Goal: Task Accomplishment & Management: Use online tool/utility

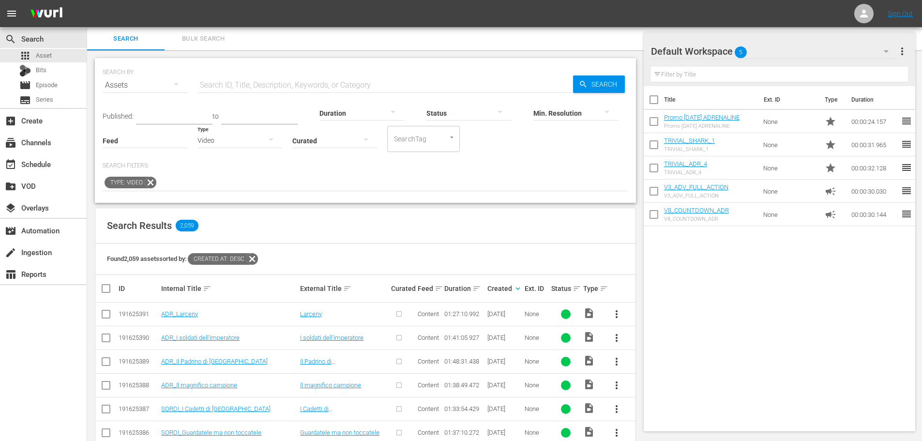
scroll to position [242, 0]
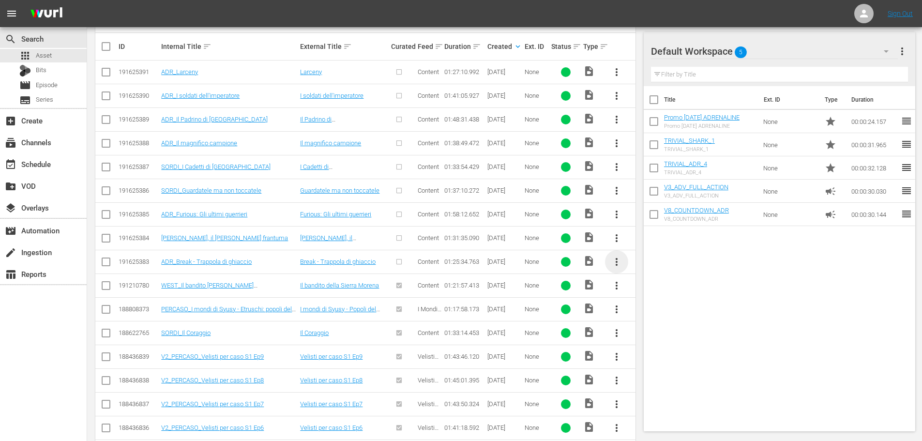
click at [619, 259] on span "more_vert" at bounding box center [617, 262] width 12 height 12
click at [644, 337] on div "Episode" at bounding box center [669, 335] width 66 height 23
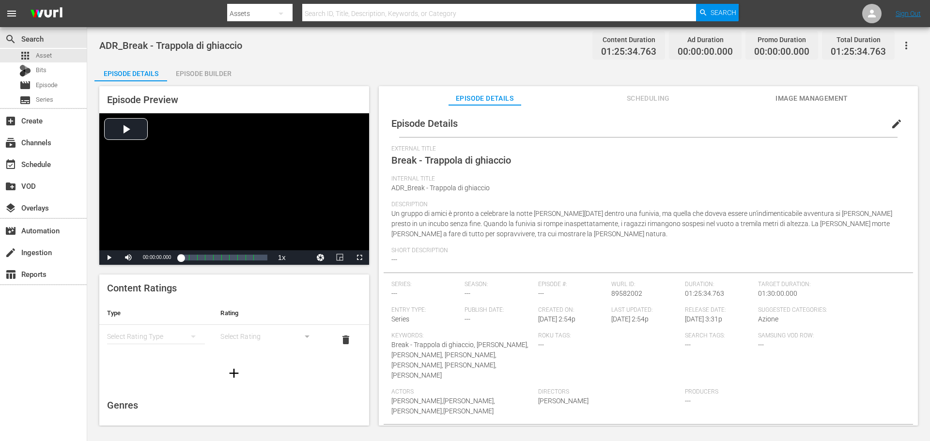
click at [890, 122] on span "edit" at bounding box center [896, 124] width 12 height 12
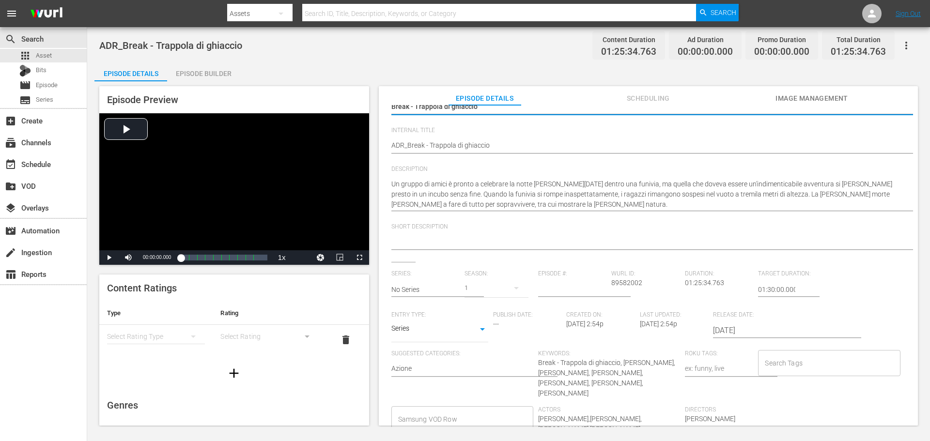
scroll to position [97, 0]
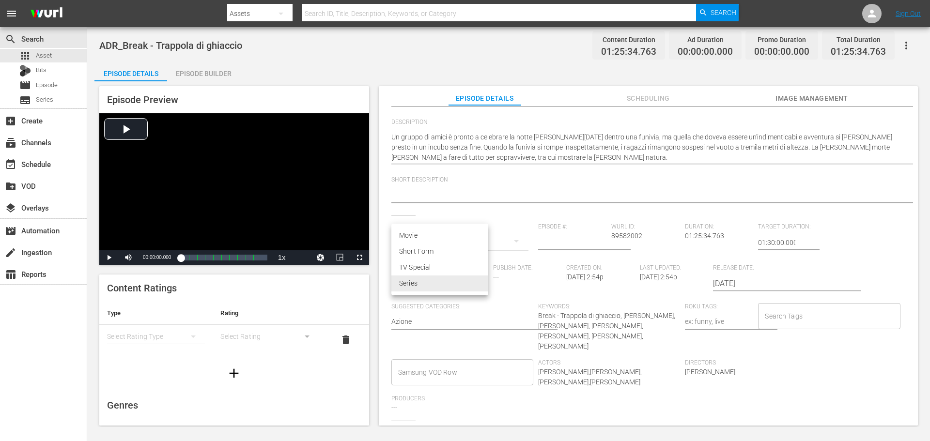
click at [479, 281] on body "menu Search By Assets Search ID, Title, Description, Keywords, or Category Sear…" at bounding box center [465, 220] width 930 height 441
click at [443, 239] on li "Movie" at bounding box center [439, 236] width 97 height 16
type input "MOVIE"
click at [434, 364] on input "Samsung VOD Row" at bounding box center [455, 372] width 119 height 17
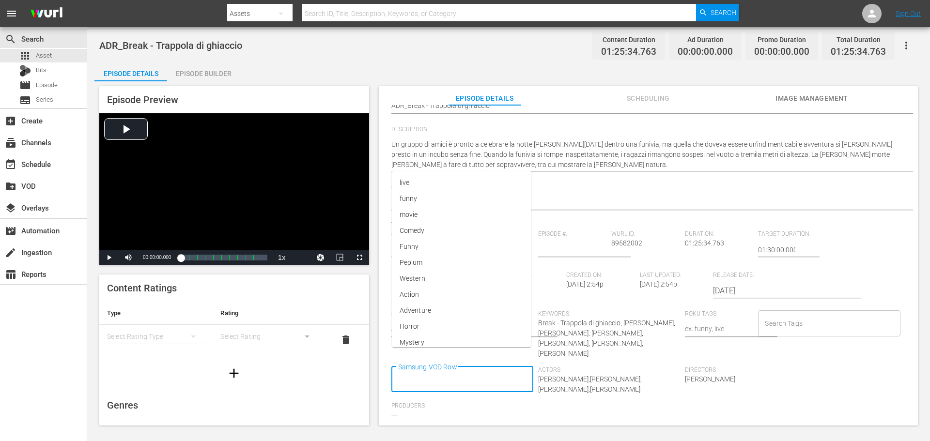
scroll to position [104, 0]
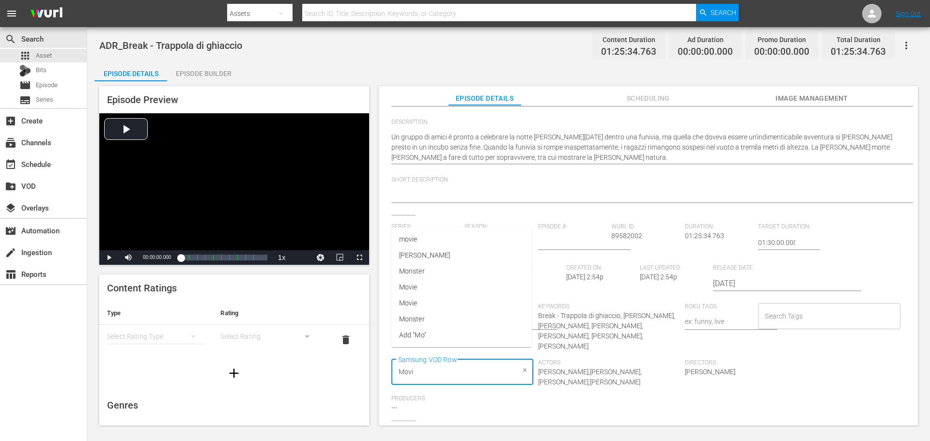
type input "Movie"
type input "Action"
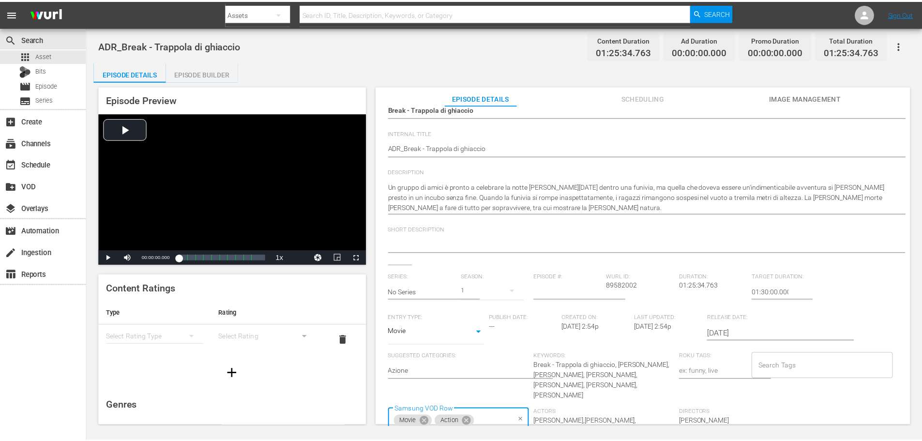
scroll to position [0, 0]
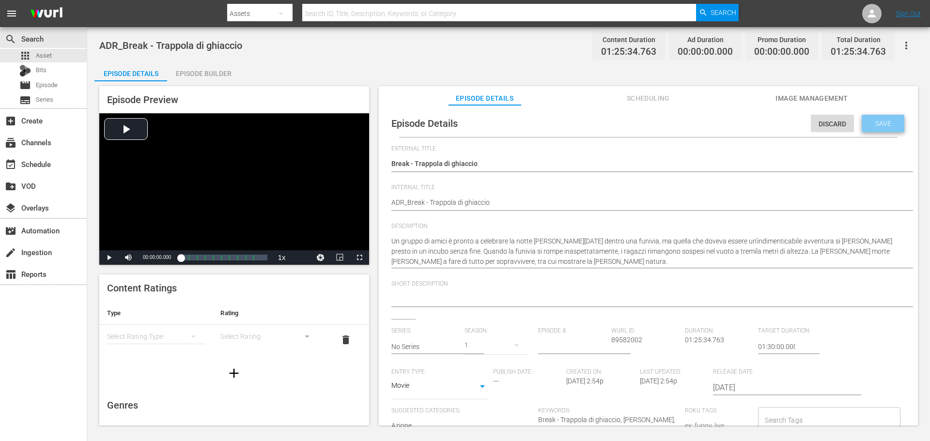
click at [881, 126] on span "Save" at bounding box center [882, 124] width 31 height 8
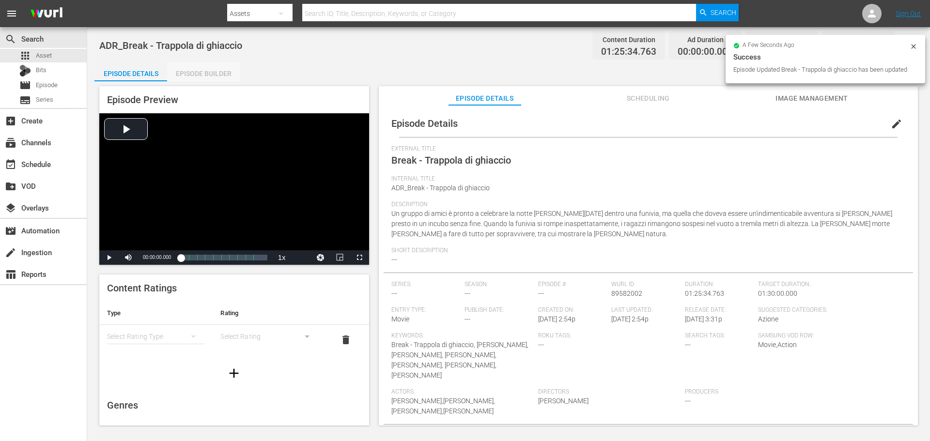
click at [205, 74] on div "Episode Builder" at bounding box center [203, 73] width 73 height 23
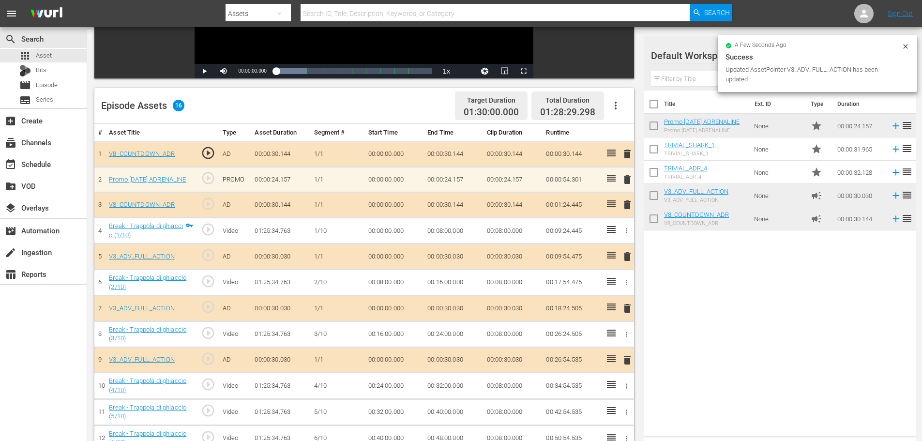
scroll to position [242, 0]
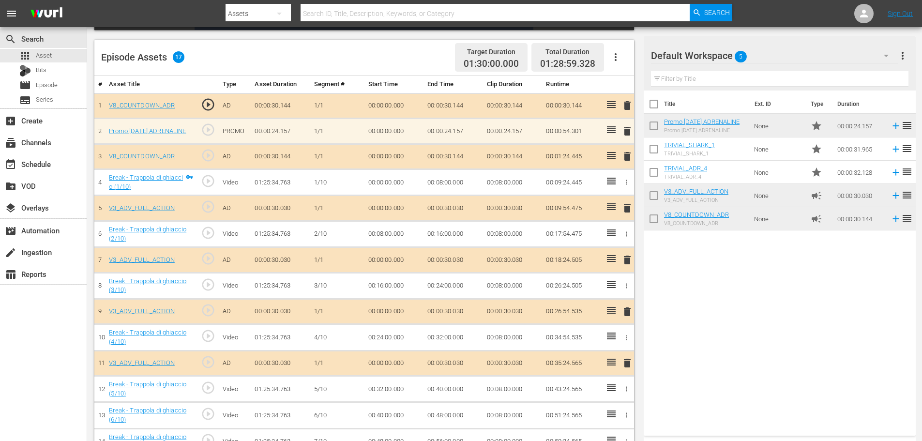
click at [628, 364] on span "delete" at bounding box center [628, 363] width 12 height 12
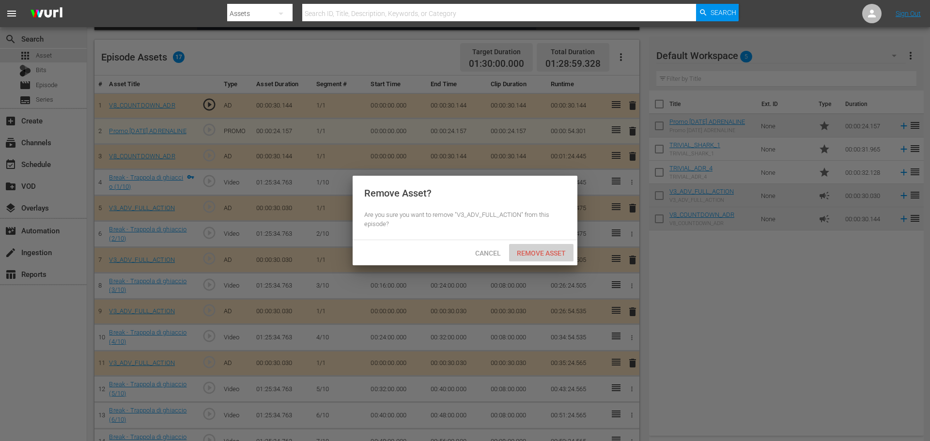
click at [541, 247] on div "Remove Asset" at bounding box center [541, 253] width 64 height 18
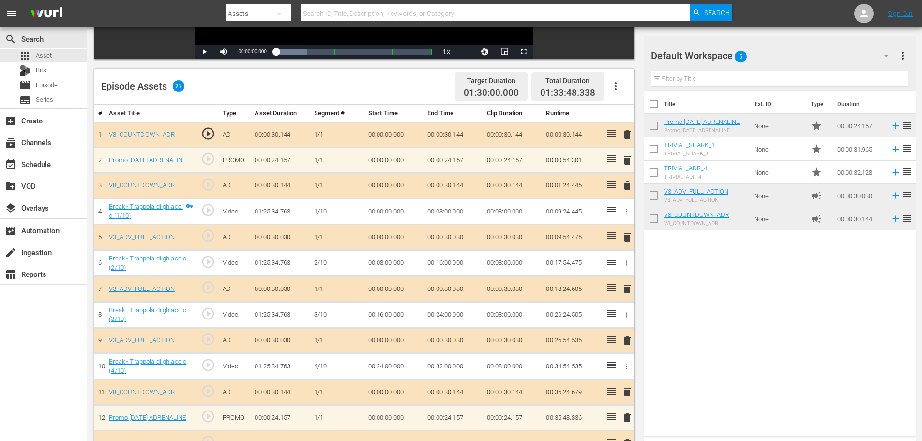
scroll to position [209, 0]
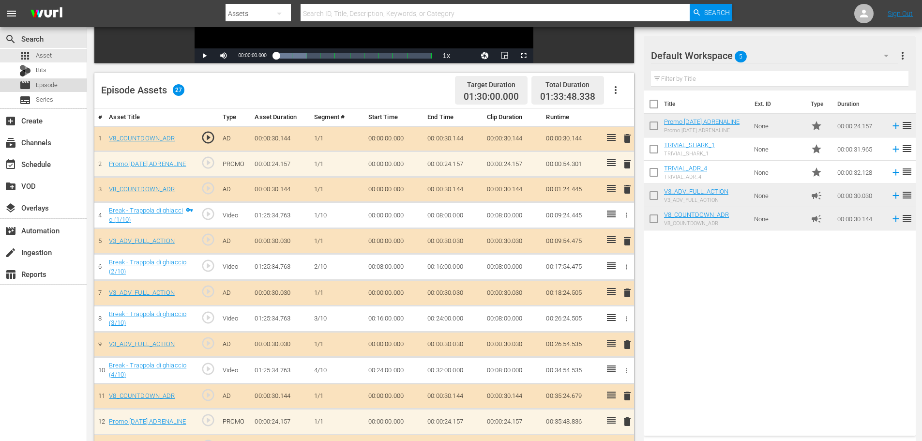
click at [57, 82] on span "Episode" at bounding box center [47, 85] width 22 height 10
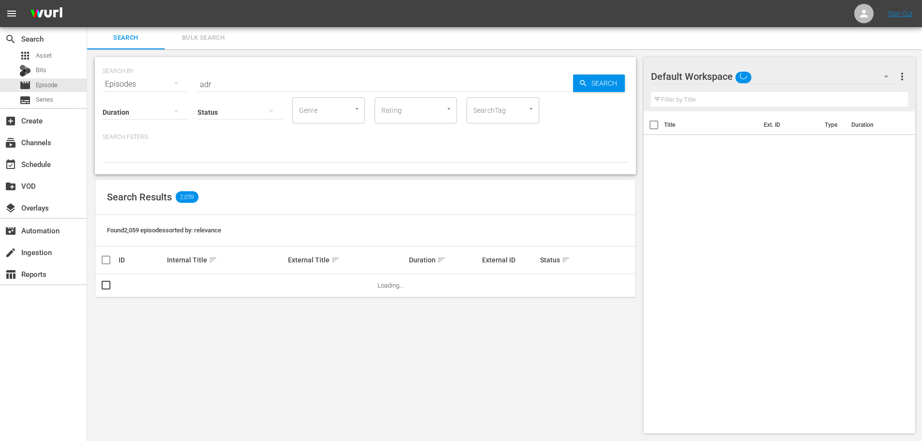
scroll to position [1, 0]
drag, startPoint x: 257, startPoint y: 87, endPoint x: 168, endPoint y: 84, distance: 89.2
click at [168, 84] on div "SEARCH BY Search By Episodes Search ID, Title, Description, Keywords, or Catego…" at bounding box center [366, 78] width 526 height 35
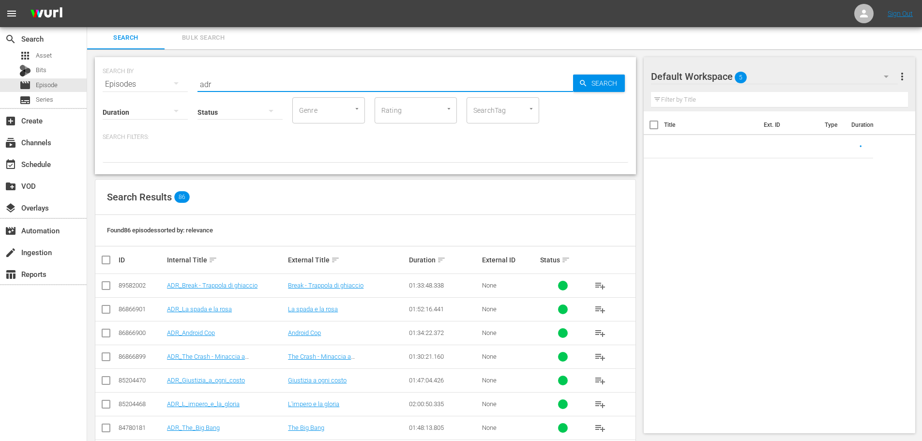
click at [239, 83] on input "adr" at bounding box center [386, 84] width 376 height 23
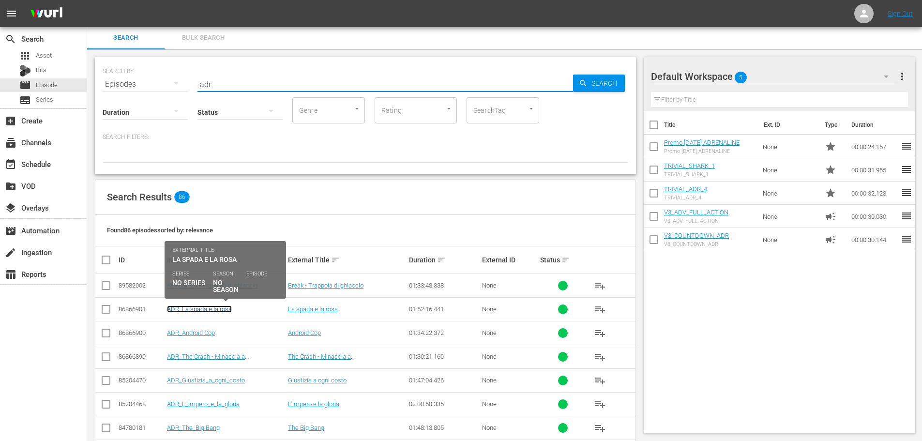
click at [210, 310] on link "ADR_La spada e la rosa" at bounding box center [199, 309] width 65 height 7
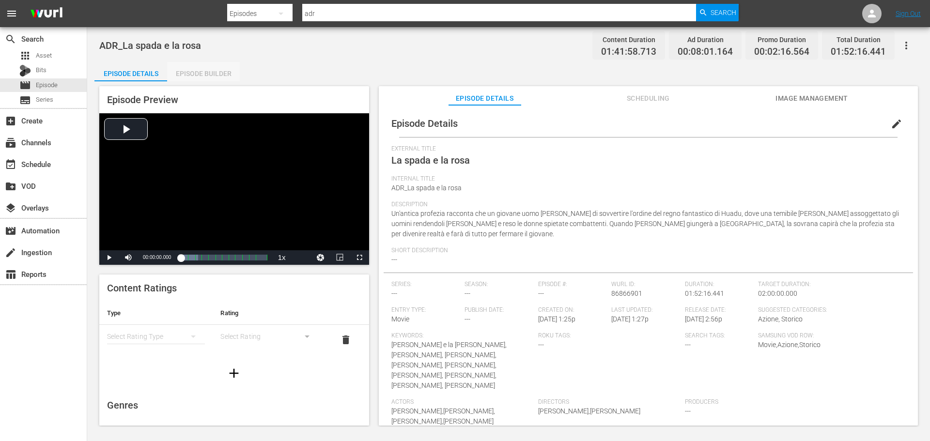
click at [218, 67] on div "Episode Builder" at bounding box center [203, 73] width 73 height 23
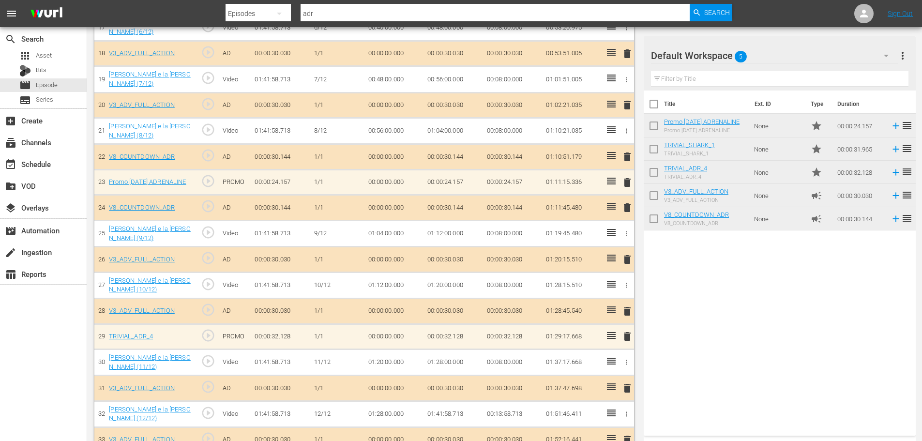
scroll to position [742, 0]
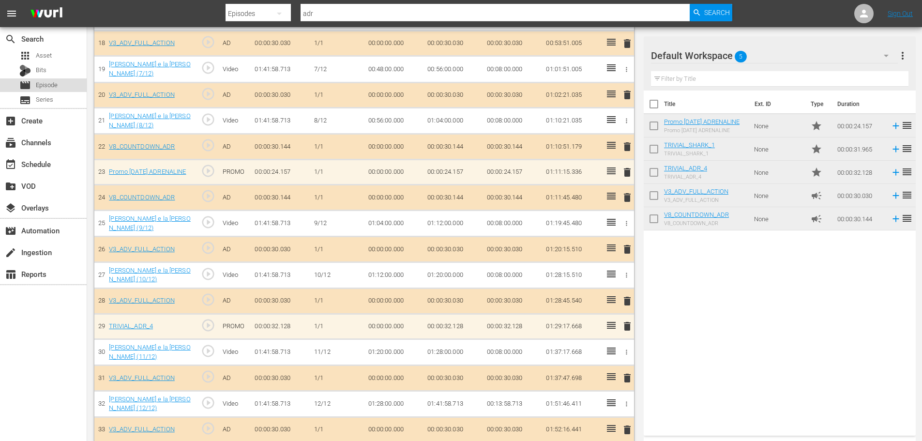
click at [59, 85] on div "movie Episode" at bounding box center [43, 85] width 87 height 14
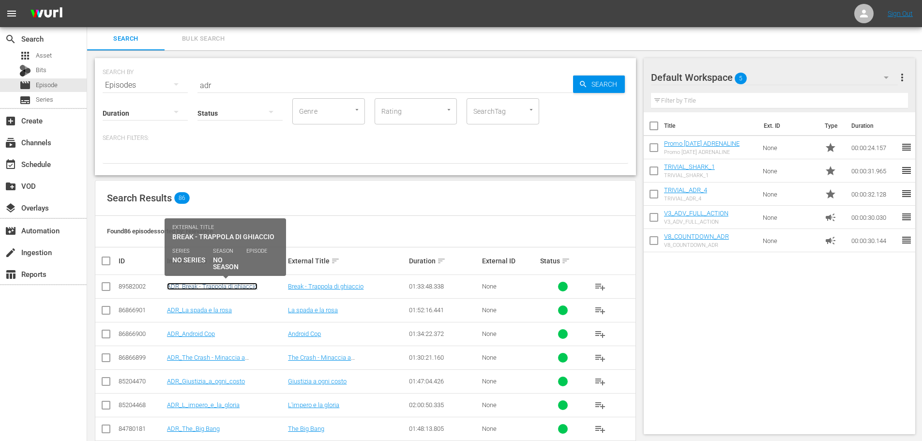
click at [242, 284] on link "ADR_Break - Trappola di ghiaccio" at bounding box center [212, 286] width 91 height 7
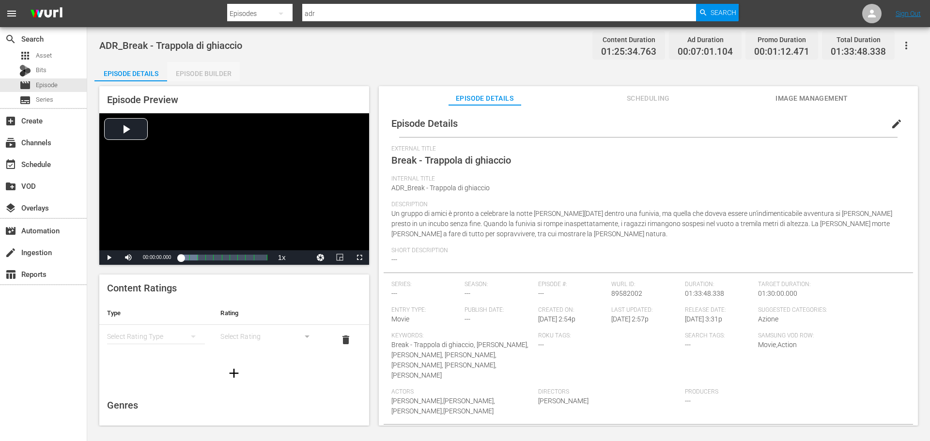
click at [223, 71] on div "Episode Builder" at bounding box center [203, 73] width 73 height 23
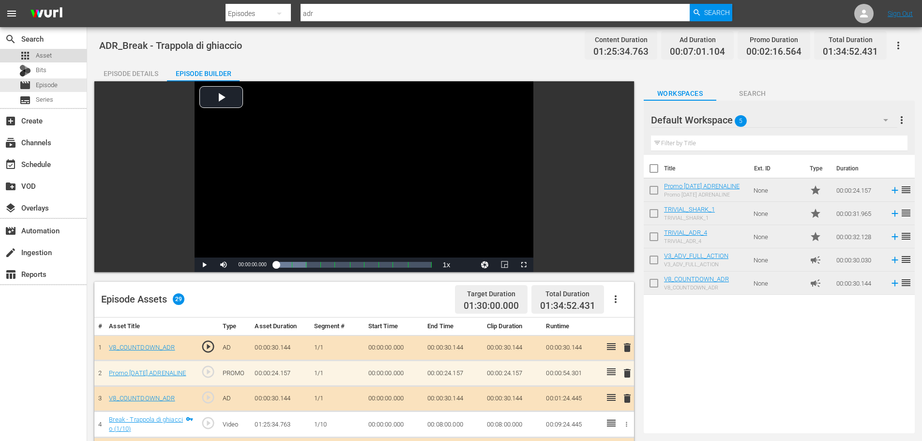
click at [62, 58] on div "apps Asset" at bounding box center [43, 56] width 87 height 14
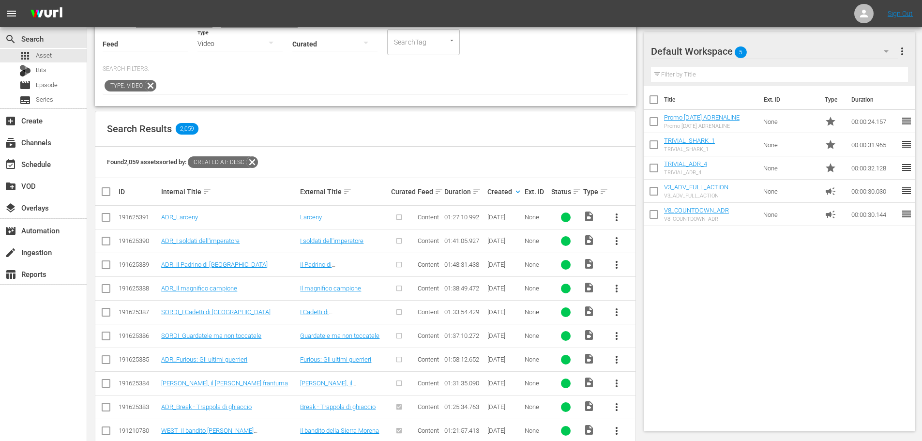
scroll to position [145, 0]
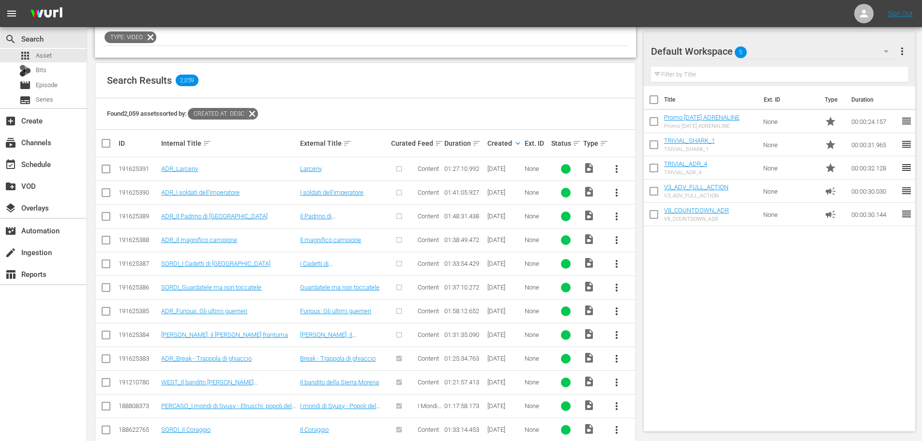
click at [617, 336] on span "more_vert" at bounding box center [617, 335] width 12 height 12
click at [647, 410] on div "Episode" at bounding box center [669, 408] width 66 height 23
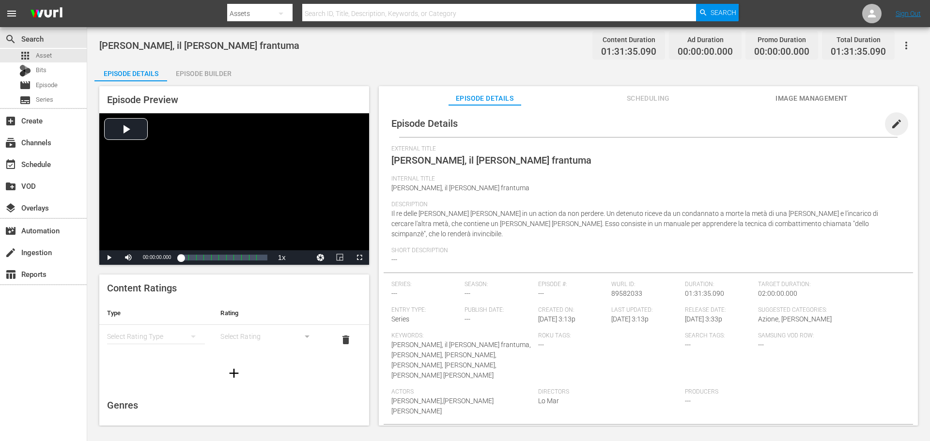
click at [890, 124] on span "edit" at bounding box center [896, 124] width 12 height 12
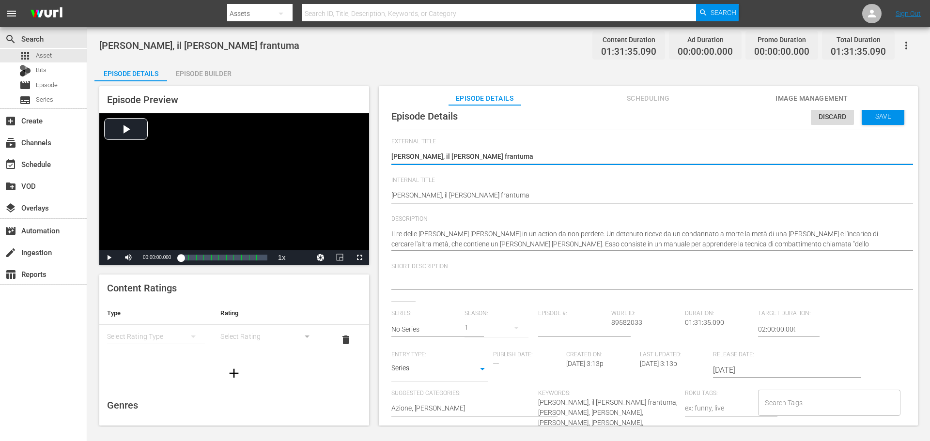
scroll to position [9, 0]
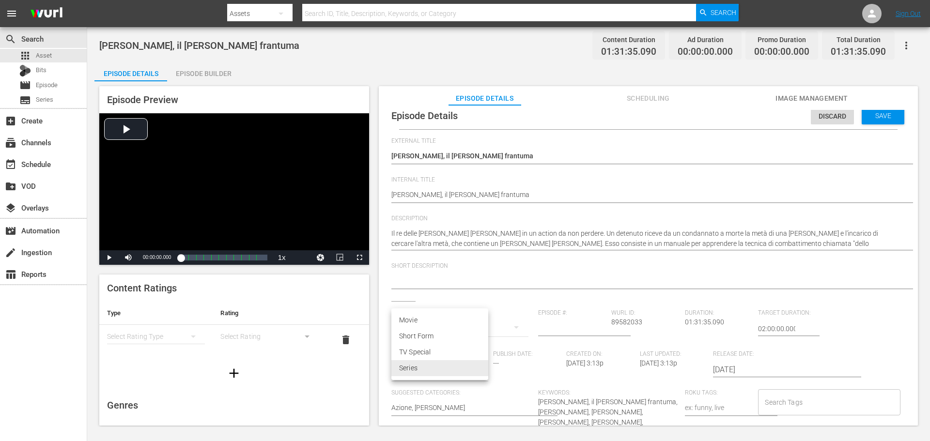
click at [470, 367] on body "menu Search By Assets Search ID, Title, Description, Keywords, or Category Sear…" at bounding box center [465, 220] width 930 height 441
click at [416, 319] on li "Movie" at bounding box center [439, 320] width 97 height 16
type input "MOVIE"
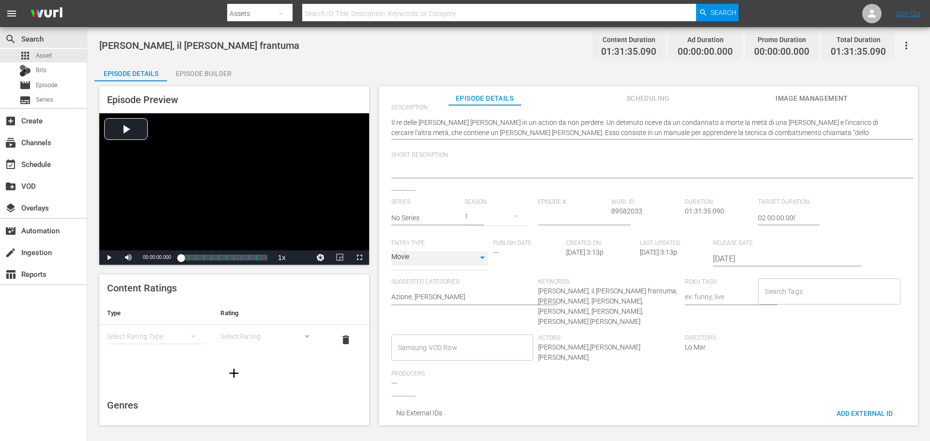
scroll to position [114, 0]
click at [427, 332] on div "Samsung VOD Row" at bounding box center [462, 345] width 142 height 26
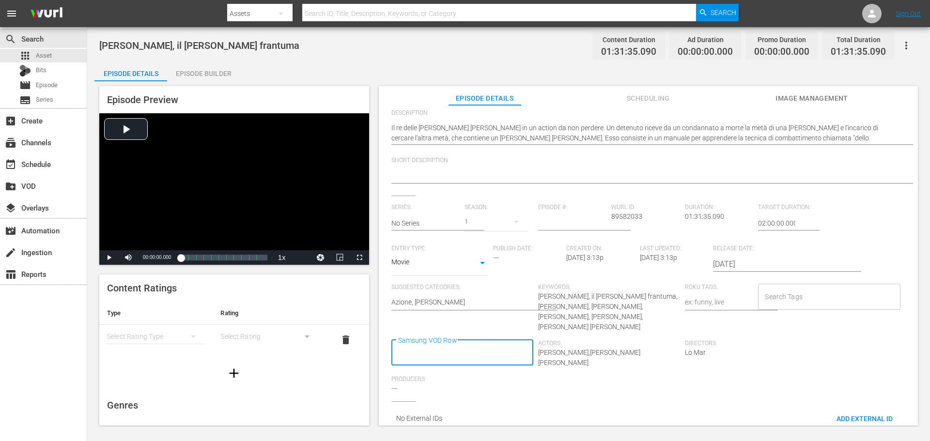
scroll to position [0, 0]
type input "Mov"
click at [445, 388] on li "Movie" at bounding box center [461, 385] width 140 height 16
type input "A"
click at [459, 167] on li "Action" at bounding box center [461, 163] width 140 height 16
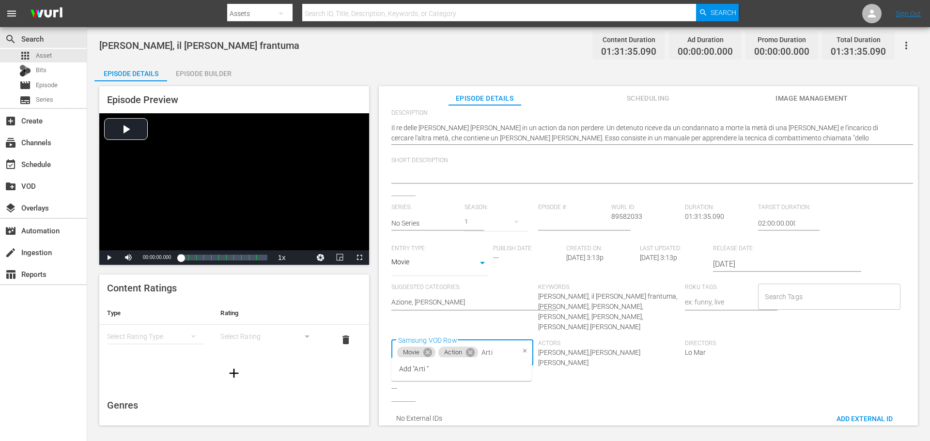
type input "Arti m"
click at [524, 348] on icon "Clear" at bounding box center [524, 351] width 6 height 6
type input "Movie"
click at [458, 378] on li "Movie" at bounding box center [461, 385] width 140 height 16
type input "Acti"
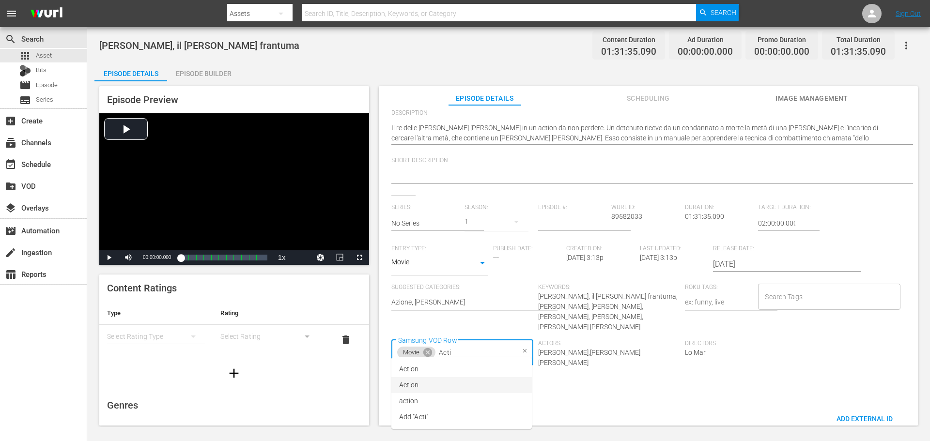
click at [455, 386] on li "Action" at bounding box center [461, 385] width 140 height 16
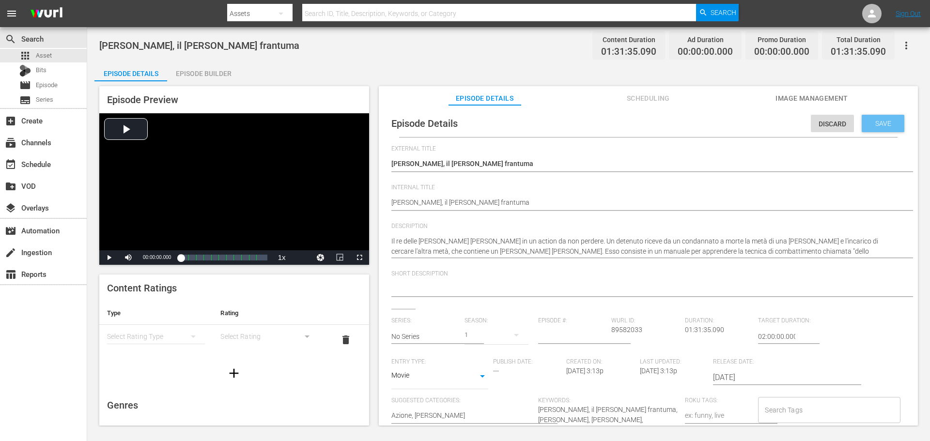
click at [873, 120] on span "Save" at bounding box center [882, 124] width 31 height 8
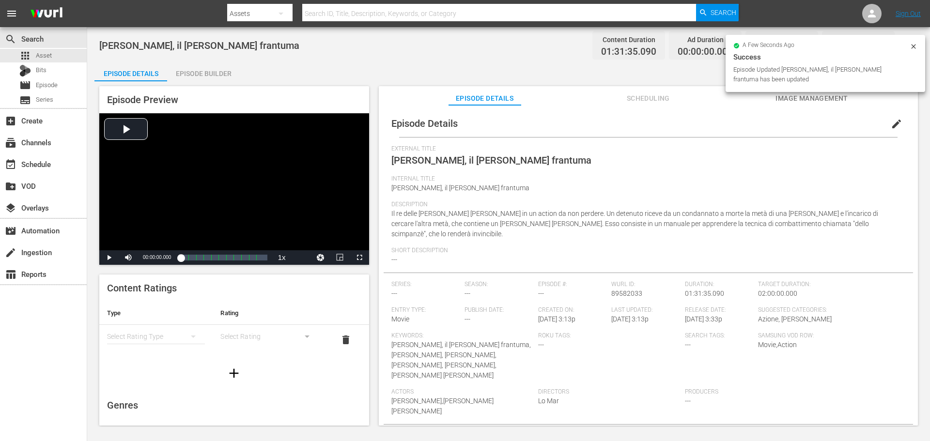
click at [210, 70] on div "Episode Builder" at bounding box center [203, 73] width 73 height 23
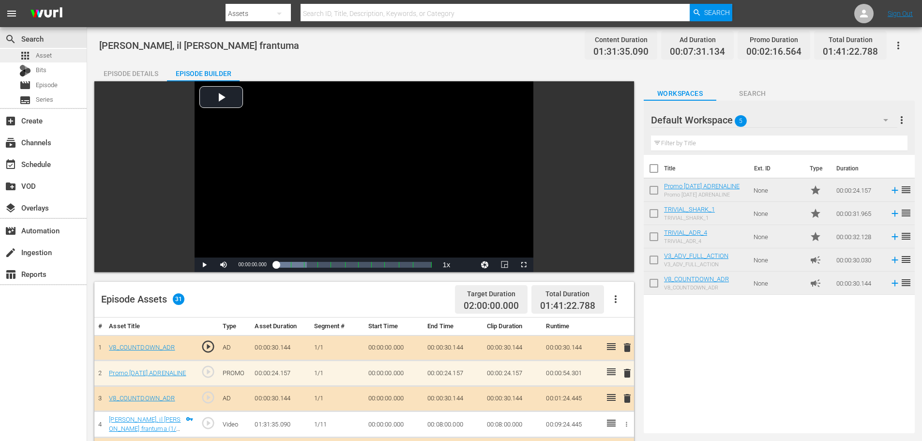
click at [64, 55] on div "apps Asset" at bounding box center [43, 56] width 87 height 14
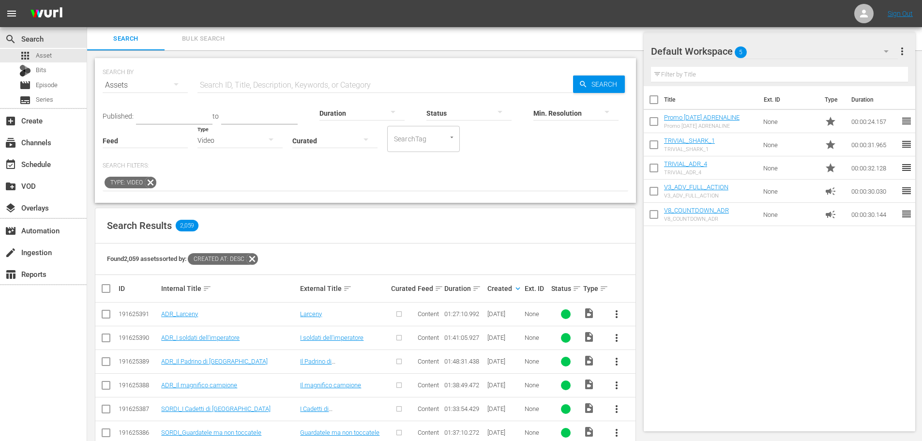
scroll to position [242, 0]
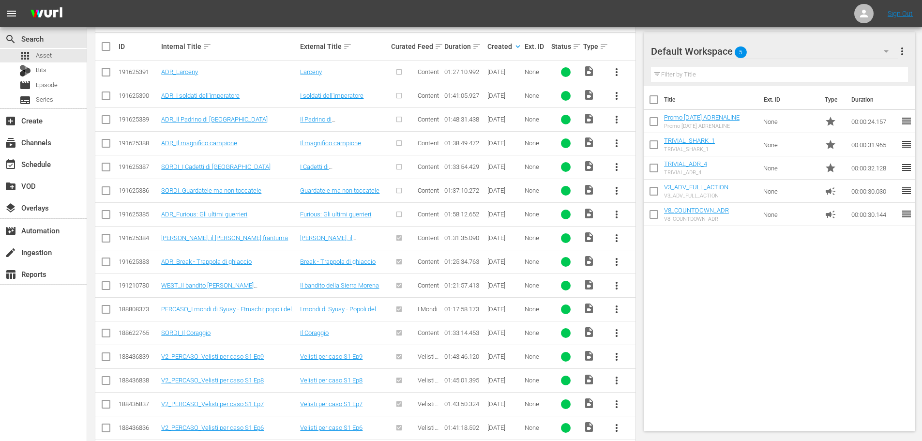
click at [614, 214] on span "more_vert" at bounding box center [617, 215] width 12 height 12
click at [668, 296] on div "Episode" at bounding box center [669, 287] width 66 height 23
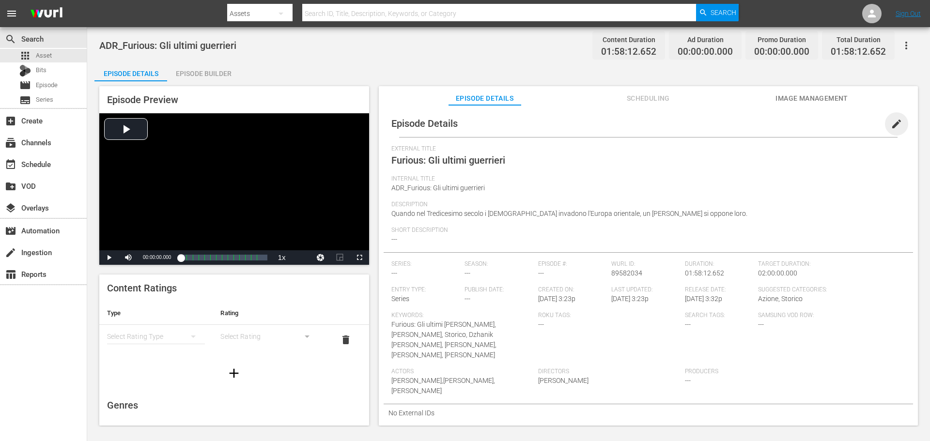
click at [890, 124] on span "edit" at bounding box center [896, 124] width 12 height 12
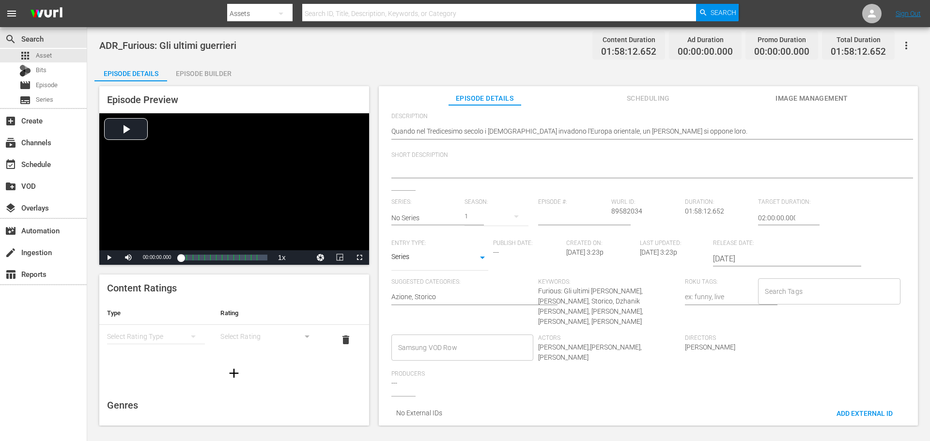
scroll to position [105, 0]
click at [478, 253] on body "menu Search By Assets Search ID, Title, Description, Keywords, or Category Sear…" at bounding box center [465, 220] width 930 height 441
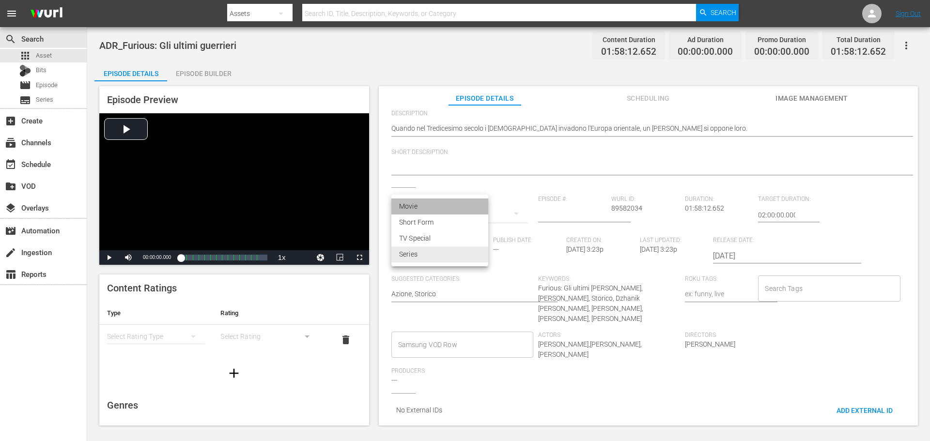
click at [452, 207] on li "Movie" at bounding box center [439, 207] width 97 height 16
type input "MOVIE"
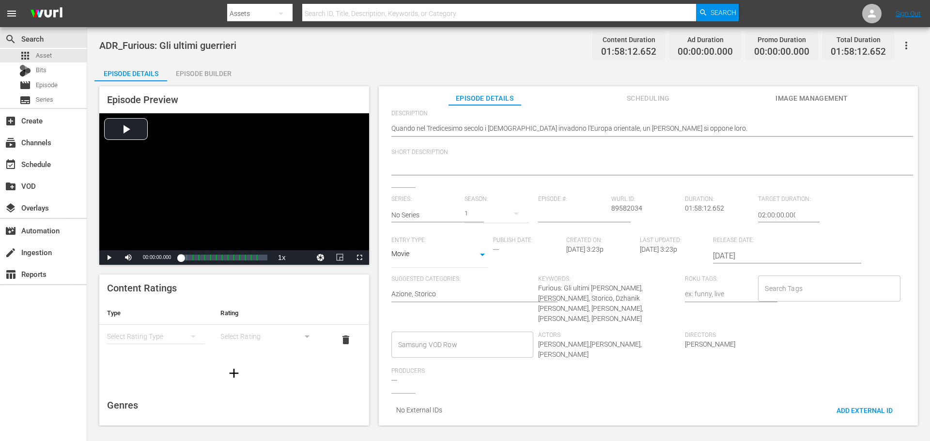
click at [477, 336] on input "Samsung VOD Row" at bounding box center [455, 344] width 119 height 17
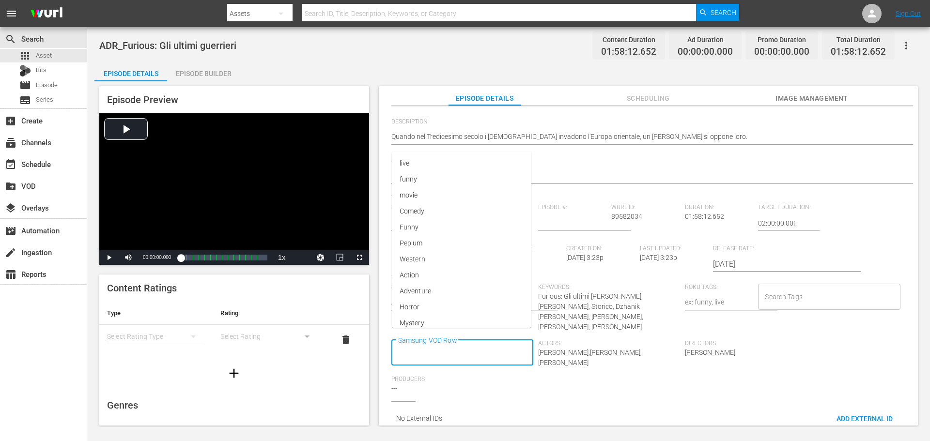
scroll to position [0, 0]
type input "Movie"
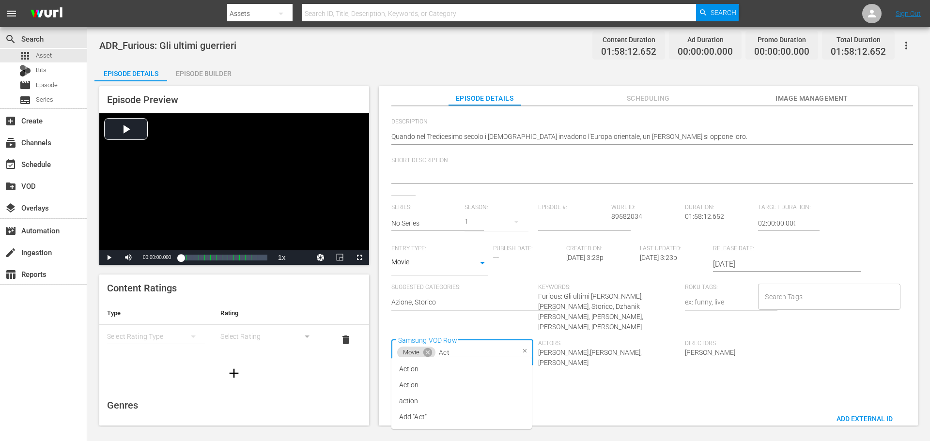
type input "Acti"
click at [441, 372] on li "Action" at bounding box center [461, 369] width 140 height 16
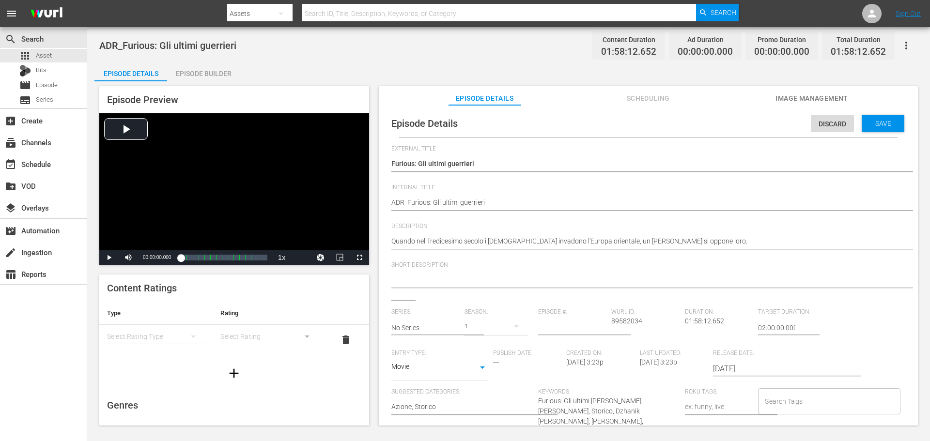
click at [876, 133] on div "Episode Details Discard Save" at bounding box center [647, 123] width 529 height 27
click at [873, 129] on div "Save" at bounding box center [882, 123] width 43 height 17
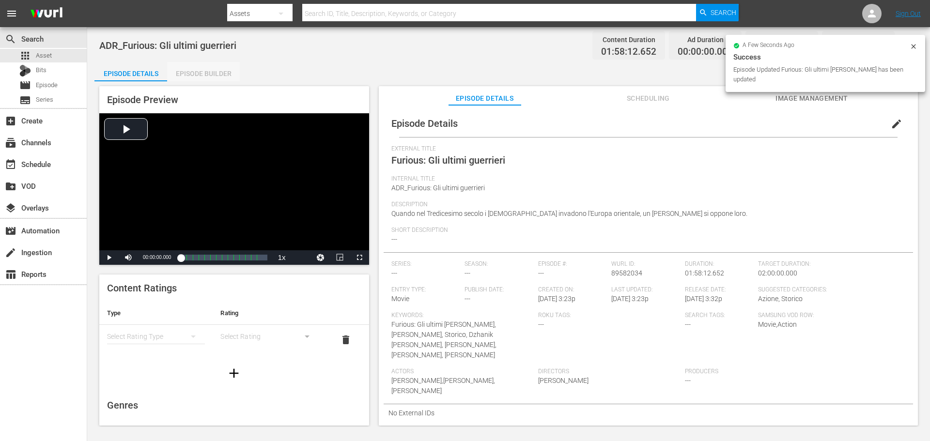
click at [204, 76] on div "Episode Builder" at bounding box center [203, 73] width 73 height 23
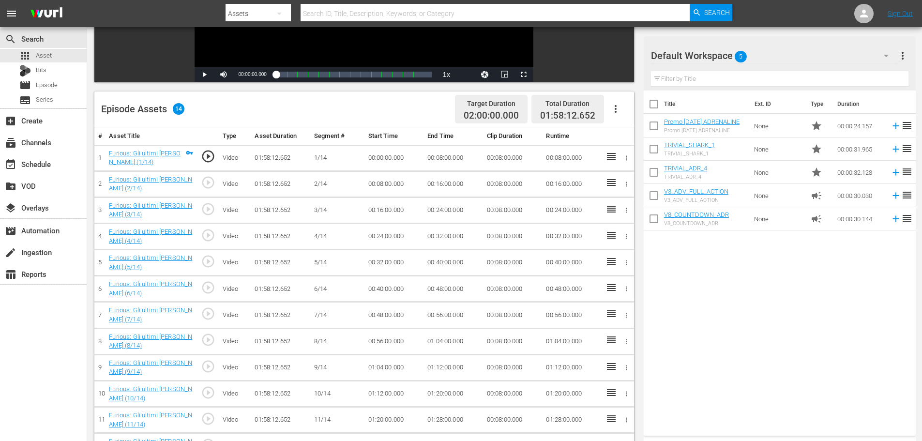
scroll to position [194, 0]
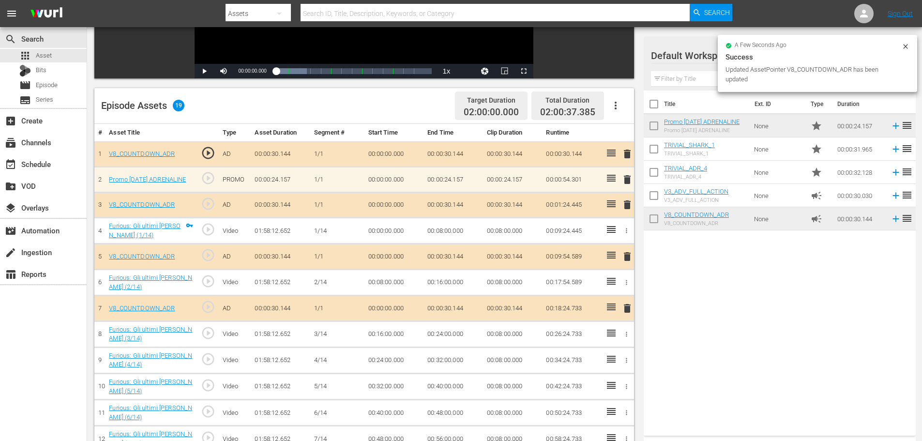
click at [624, 255] on span "delete" at bounding box center [628, 257] width 12 height 12
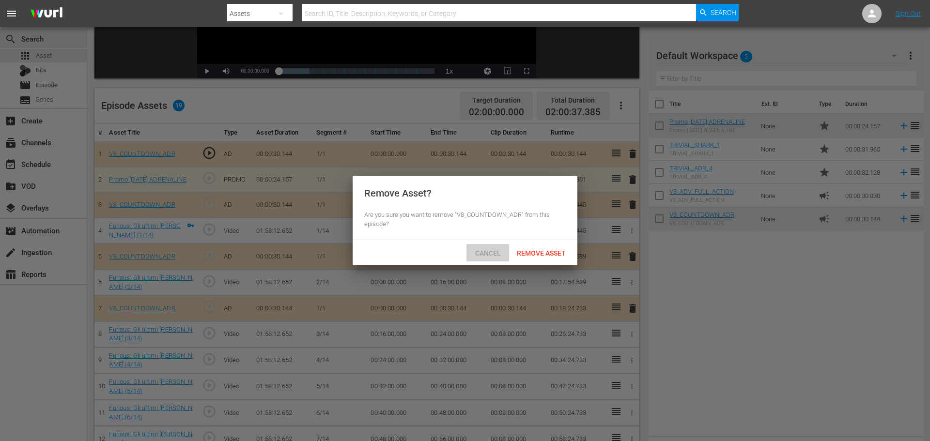
click at [491, 254] on span "Cancel" at bounding box center [487, 253] width 41 height 8
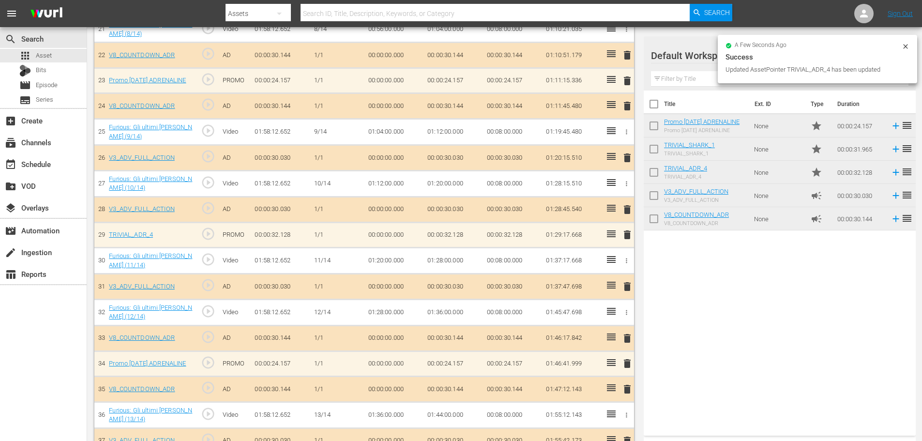
scroll to position [831, 0]
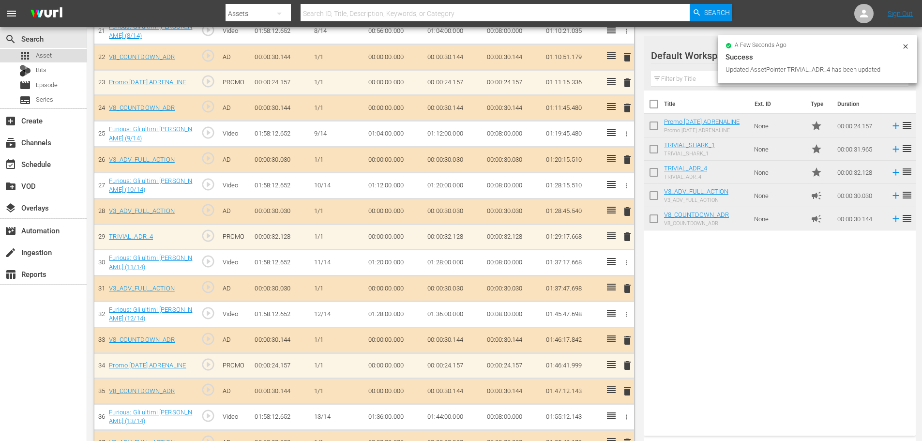
click at [65, 57] on div "apps Asset" at bounding box center [43, 56] width 87 height 14
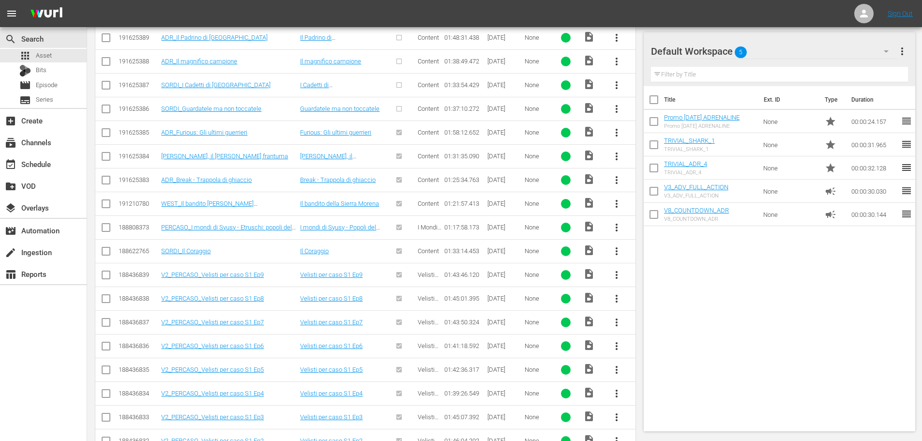
scroll to position [184, 0]
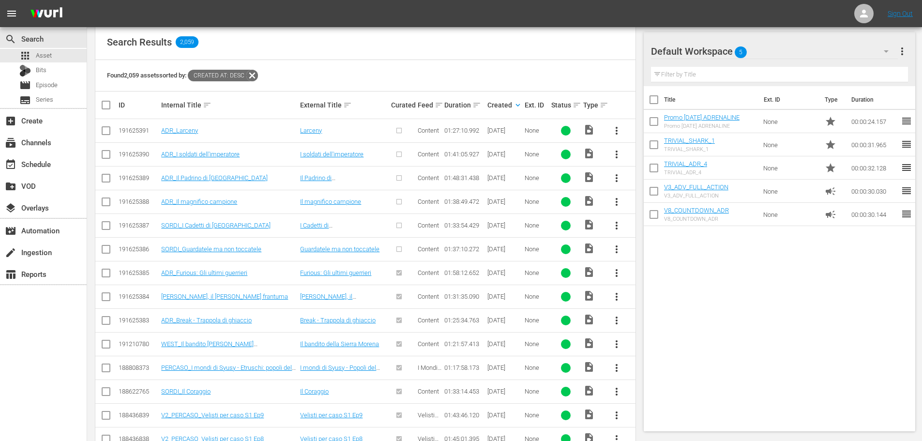
click at [618, 204] on span "more_vert" at bounding box center [617, 202] width 12 height 12
click at [235, 272] on link "ADR_Furious: Gli ultimi guerrieri" at bounding box center [204, 272] width 86 height 7
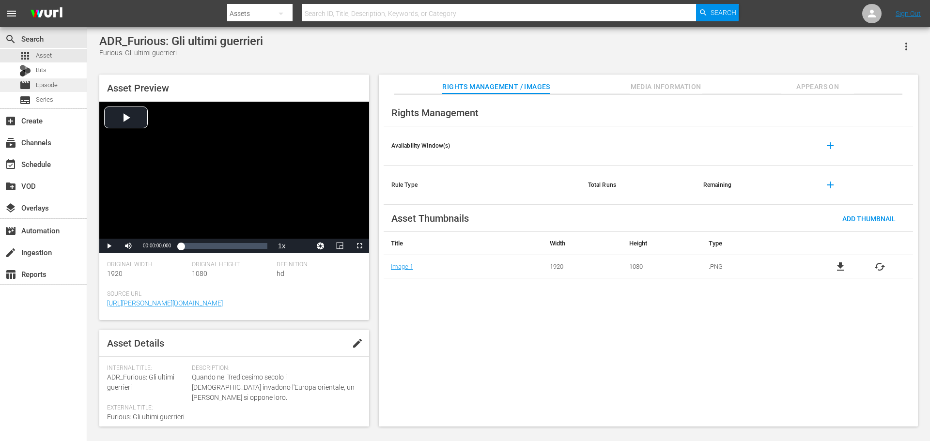
click at [63, 91] on div "movie Episode" at bounding box center [43, 85] width 87 height 14
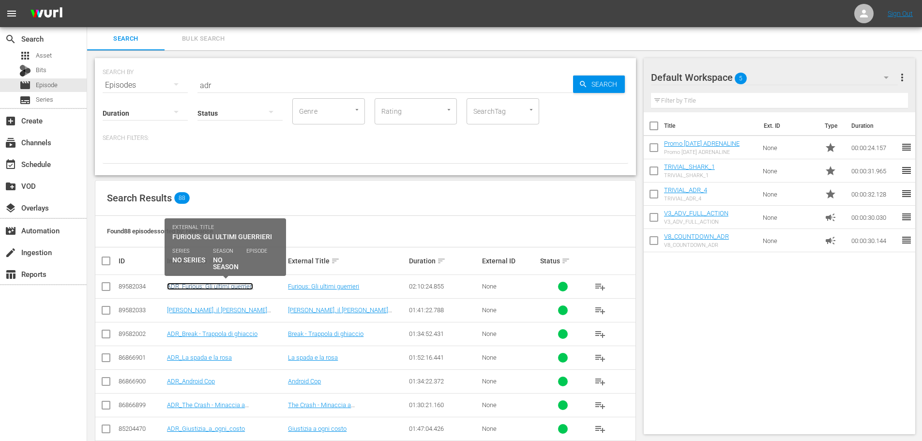
click at [249, 285] on link "ADR_Furious: Gli ultimi guerrieri" at bounding box center [210, 286] width 86 height 7
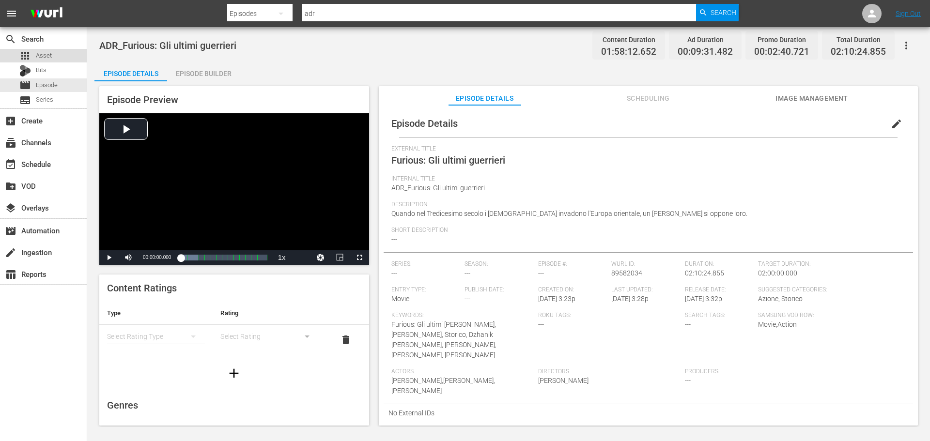
click at [58, 56] on div "apps Asset" at bounding box center [43, 56] width 87 height 14
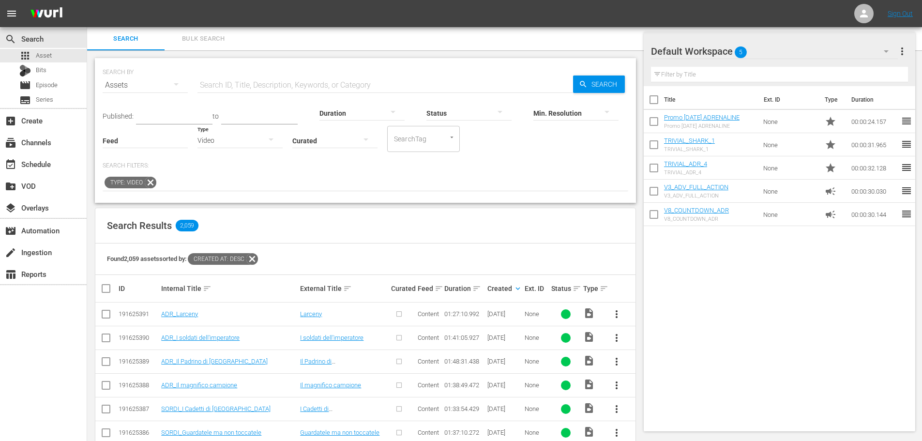
scroll to position [145, 0]
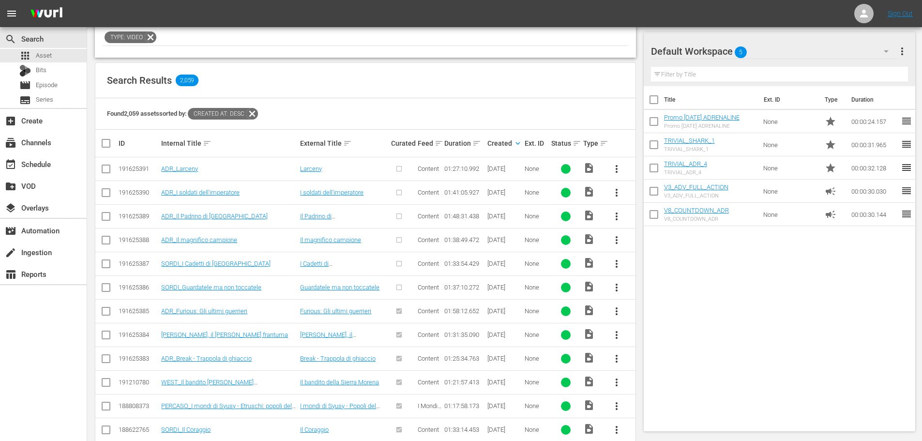
click at [613, 238] on span "more_vert" at bounding box center [617, 240] width 12 height 12
click at [652, 313] on div "Episode" at bounding box center [669, 313] width 66 height 23
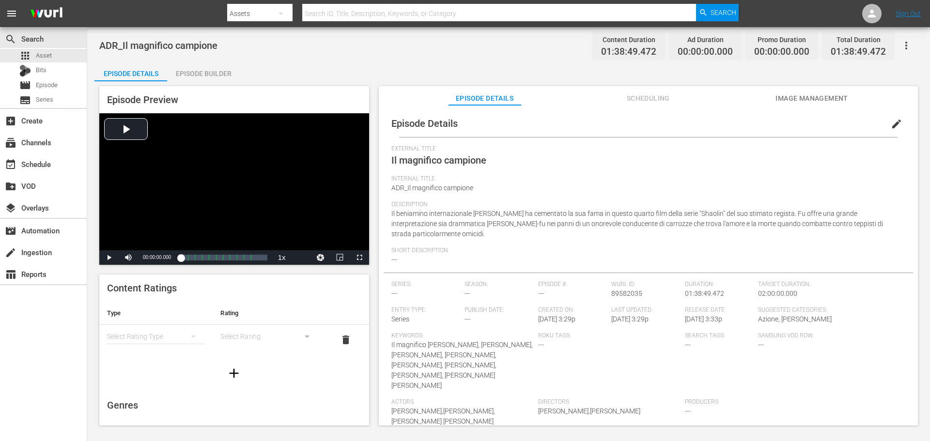
click at [890, 123] on span "edit" at bounding box center [896, 124] width 12 height 12
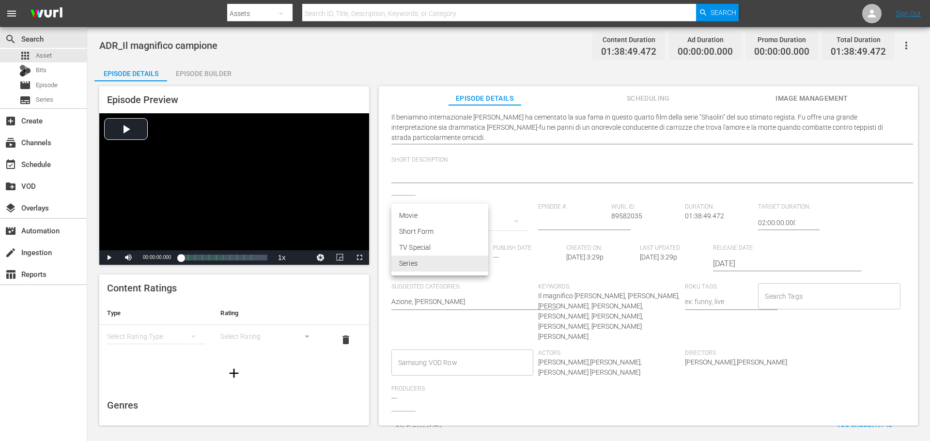
click at [434, 269] on body "menu Search By Assets Search ID, Title, Description, Keywords, or Category Sear…" at bounding box center [465, 220] width 930 height 441
click at [407, 211] on li "Movie" at bounding box center [439, 216] width 97 height 16
type input "MOVIE"
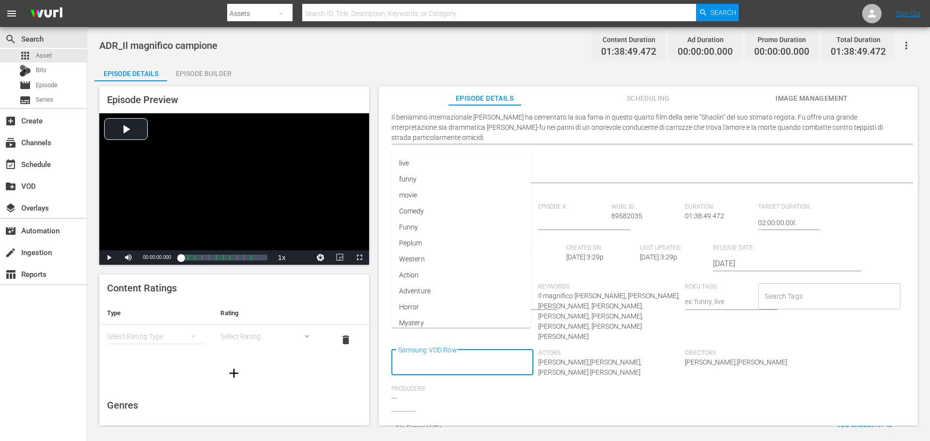
click at [429, 354] on input "Samsung VOD Row" at bounding box center [455, 362] width 119 height 17
type input "Movie"
type input "Action"
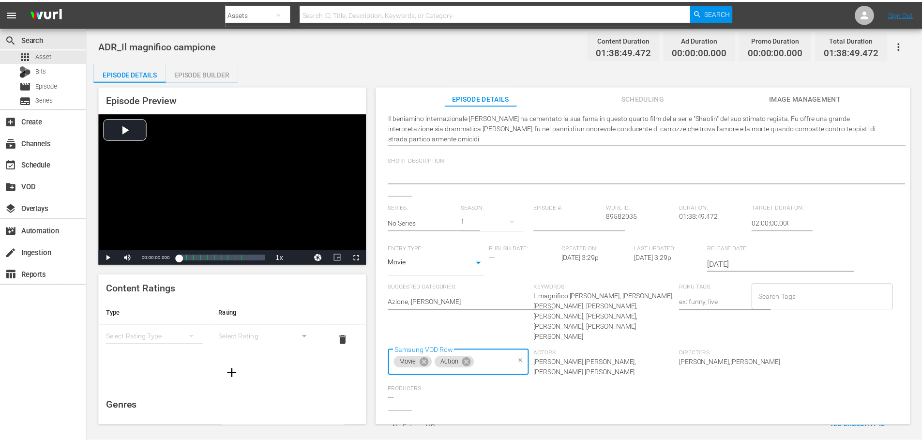
scroll to position [0, 0]
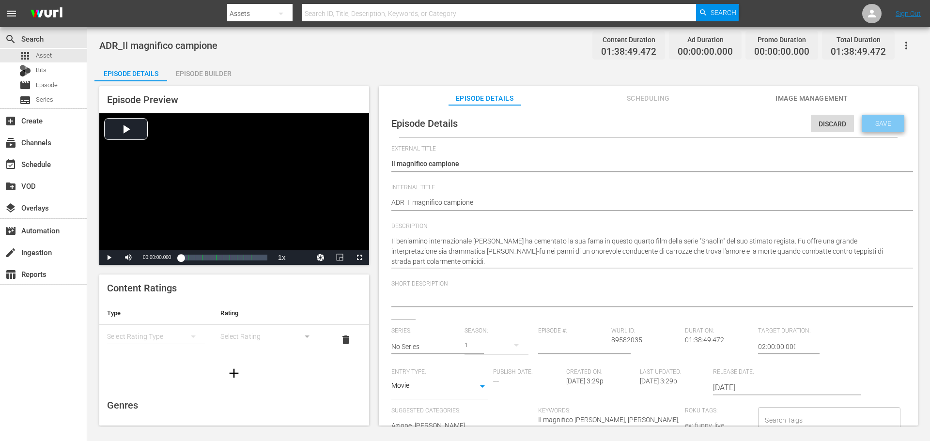
click at [883, 123] on span "Save" at bounding box center [882, 124] width 31 height 8
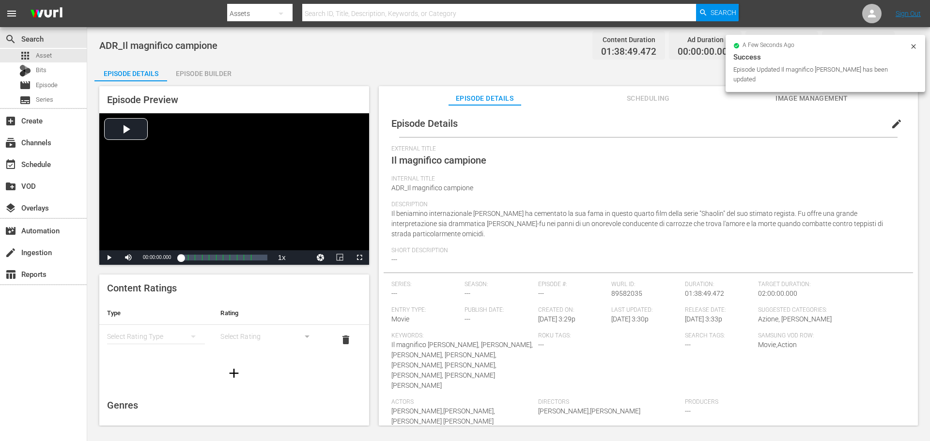
click at [210, 77] on div "Episode Builder" at bounding box center [203, 73] width 73 height 23
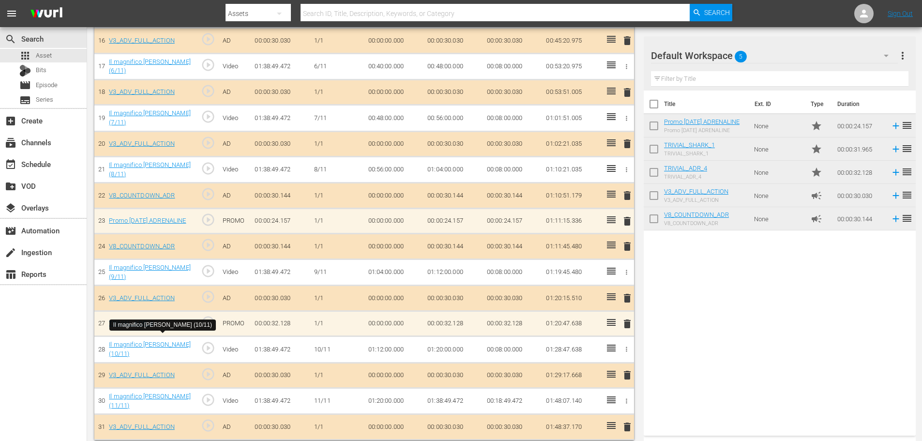
scroll to position [451, 0]
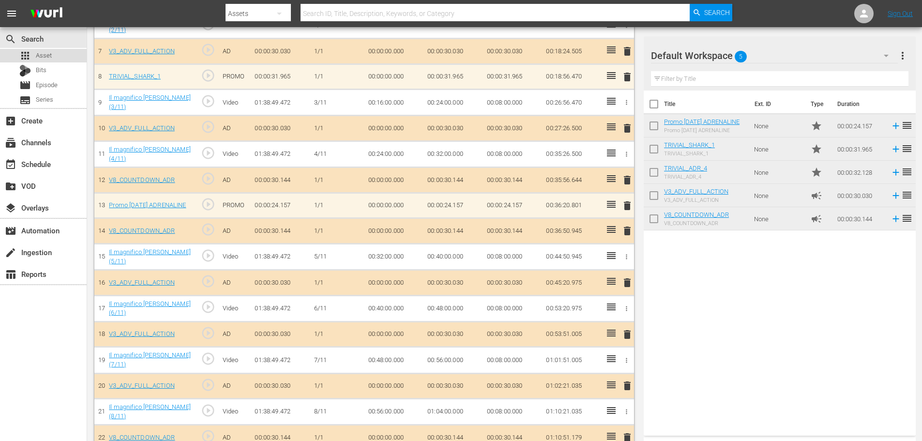
click at [55, 51] on div "apps Asset" at bounding box center [43, 56] width 87 height 14
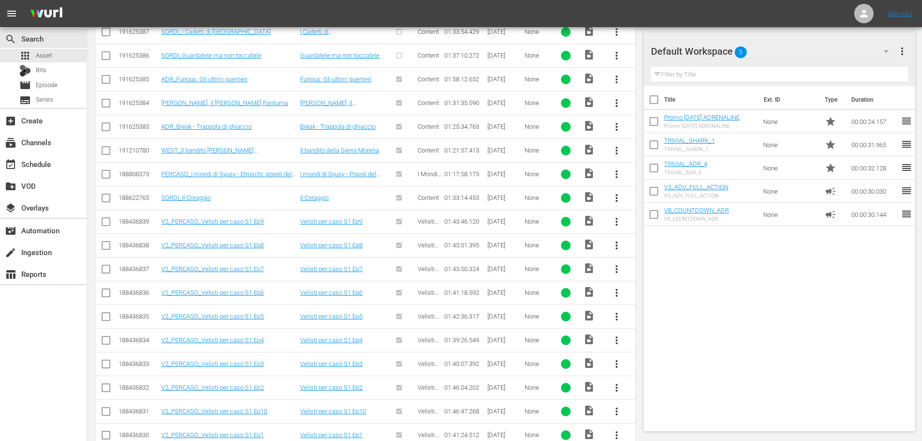
scroll to position [184, 0]
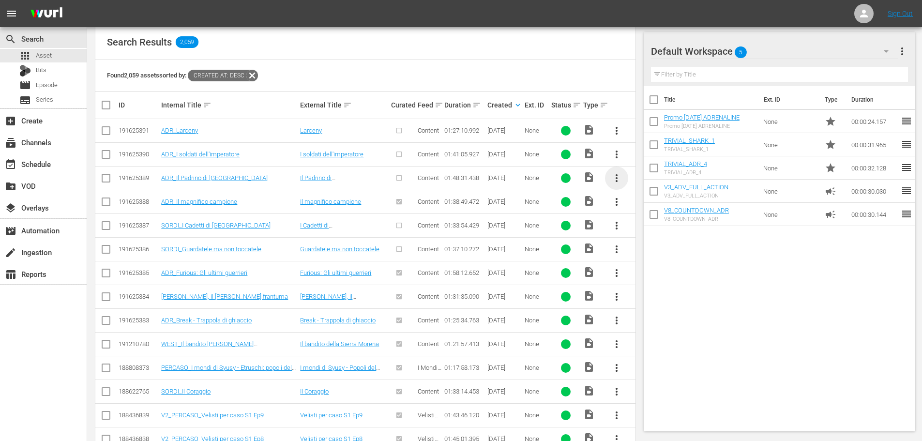
click at [619, 176] on span "more_vert" at bounding box center [617, 178] width 12 height 12
click at [656, 257] on div "Episode" at bounding box center [669, 251] width 66 height 23
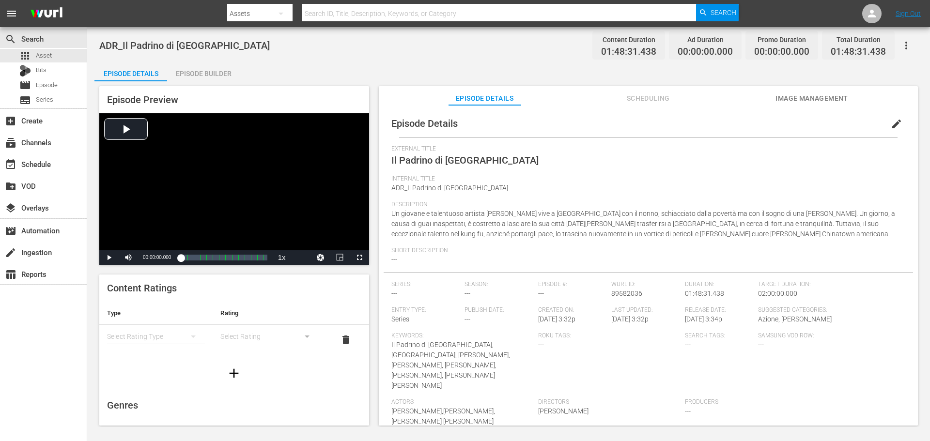
click at [890, 121] on span "edit" at bounding box center [896, 124] width 12 height 12
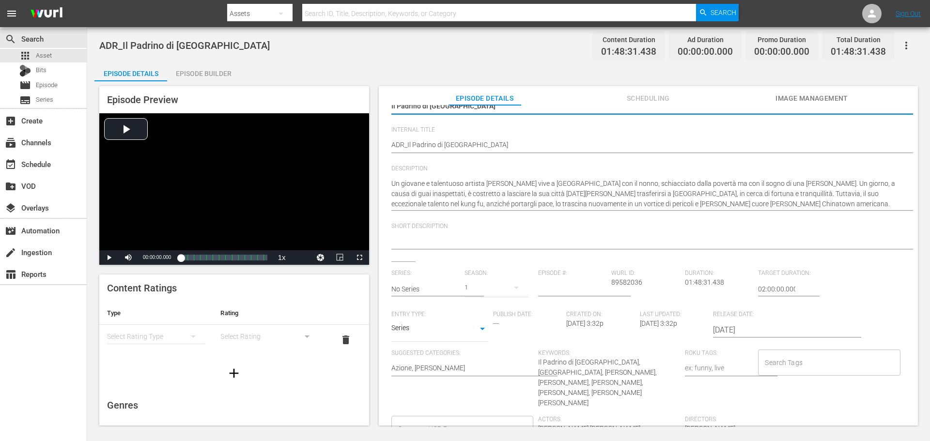
scroll to position [124, 0]
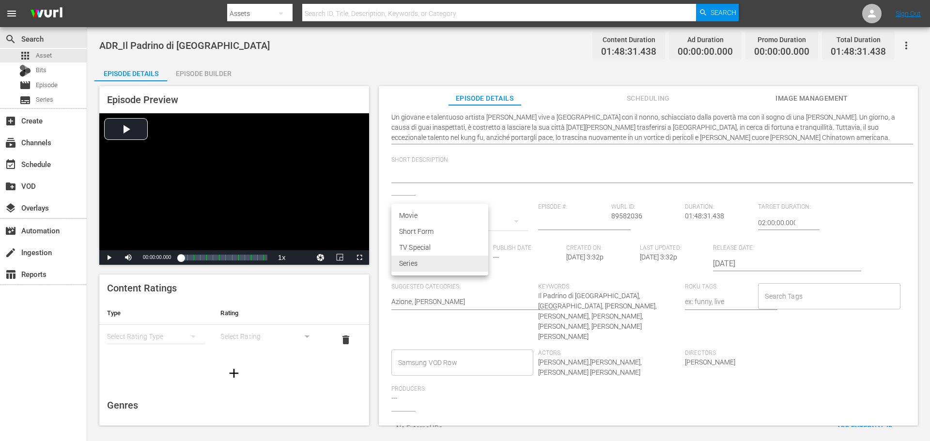
click at [456, 271] on body "menu Search By Assets Search ID, Title, Description, Keywords, or Category Sear…" at bounding box center [465, 220] width 930 height 441
click at [426, 218] on li "Movie" at bounding box center [439, 216] width 97 height 16
type input "MOVIE"
click at [452, 354] on input "Samsung VOD Row" at bounding box center [455, 362] width 119 height 17
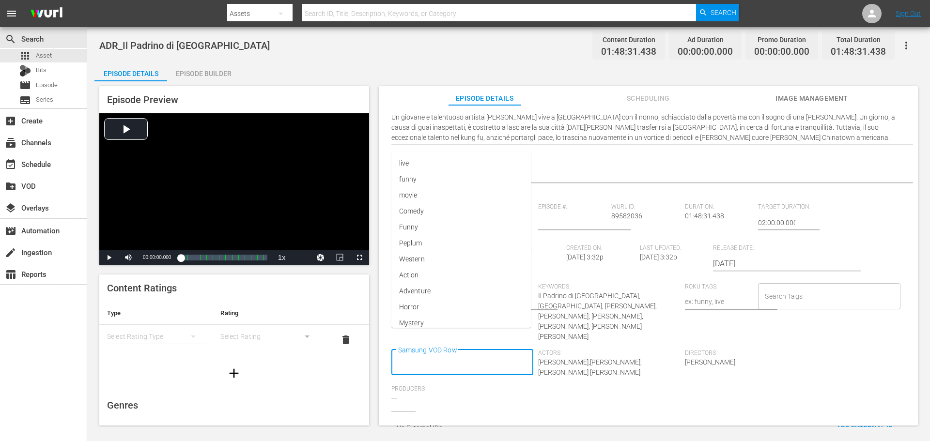
scroll to position [123, 0]
type input "Movie"
type input "Action"
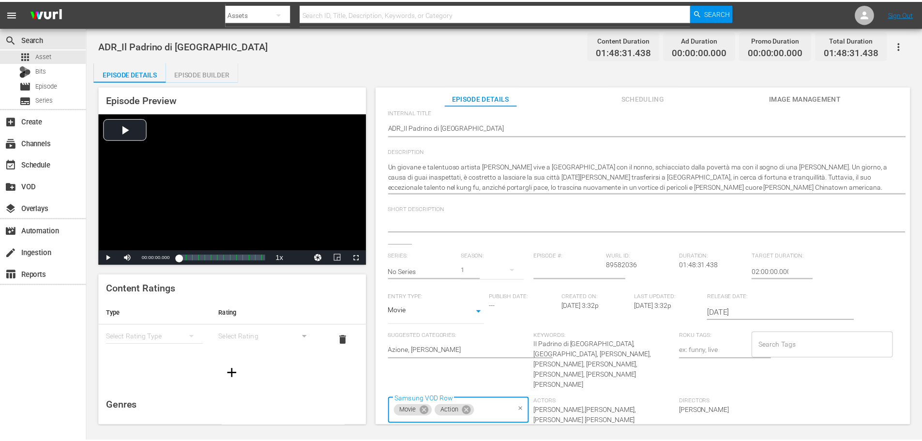
scroll to position [0, 0]
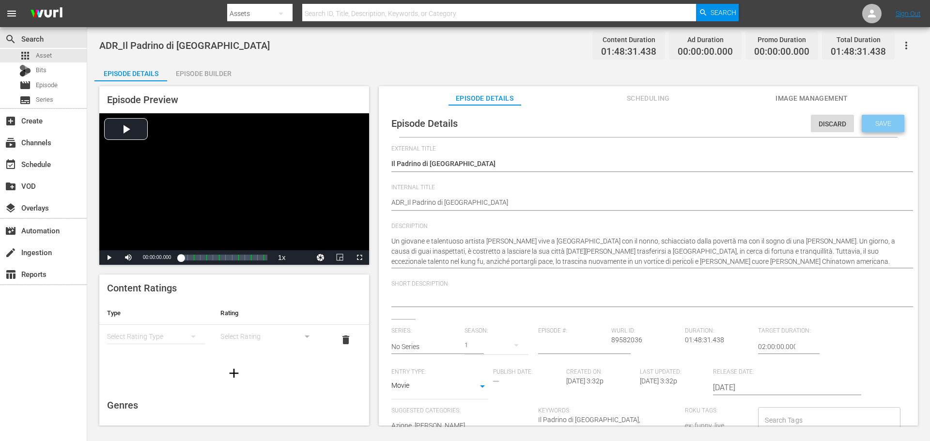
click at [886, 127] on div "Save" at bounding box center [882, 123] width 43 height 17
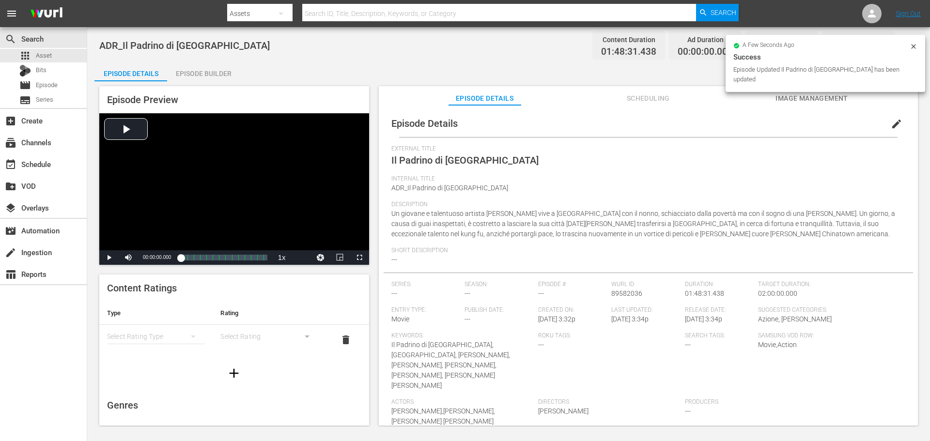
click at [206, 72] on div "Episode Builder" at bounding box center [203, 73] width 73 height 23
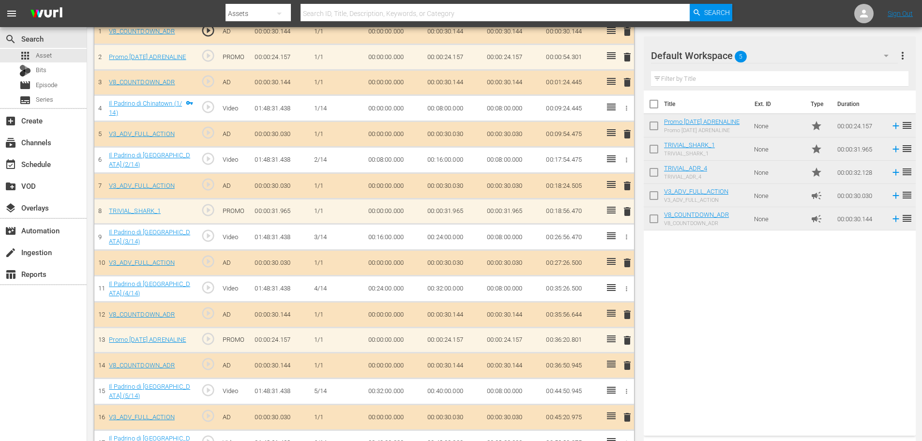
scroll to position [147, 0]
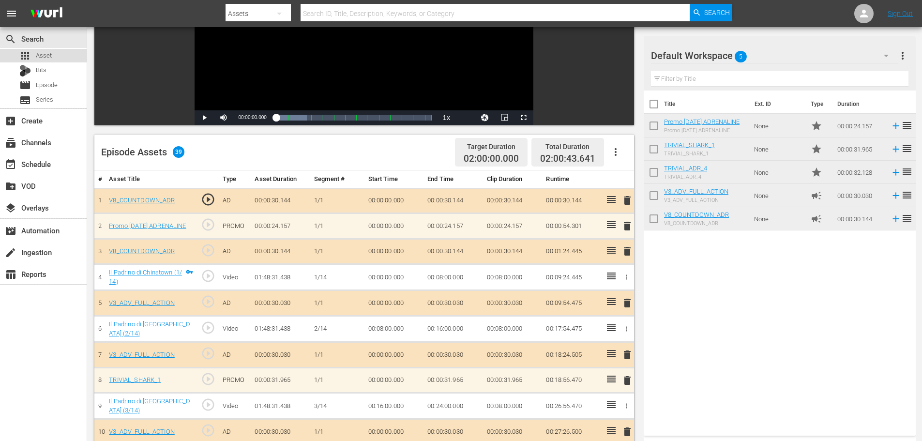
click at [63, 54] on div "apps Asset" at bounding box center [43, 56] width 87 height 14
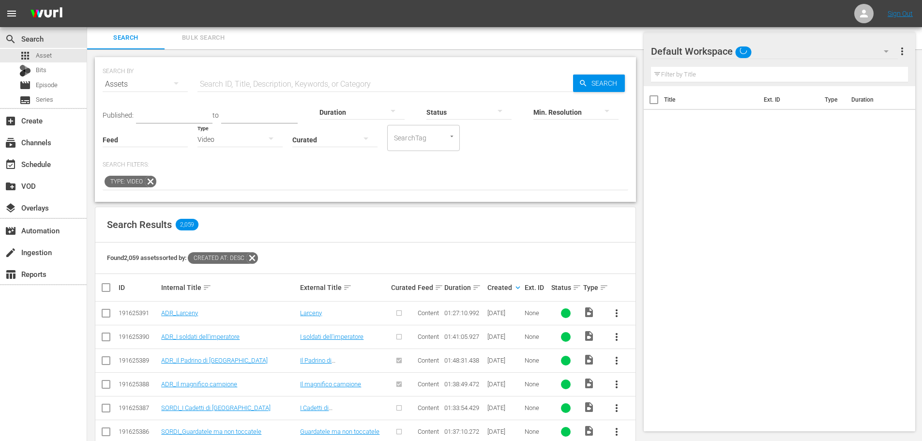
scroll to position [147, 0]
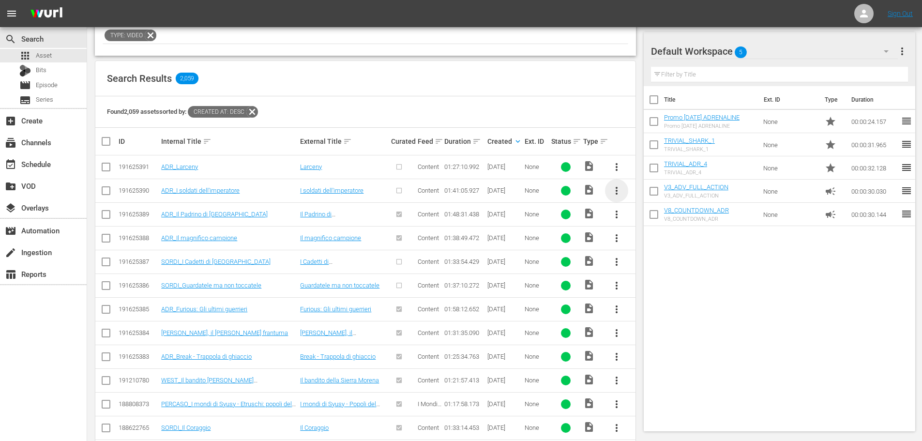
click at [618, 189] on span "more_vert" at bounding box center [617, 191] width 12 height 12
click at [656, 264] on div "Episode" at bounding box center [669, 264] width 66 height 23
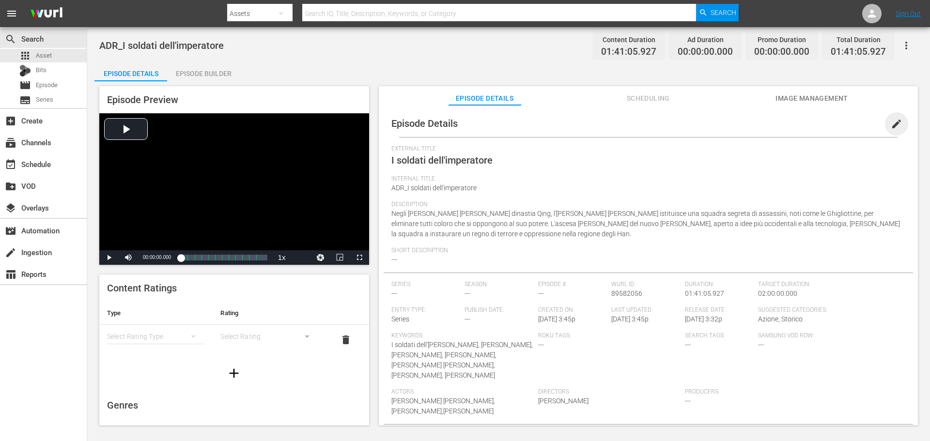
click at [896, 122] on span "edit" at bounding box center [896, 124] width 12 height 12
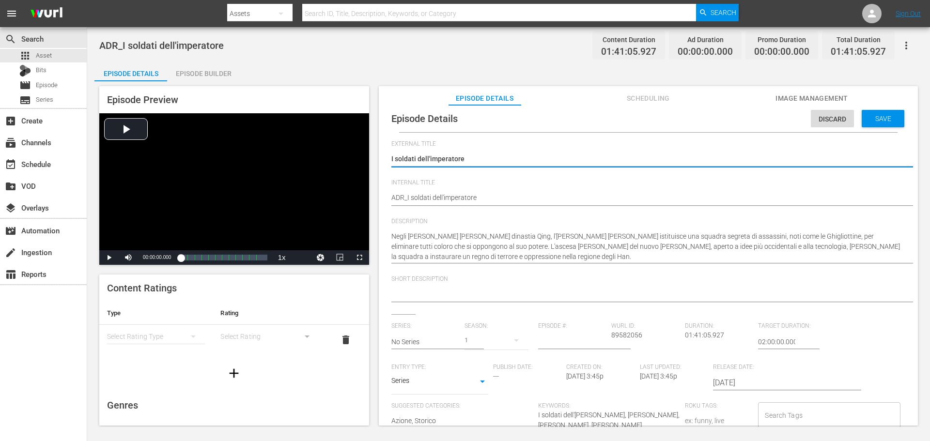
scroll to position [7, 0]
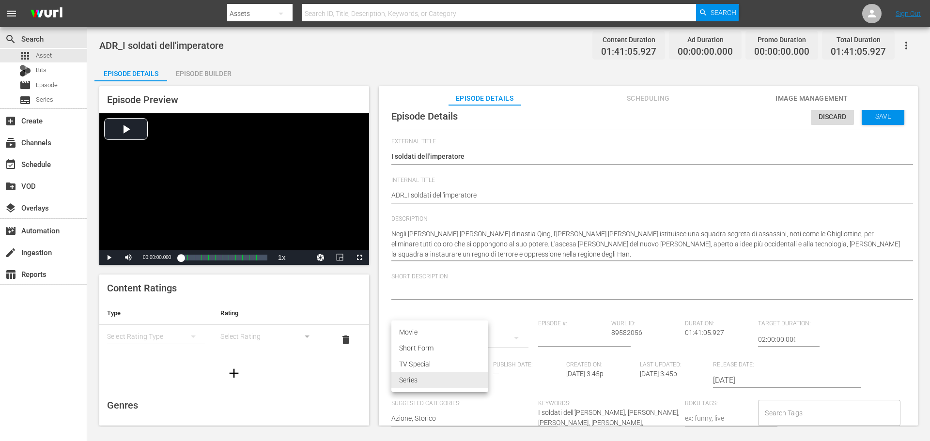
click at [466, 380] on body "menu Search By Assets Search ID, Title, Description, Keywords, or Category Sear…" at bounding box center [465, 220] width 930 height 441
click at [435, 338] on li "Movie" at bounding box center [439, 332] width 97 height 16
type input "MOVIE"
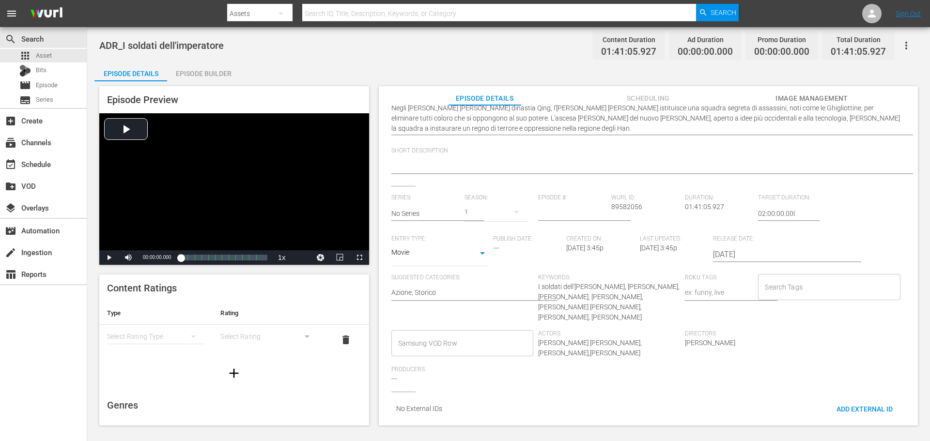
click at [473, 340] on input "Samsung VOD Row" at bounding box center [455, 343] width 119 height 17
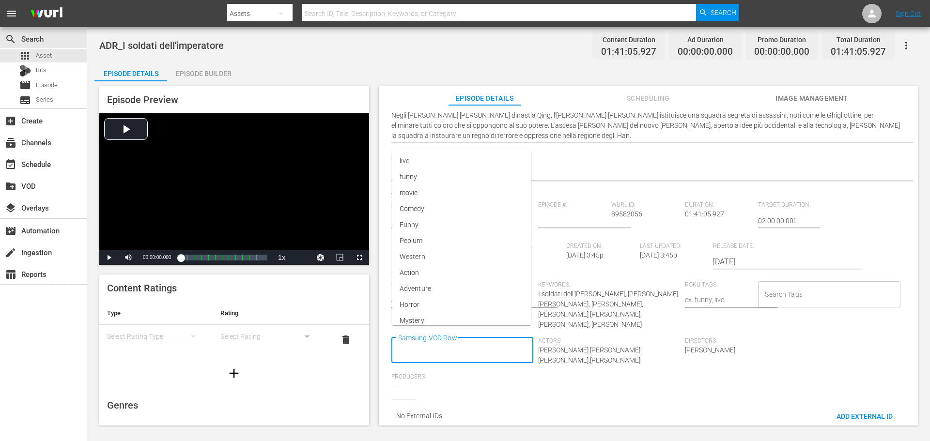
scroll to position [0, 0]
type input "Movie"
type input "Action"
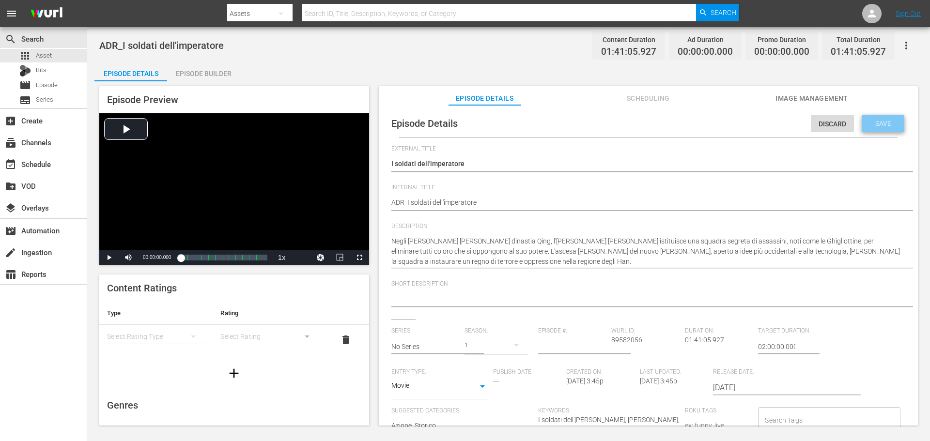
click at [880, 131] on div "Save" at bounding box center [882, 123] width 43 height 17
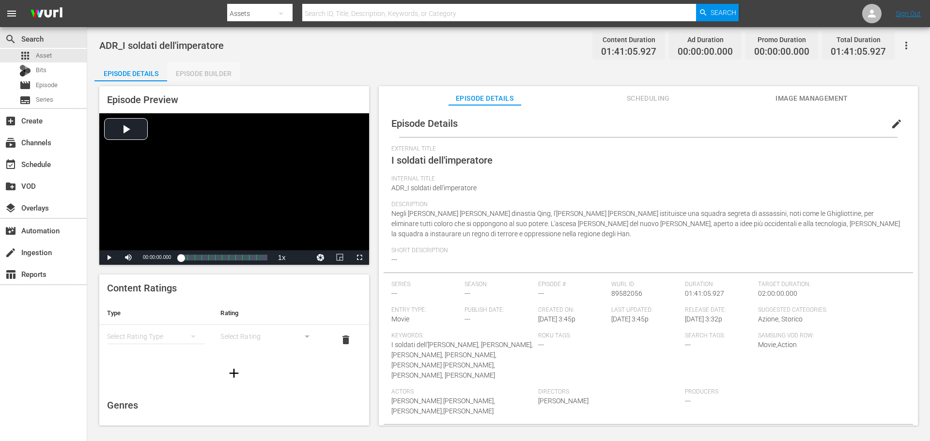
click at [207, 70] on div "Episode Builder" at bounding box center [203, 73] width 73 height 23
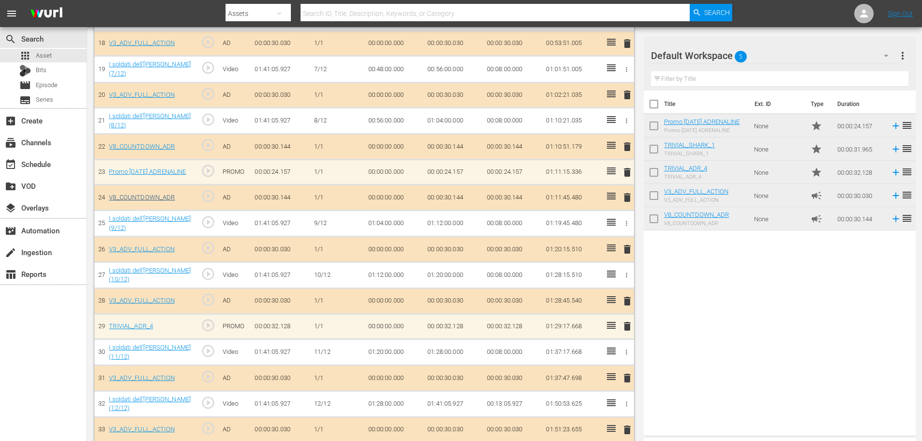
scroll to position [751, 0]
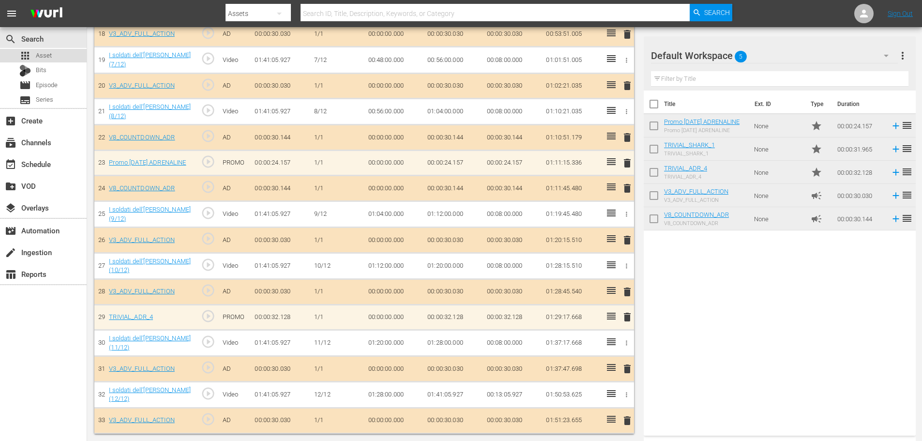
click at [52, 54] on div "apps Asset" at bounding box center [43, 56] width 87 height 14
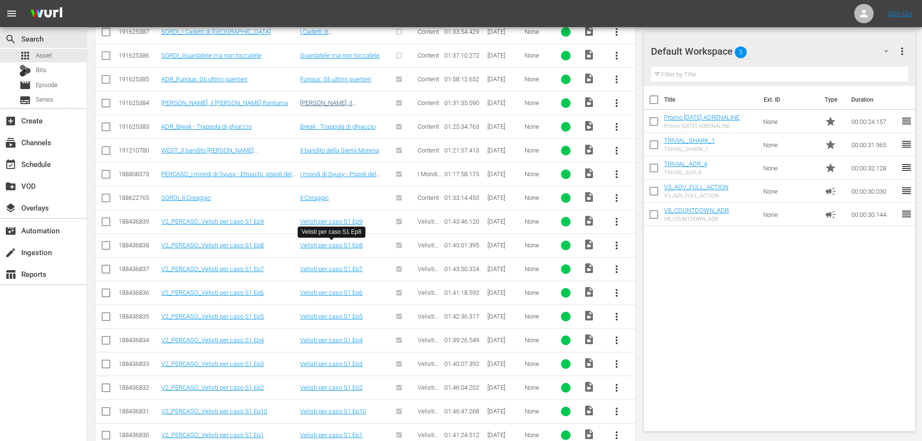
scroll to position [184, 0]
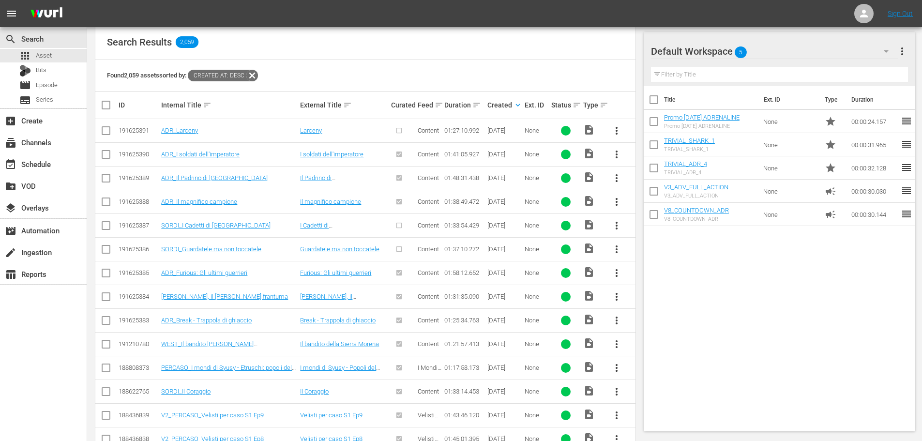
click at [617, 129] on span "more_vert" at bounding box center [617, 131] width 12 height 12
click at [659, 210] on div "Episode" at bounding box center [669, 204] width 66 height 23
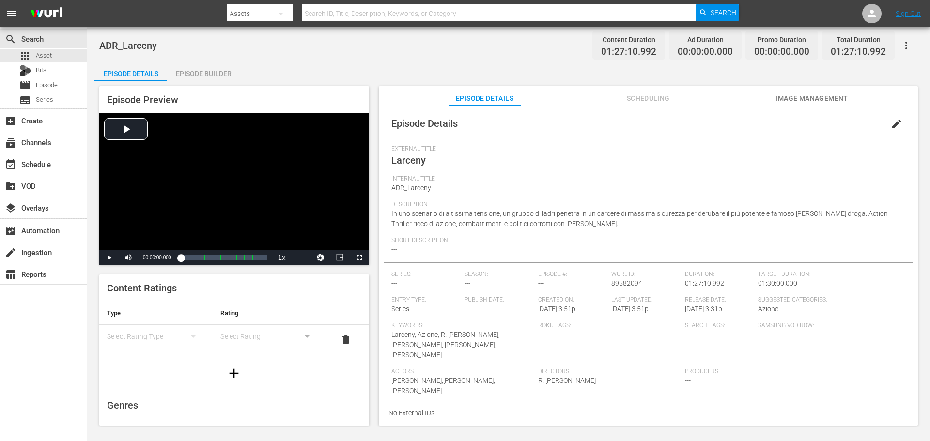
click at [885, 127] on button "edit" at bounding box center [896, 123] width 23 height 23
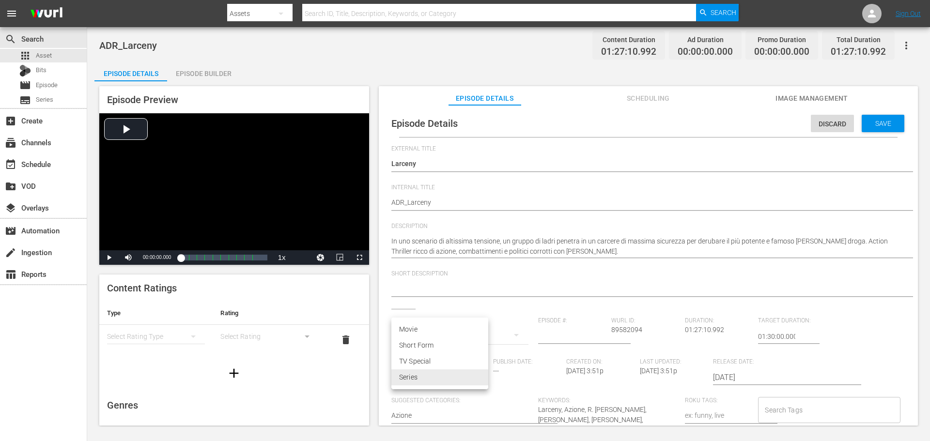
click at [441, 378] on body "menu Search By Assets Search ID, Title, Description, Keywords, or Category Sear…" at bounding box center [465, 220] width 930 height 441
click at [443, 333] on li "Movie" at bounding box center [439, 330] width 97 height 16
type input "MOVIE"
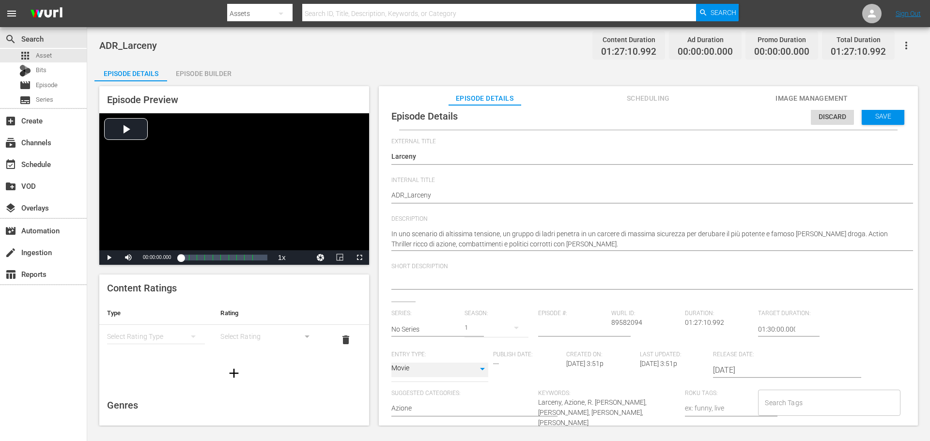
scroll to position [108, 0]
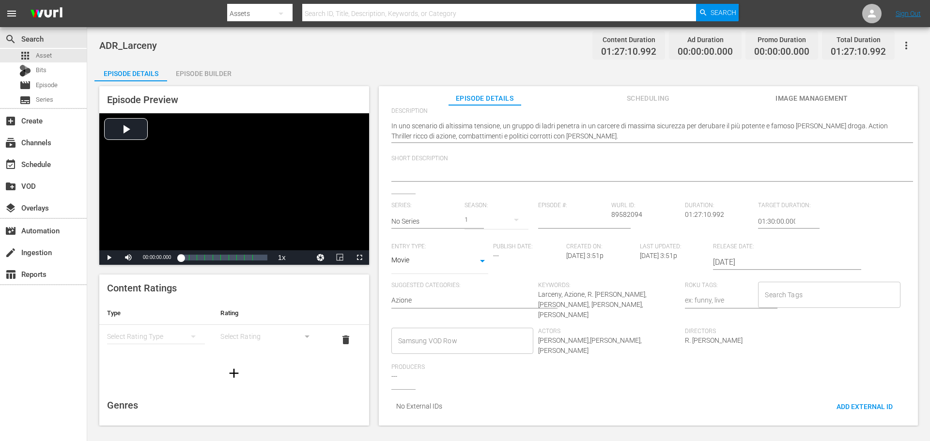
click at [430, 336] on input "Samsung VOD Row" at bounding box center [455, 340] width 119 height 17
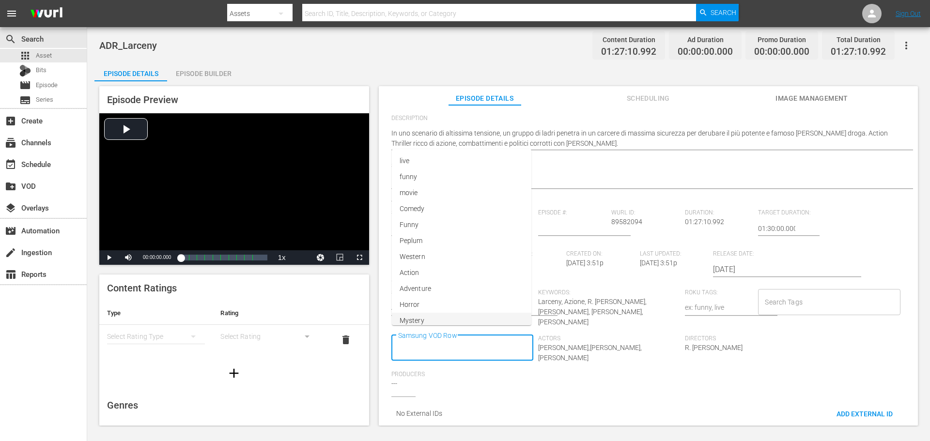
scroll to position [0, 0]
type input "Movie"
type input "Action"
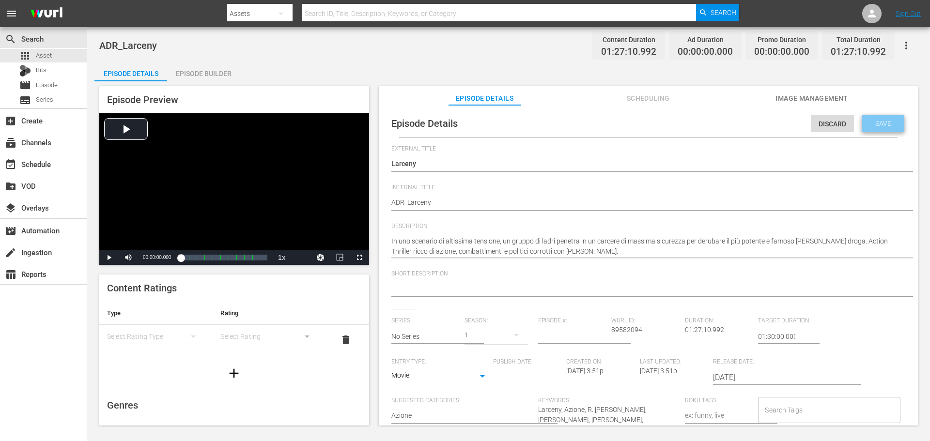
click at [888, 123] on span "Save" at bounding box center [882, 124] width 31 height 8
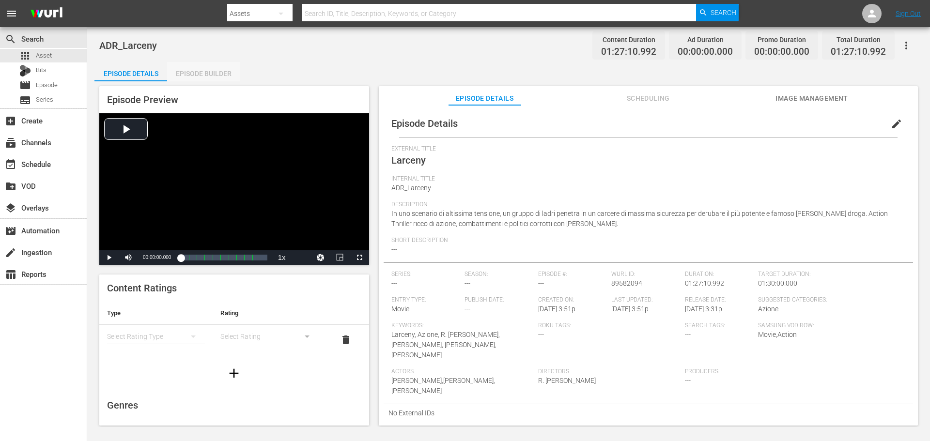
click at [218, 73] on div "Episode Builder" at bounding box center [203, 73] width 73 height 23
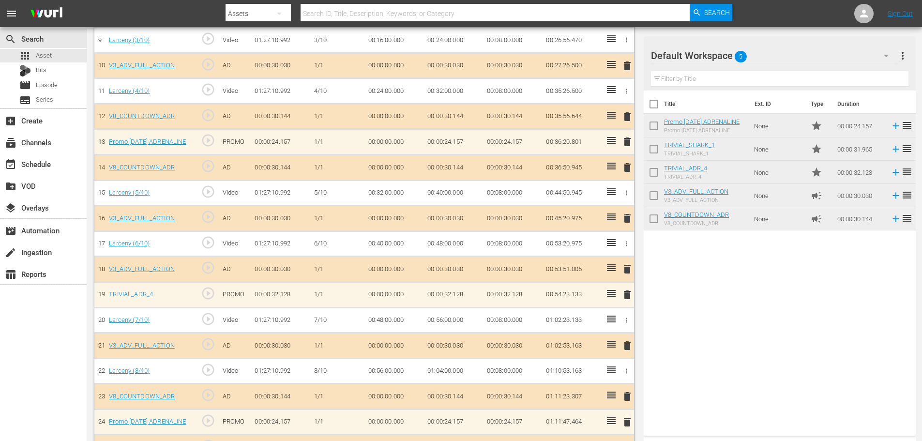
scroll to position [494, 0]
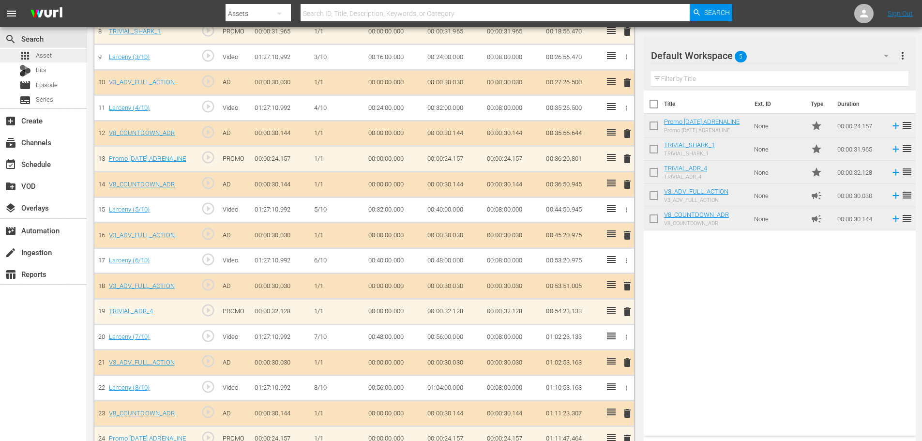
click at [66, 58] on div "apps Asset" at bounding box center [43, 56] width 87 height 14
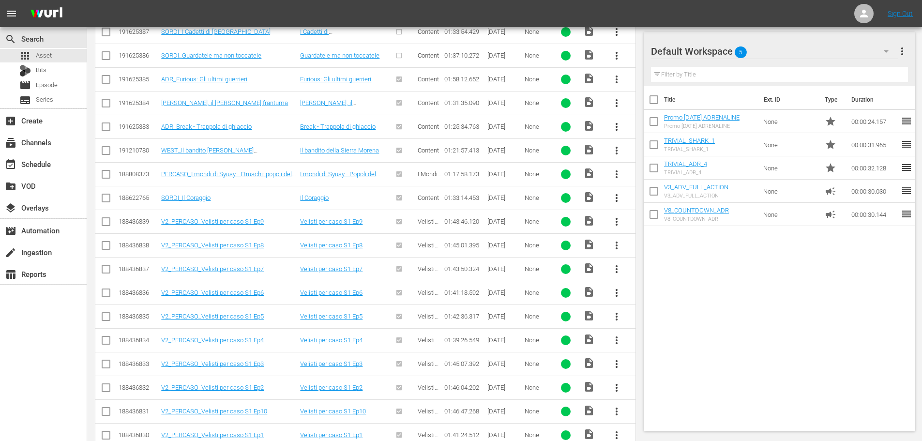
scroll to position [135, 0]
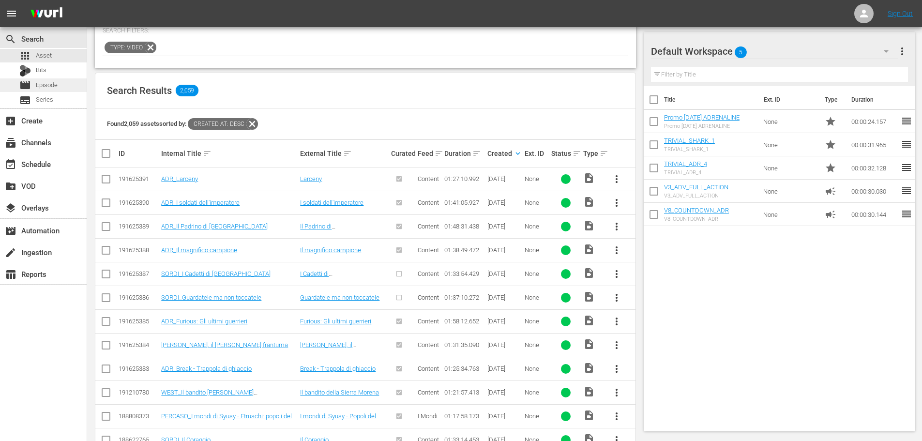
click at [55, 82] on span "Episode" at bounding box center [47, 85] width 22 height 10
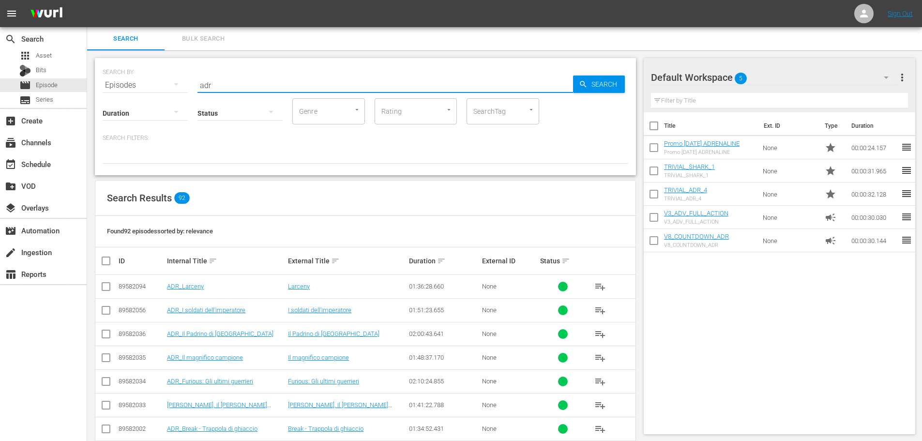
drag, startPoint x: 231, startPoint y: 77, endPoint x: 178, endPoint y: 93, distance: 56.4
click at [178, 93] on div "SEARCH BY Search By Episodes Search ID, Title, Description, Keywords, or Catego…" at bounding box center [365, 116] width 541 height 117
type input "pupazzo"
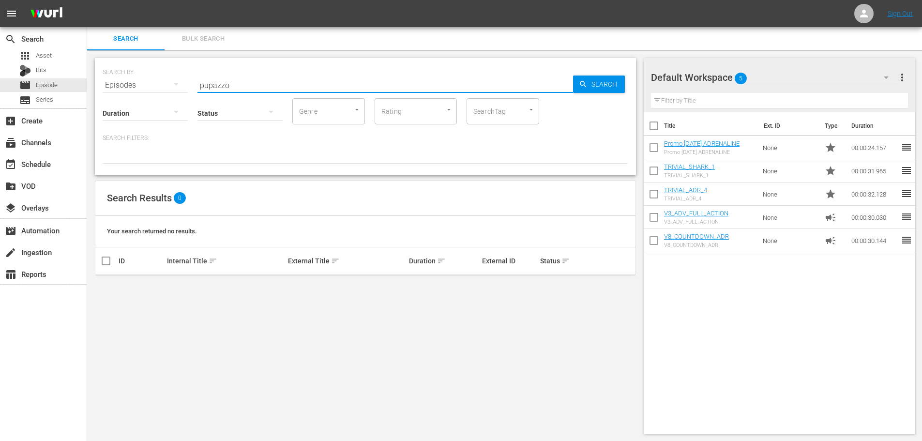
drag, startPoint x: 246, startPoint y: 85, endPoint x: 166, endPoint y: 100, distance: 82.2
click at [166, 100] on div "SEARCH BY Search By Episodes Search ID, Title, Description, Keywords, or Catego…" at bounding box center [365, 116] width 541 height 117
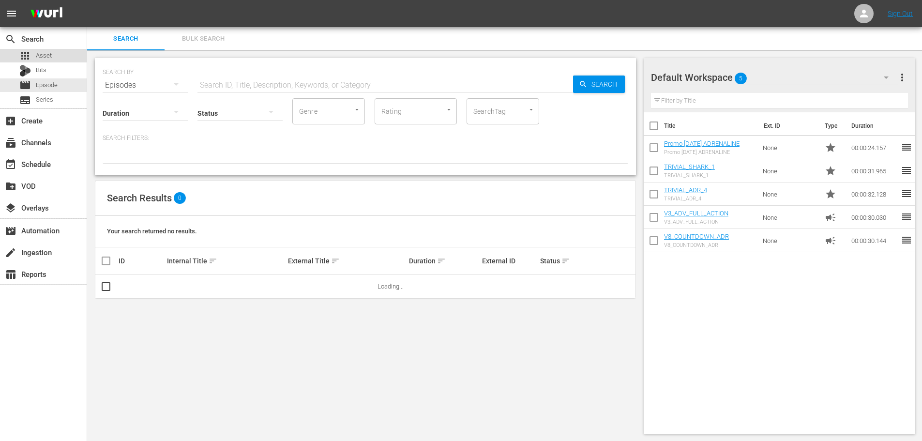
click at [41, 61] on div "apps Asset" at bounding box center [35, 56] width 32 height 14
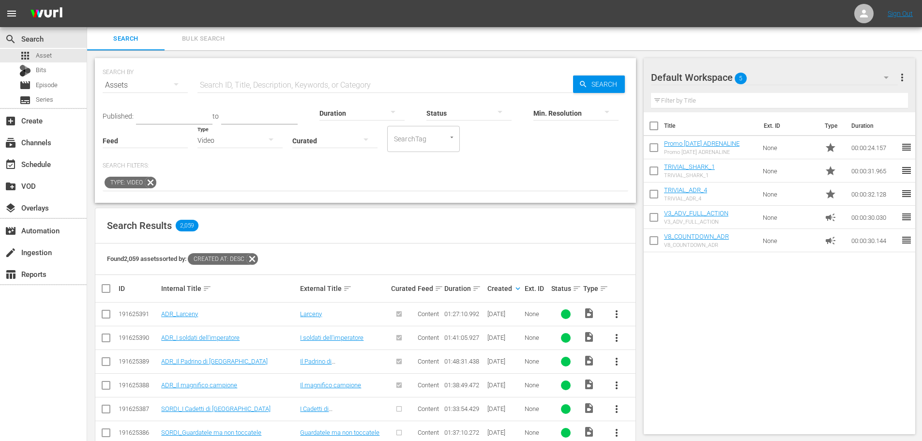
click at [636, 120] on div "SEARCH BY Search By Assets Search ID, Title, Description, Keywords, or Category…" at bounding box center [365, 434] width 557 height 768
click at [649, 125] on input "checkbox" at bounding box center [654, 128] width 20 height 20
checkbox input "true"
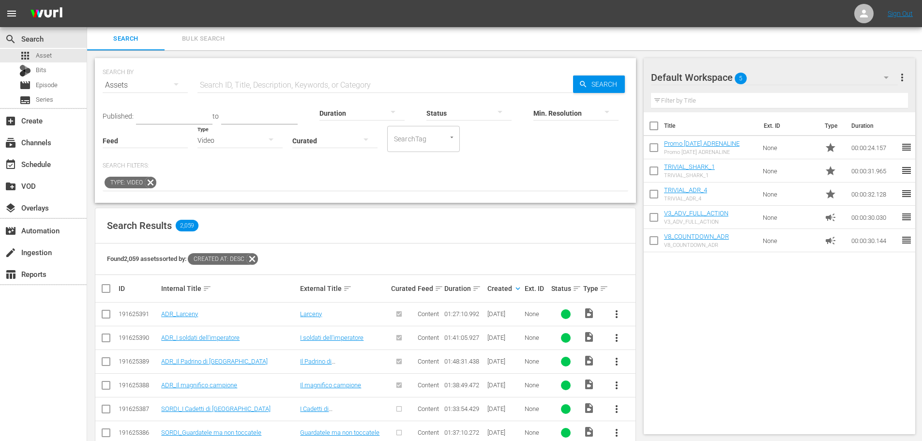
checkbox input "true"
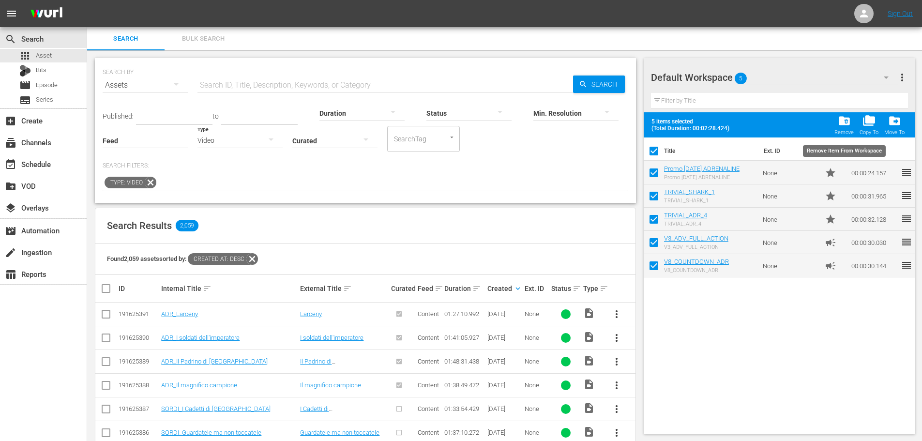
click at [840, 130] on div "Remove" at bounding box center [844, 132] width 19 height 6
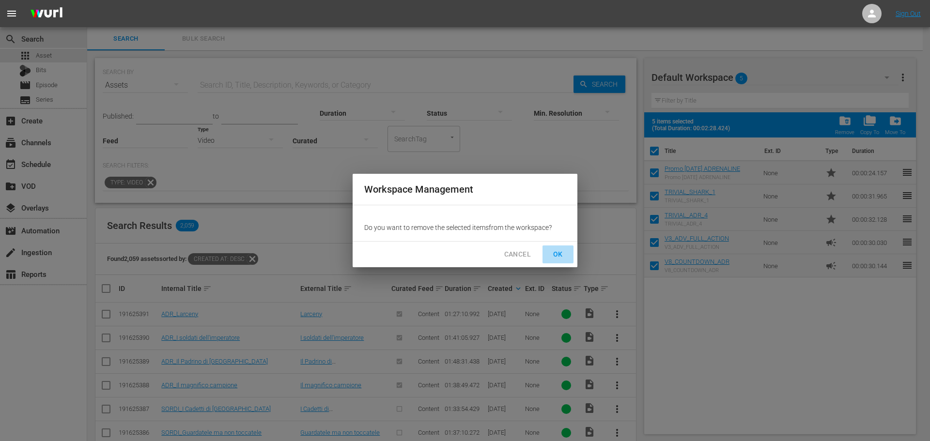
click at [559, 258] on span "OK" at bounding box center [557, 254] width 15 height 12
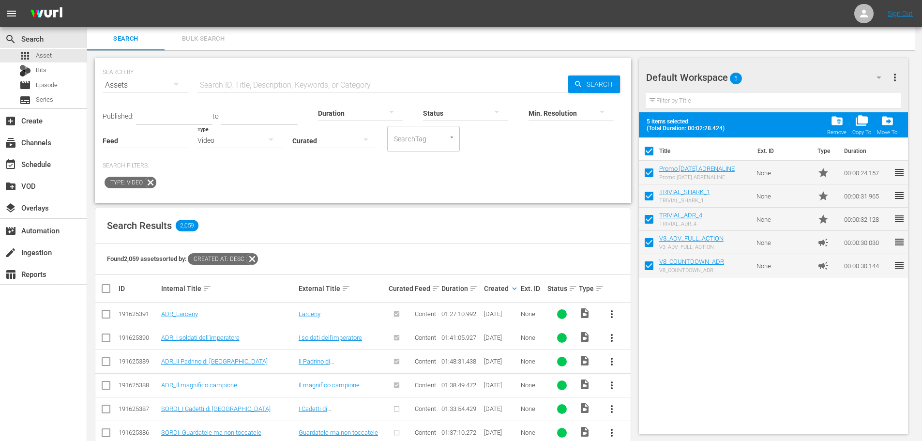
checkbox input "false"
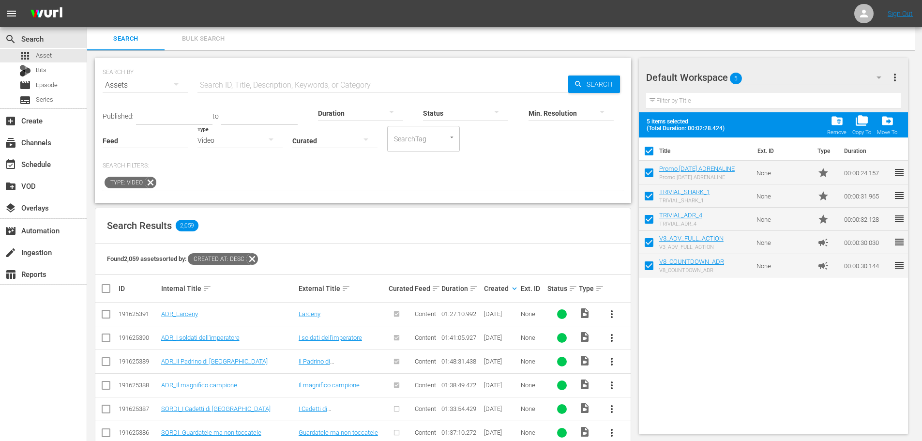
checkbox input "false"
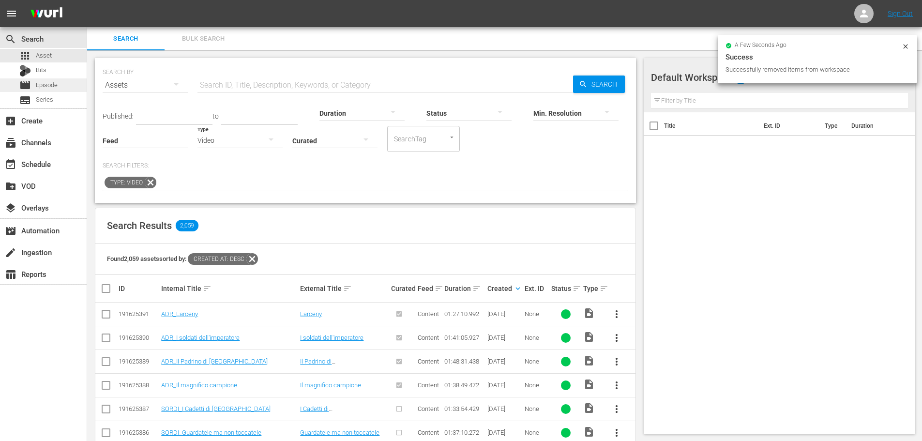
click at [54, 86] on span "Episode" at bounding box center [47, 85] width 22 height 10
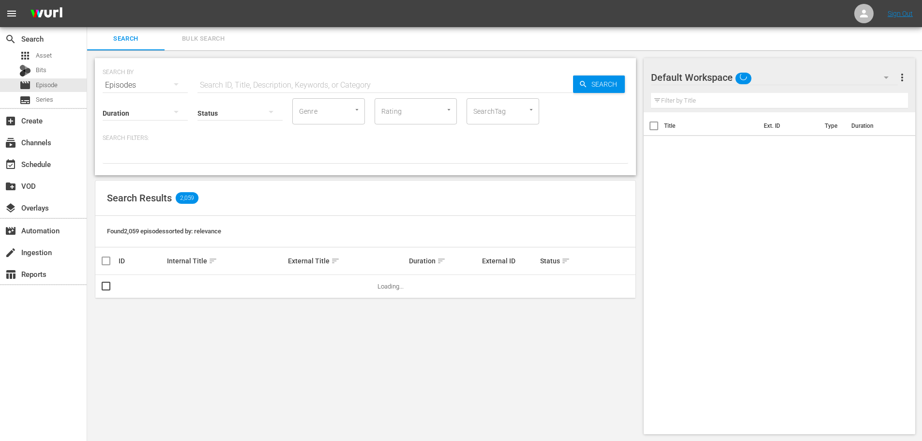
click at [268, 86] on input "text" at bounding box center [386, 85] width 376 height 23
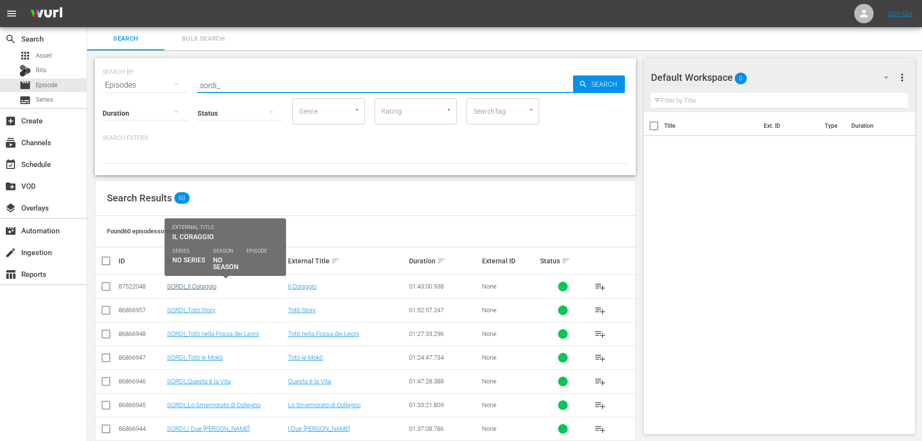
type input "sordi_"
click at [207, 285] on link "SORDI_Il Coraggio" at bounding box center [191, 286] width 49 height 7
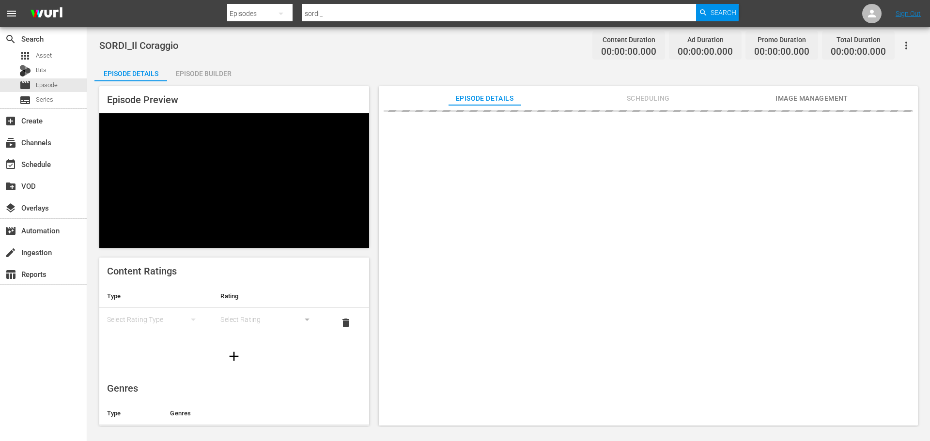
click at [206, 75] on div "Episode Builder" at bounding box center [203, 73] width 73 height 23
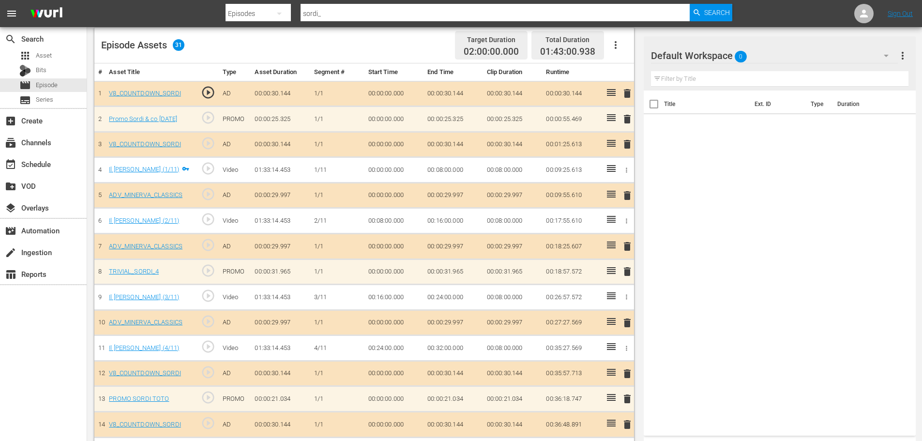
scroll to position [109, 0]
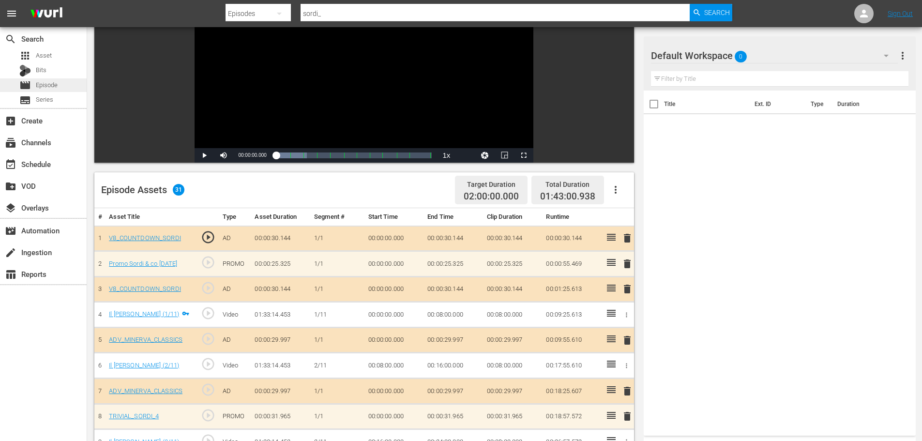
click at [65, 85] on div "movie Episode" at bounding box center [43, 85] width 87 height 14
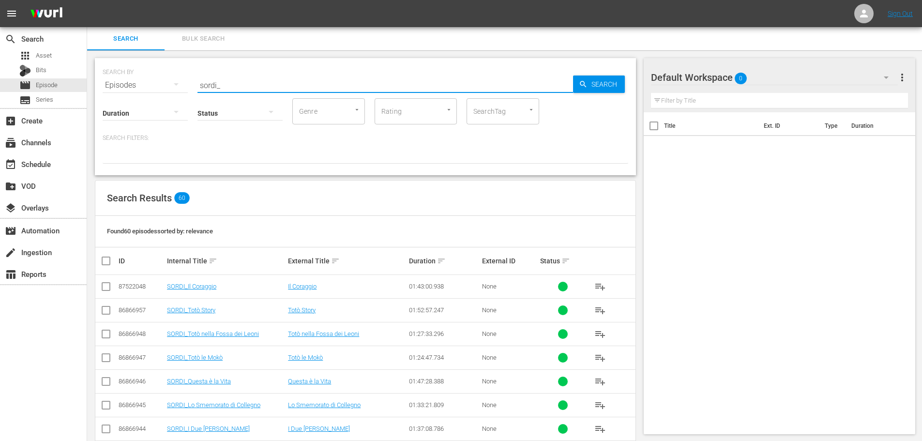
drag, startPoint x: 245, startPoint y: 85, endPoint x: 161, endPoint y: 91, distance: 84.0
click at [161, 91] on div "SEARCH BY Search By Episodes Search ID, Title, Description, Keywords, or Catego…" at bounding box center [365, 116] width 541 height 117
type input "adr_"
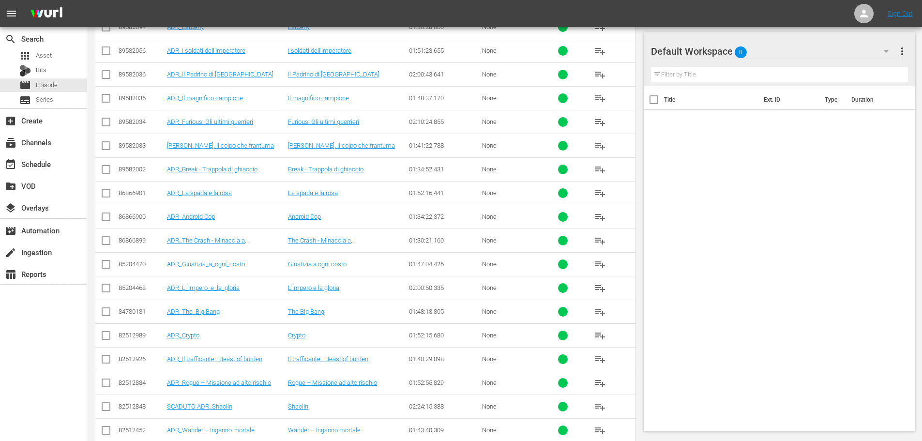
scroll to position [291, 0]
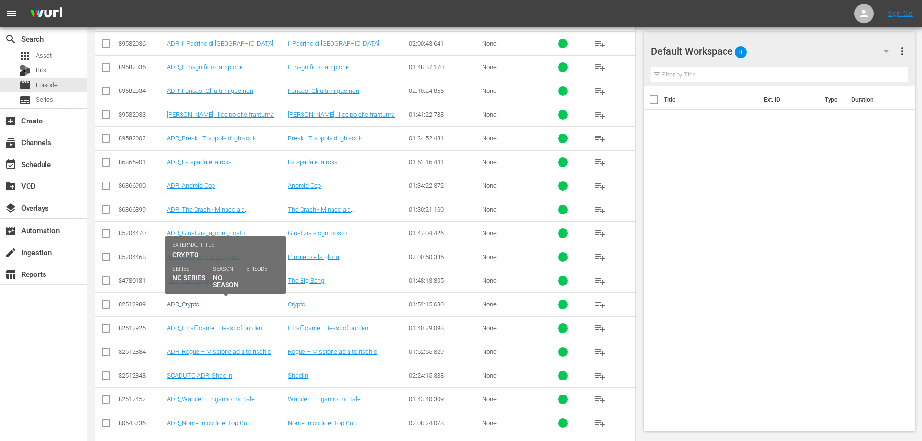
type input "adr_"
click at [194, 306] on link "ADR_Crypto" at bounding box center [183, 304] width 32 height 7
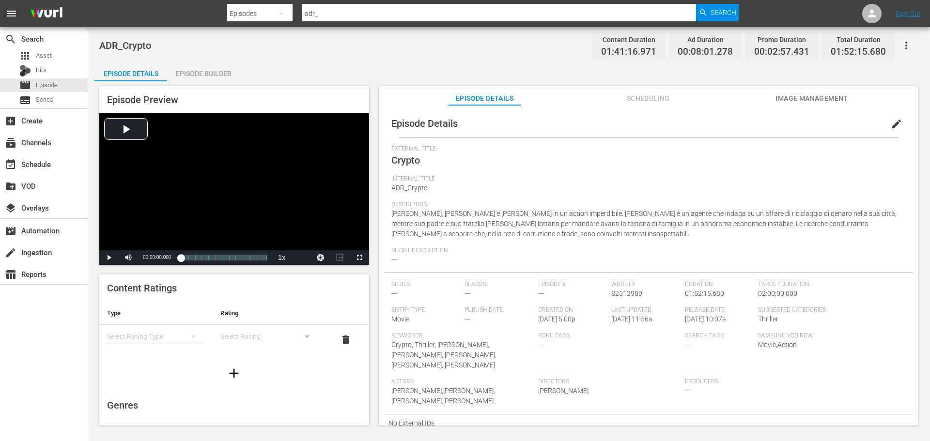
click at [197, 74] on div "Episode Builder" at bounding box center [203, 73] width 73 height 23
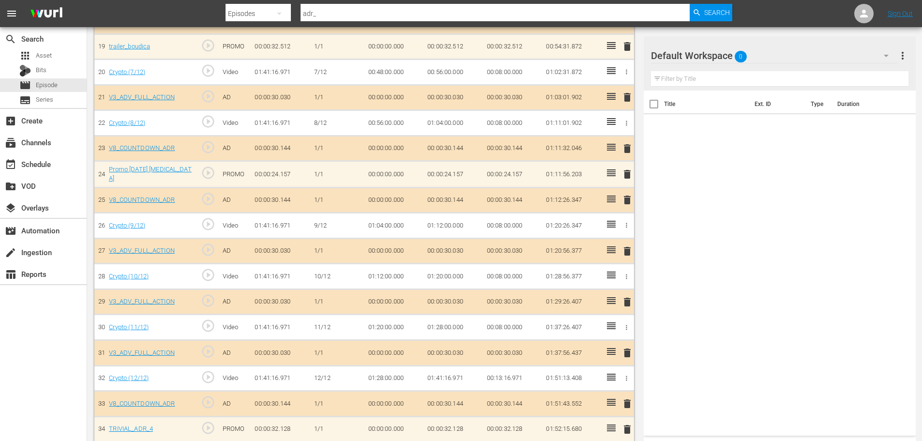
scroll to position [767, 0]
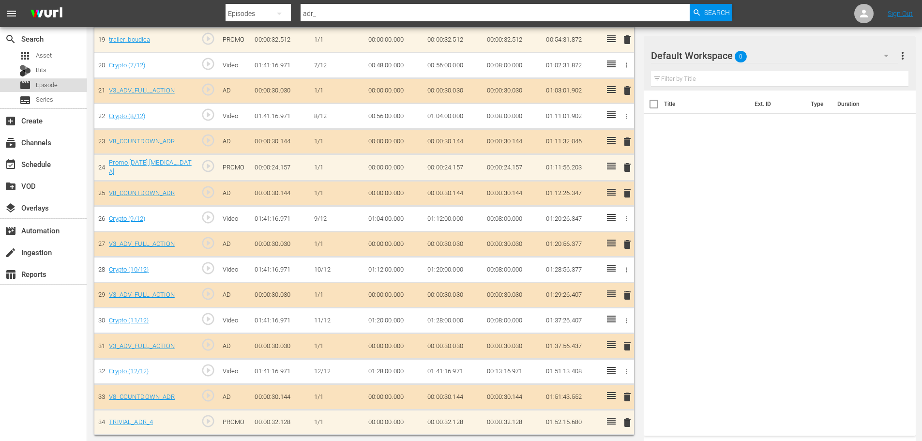
click at [80, 86] on div "movie Episode" at bounding box center [43, 85] width 87 height 14
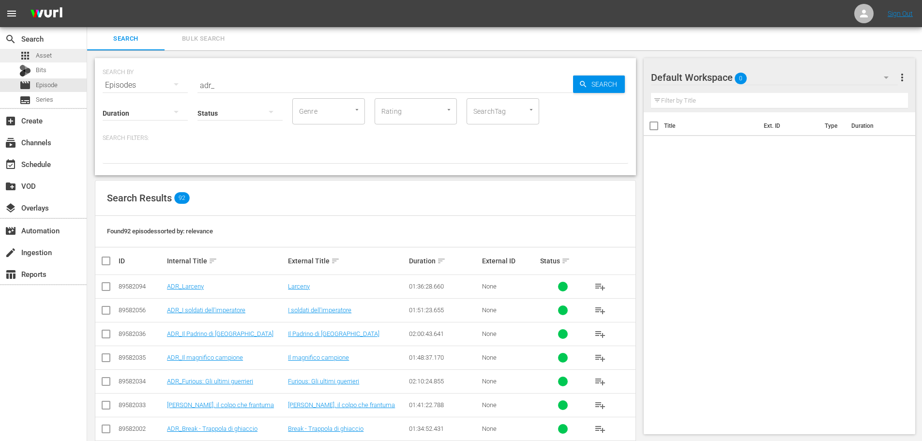
click at [75, 57] on div "apps Asset" at bounding box center [43, 56] width 87 height 14
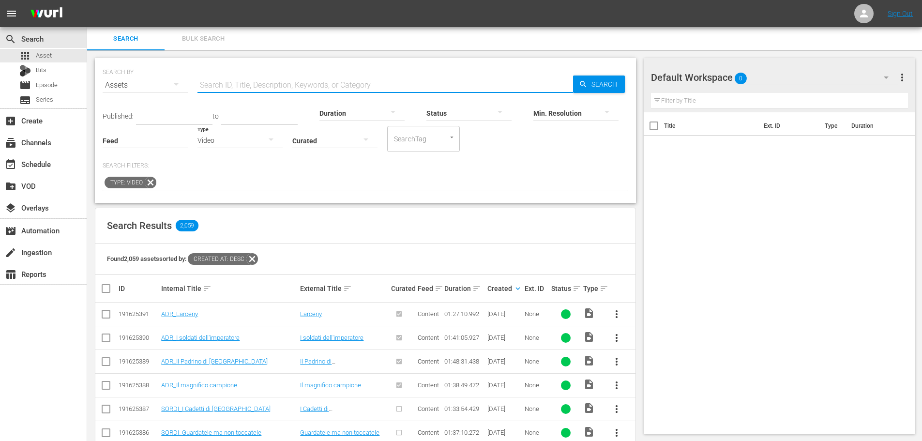
click at [225, 89] on input "text" at bounding box center [386, 85] width 376 height 23
click at [224, 142] on div "Video" at bounding box center [240, 140] width 85 height 27
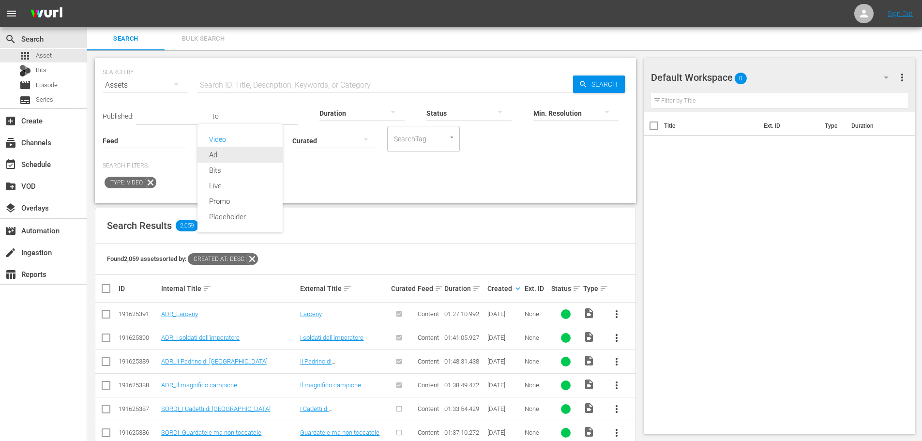
click at [233, 159] on div "Ad" at bounding box center [240, 154] width 85 height 15
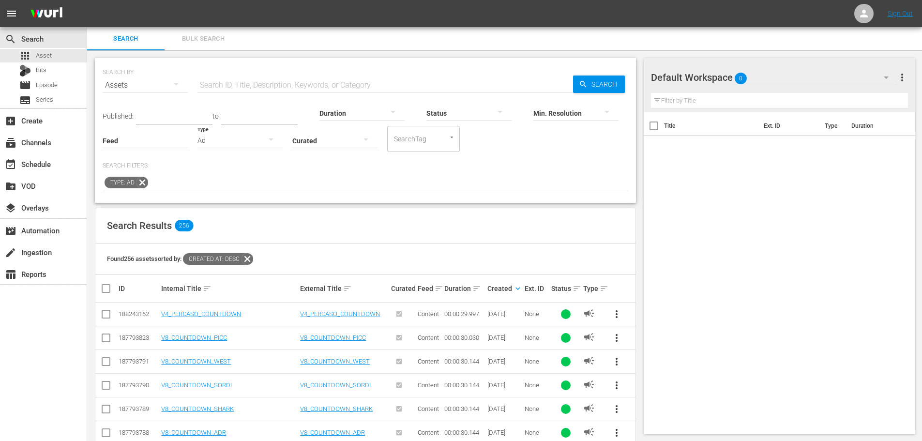
scroll to position [97, 0]
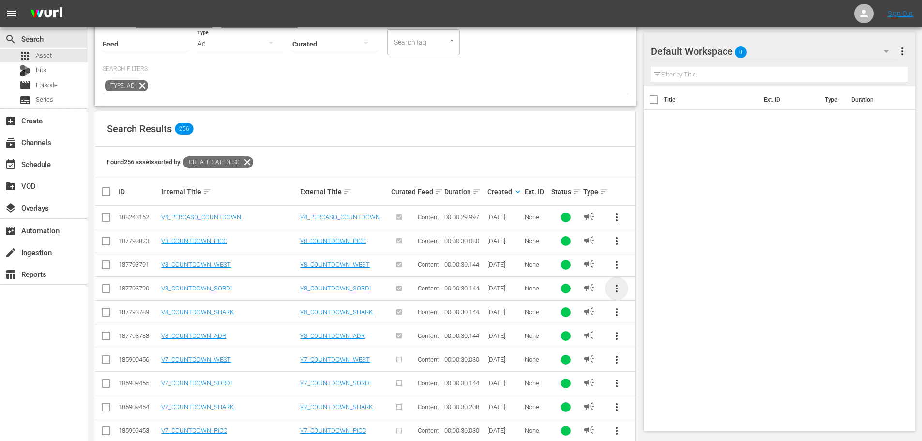
click at [614, 291] on span "more_vert" at bounding box center [617, 289] width 12 height 12
click at [651, 316] on div "Workspace" at bounding box center [682, 315] width 93 height 23
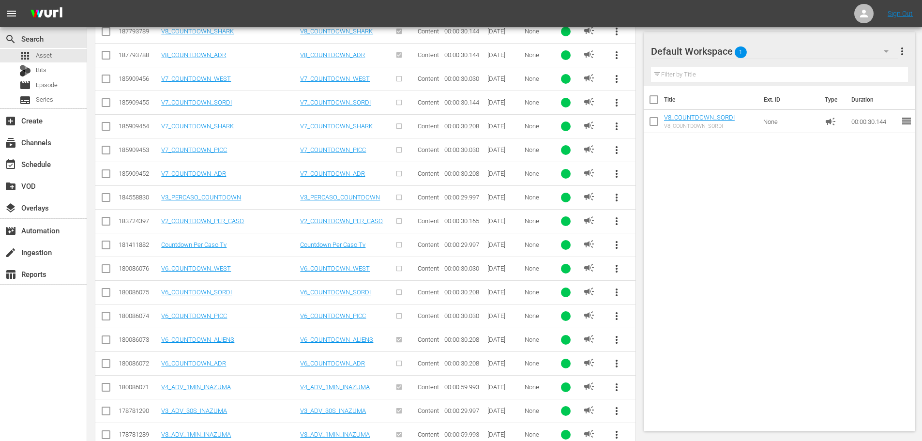
scroll to position [474, 0]
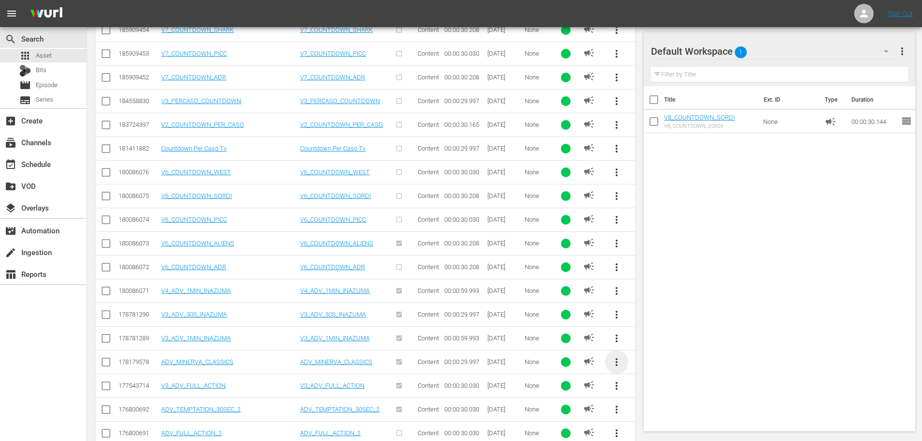
click at [615, 366] on span "more_vert" at bounding box center [617, 362] width 12 height 12
click at [706, 240] on div "Title Ext. ID Type Duration V8_COUNTDOWN_SORDI V8_COUNTDOWN_SORDI None campaign…" at bounding box center [780, 256] width 272 height 341
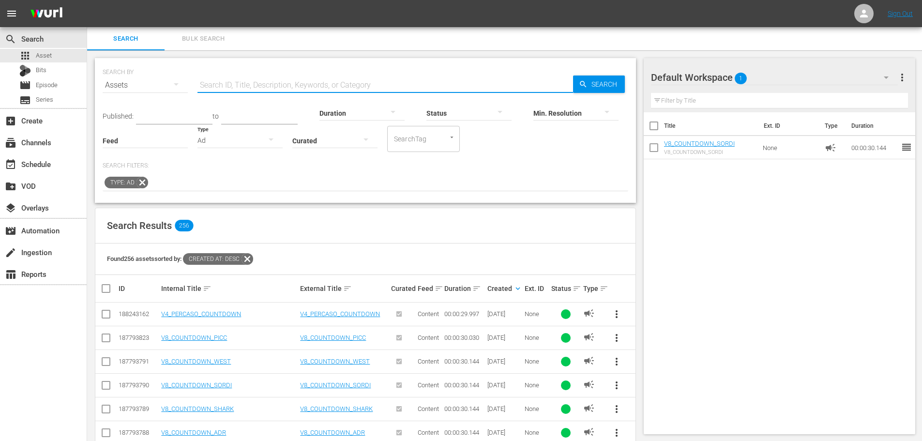
click at [217, 89] on input "text" at bounding box center [386, 85] width 376 height 23
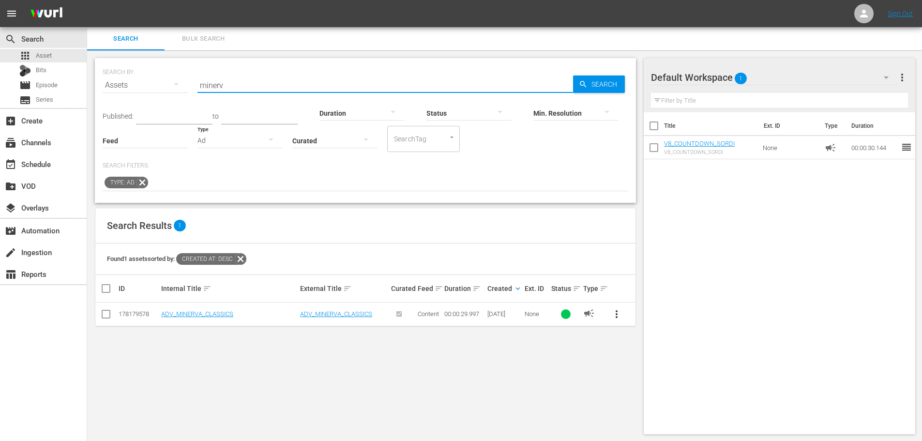
type input "minerv"
click at [613, 322] on button "more_vert" at bounding box center [616, 314] width 23 height 23
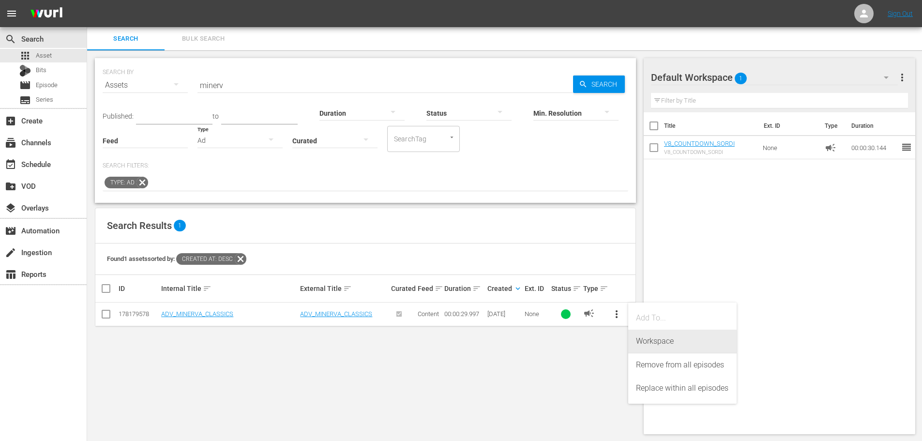
click at [640, 337] on div "Workspace" at bounding box center [682, 341] width 93 height 23
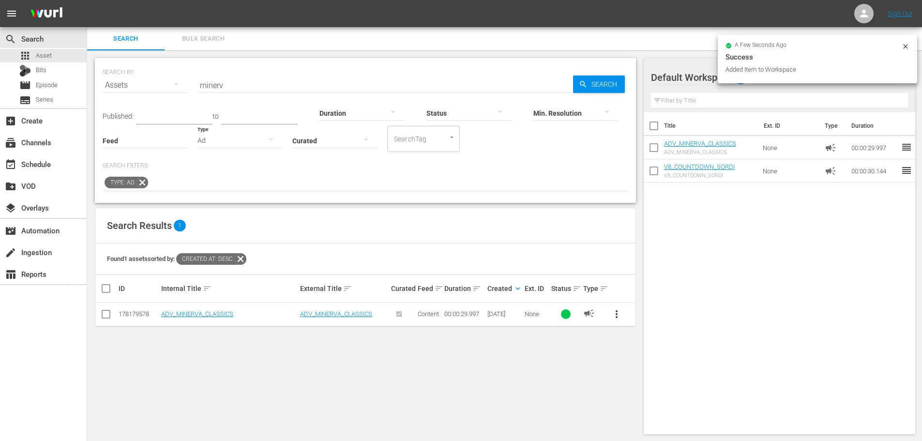
click at [205, 140] on div "Ad" at bounding box center [240, 140] width 85 height 27
click at [225, 196] on div "Promo" at bounding box center [240, 201] width 85 height 15
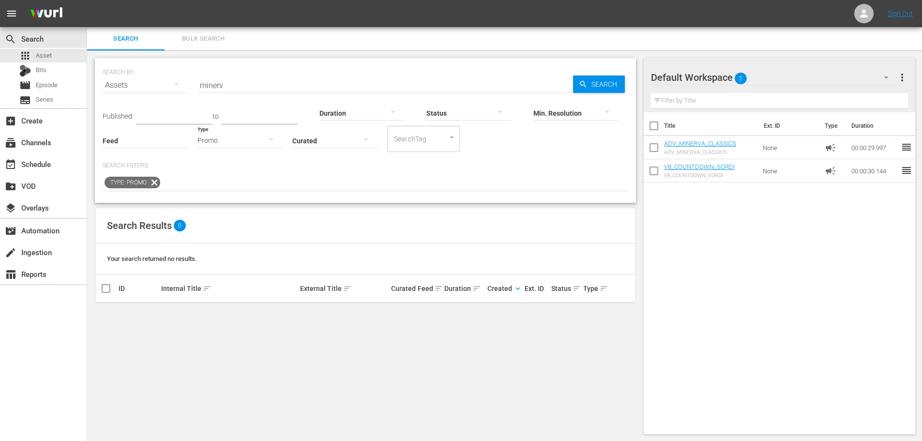
scroll to position [1, 0]
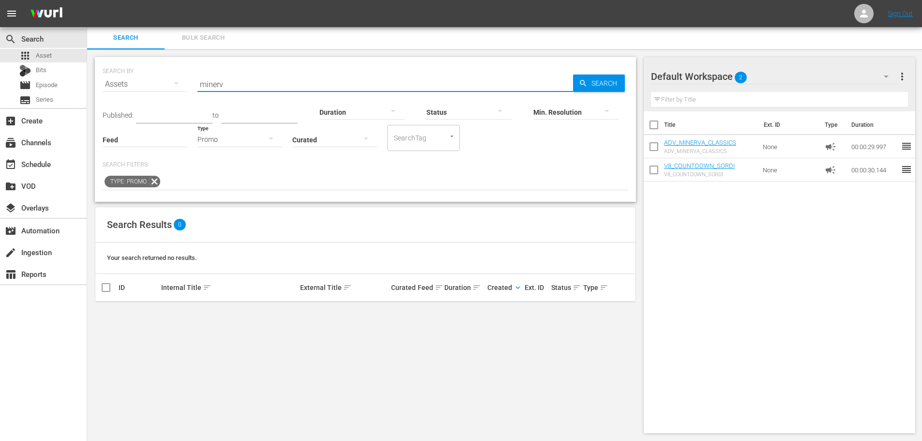
drag, startPoint x: 223, startPoint y: 83, endPoint x: 197, endPoint y: 81, distance: 26.2
click at [197, 81] on div "SEARCH BY Search By Assets Search ID, Title, Description, Keywords, or Category…" at bounding box center [366, 78] width 526 height 35
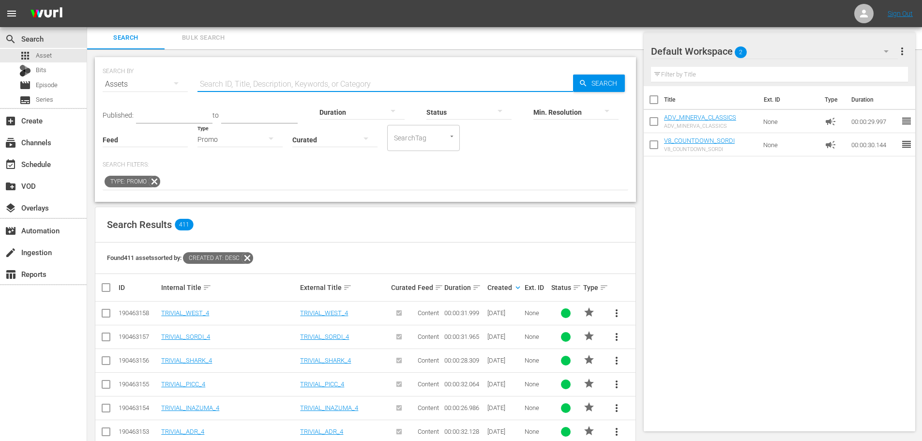
scroll to position [146, 0]
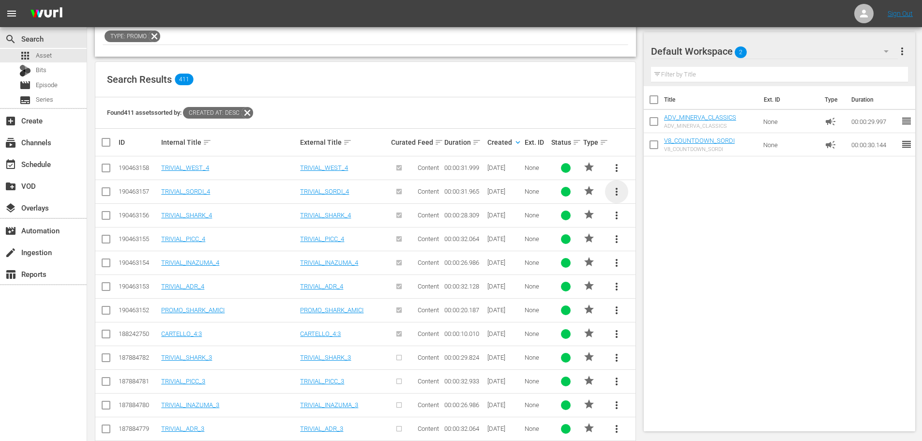
click at [618, 194] on span "more_vert" at bounding box center [617, 192] width 12 height 12
click at [640, 222] on div "Workspace" at bounding box center [682, 218] width 93 height 23
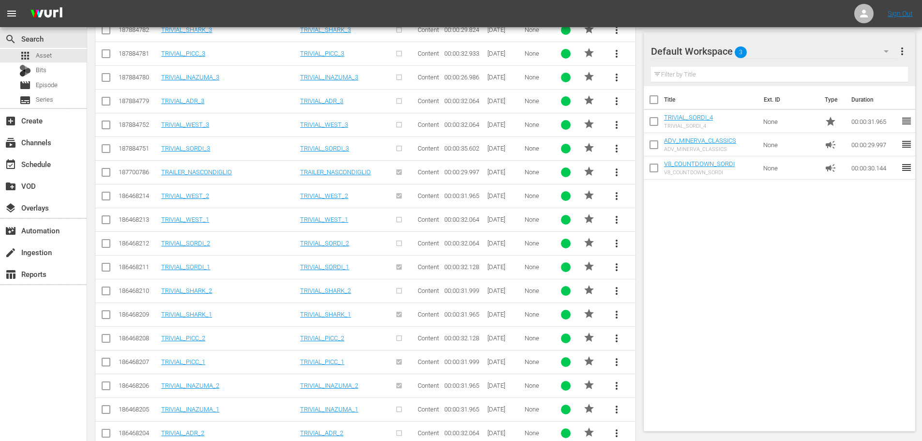
scroll to position [571, 0]
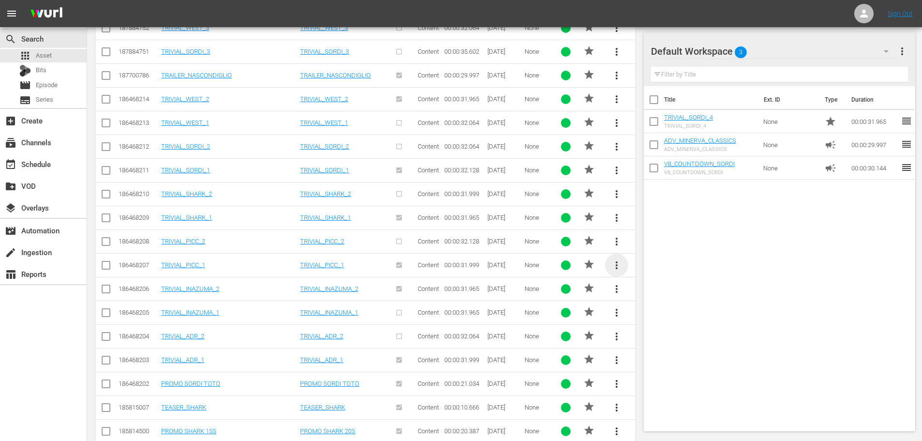
click at [620, 268] on span "more_vert" at bounding box center [617, 266] width 12 height 12
click at [637, 290] on div "Workspace" at bounding box center [682, 292] width 93 height 23
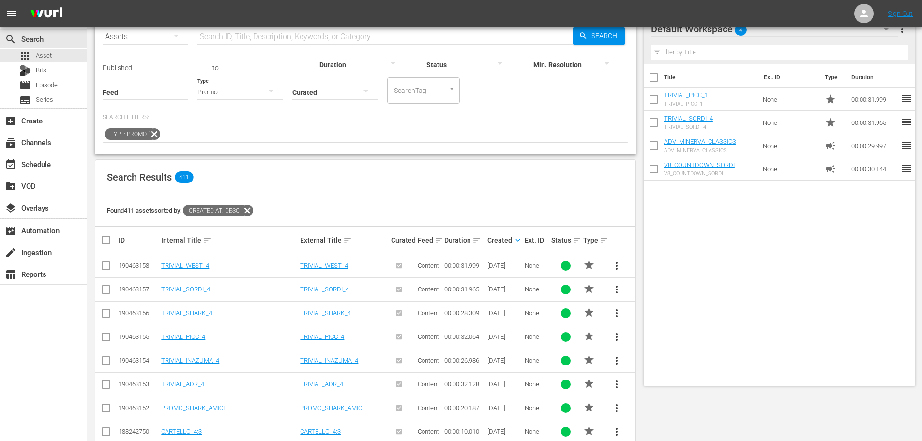
scroll to position [0, 0]
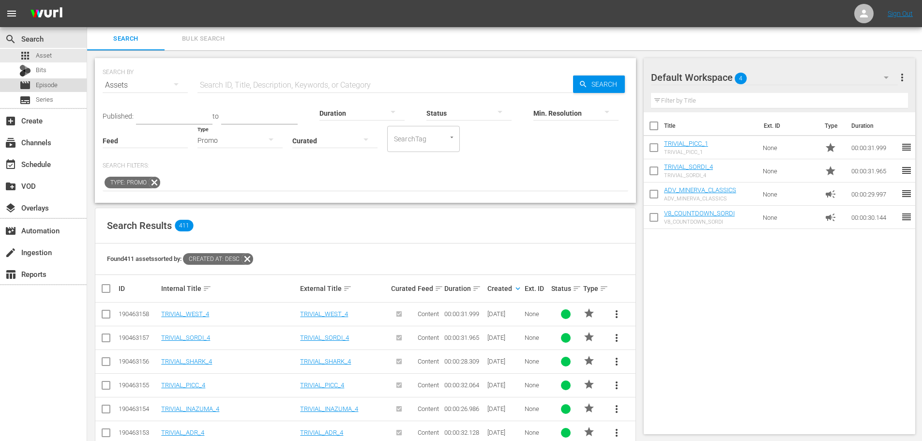
click at [71, 82] on div "movie Episode" at bounding box center [43, 85] width 87 height 14
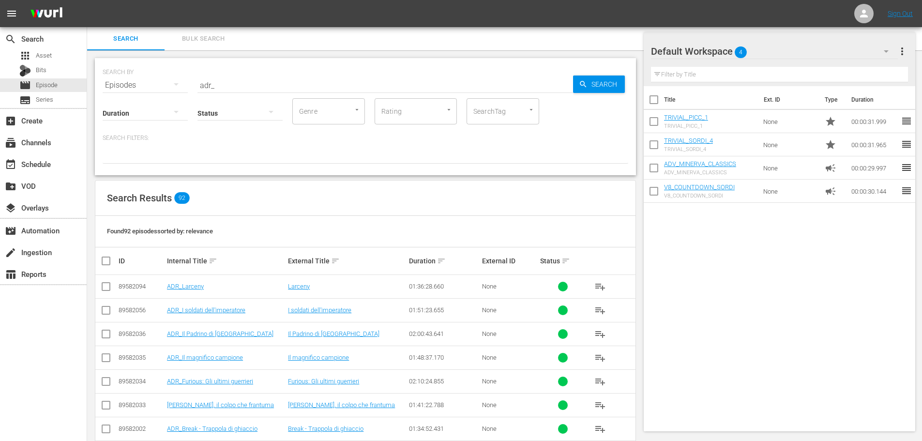
scroll to position [145, 0]
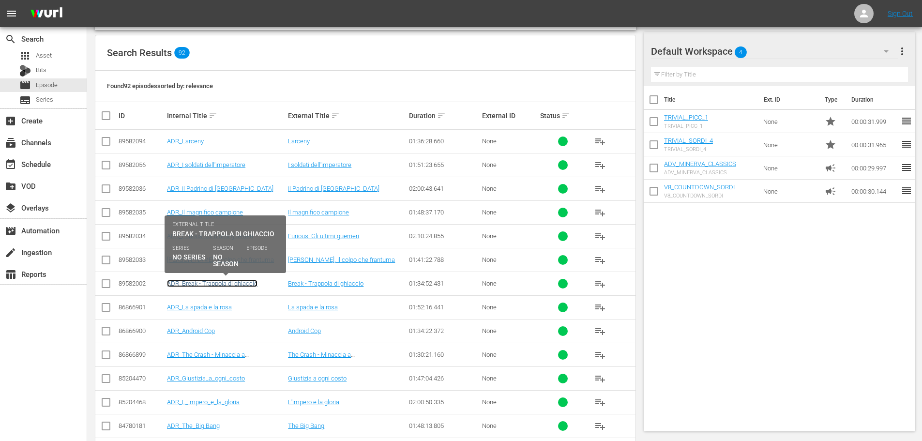
click at [227, 286] on link "ADR_Break - Trappola di ghiaccio" at bounding box center [212, 283] width 91 height 7
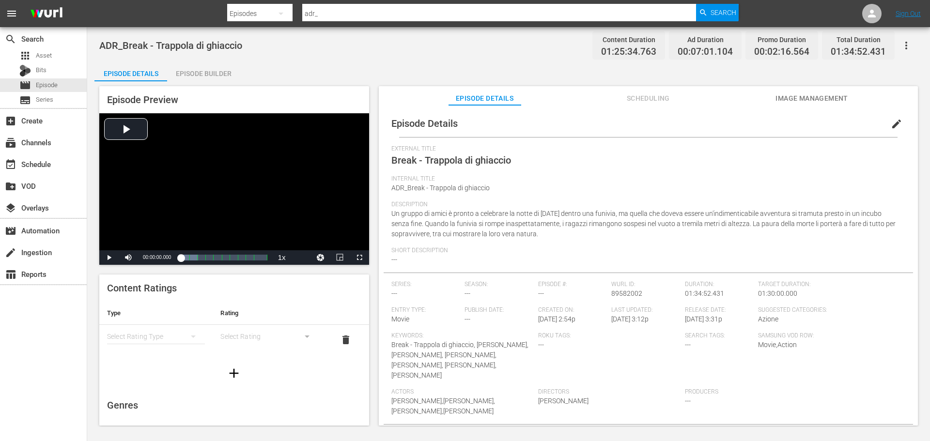
click at [204, 74] on div "Episode Builder" at bounding box center [203, 73] width 73 height 23
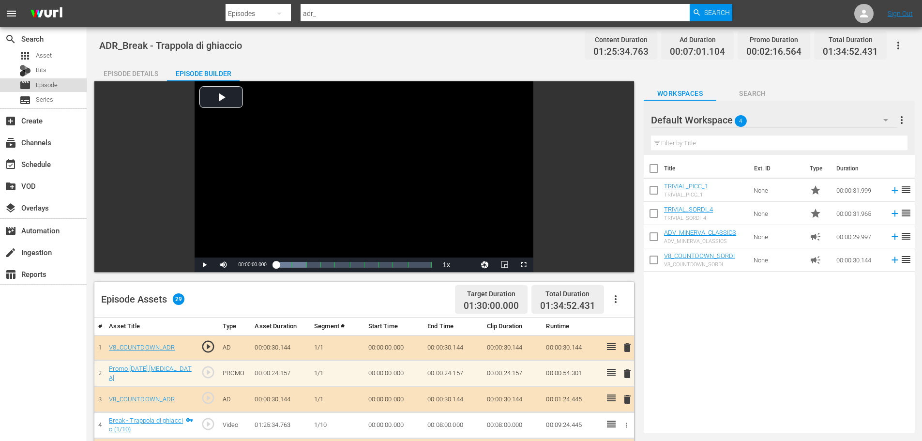
click at [61, 89] on div "movie Episode" at bounding box center [43, 85] width 87 height 14
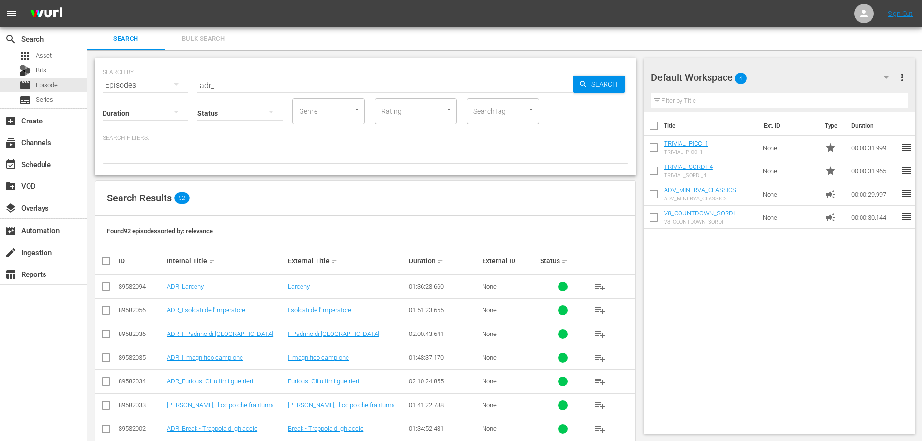
drag, startPoint x: 242, startPoint y: 90, endPoint x: 91, endPoint y: 110, distance: 152.9
click at [91, 110] on div "SEARCH BY Search By Episodes Search ID, Title, Description, Keywords, or Catego…" at bounding box center [365, 420] width 557 height 740
click at [226, 88] on input "adr_" at bounding box center [386, 85] width 376 height 23
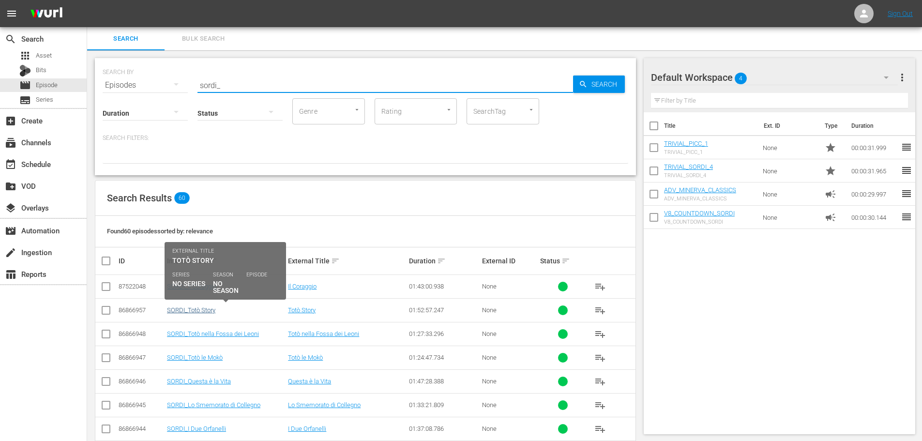
type input "sordi_"
click at [205, 309] on link "SORDI_Totò Story" at bounding box center [191, 309] width 48 height 7
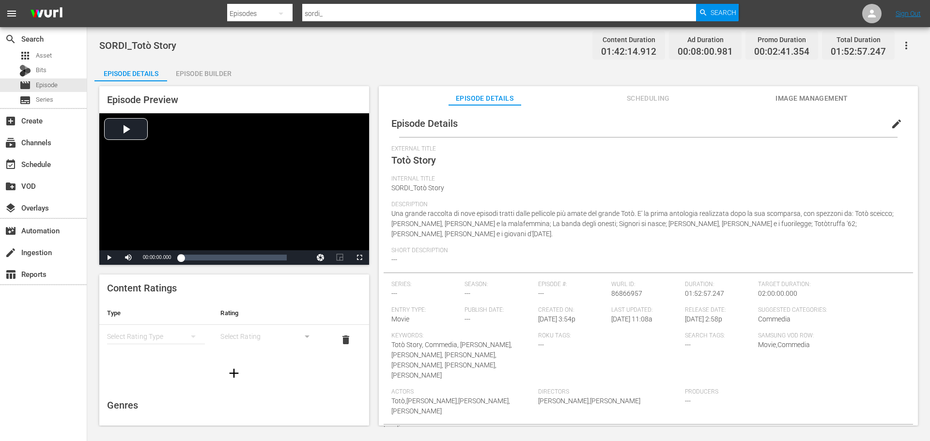
click at [195, 78] on div "Episode Builder" at bounding box center [203, 73] width 73 height 23
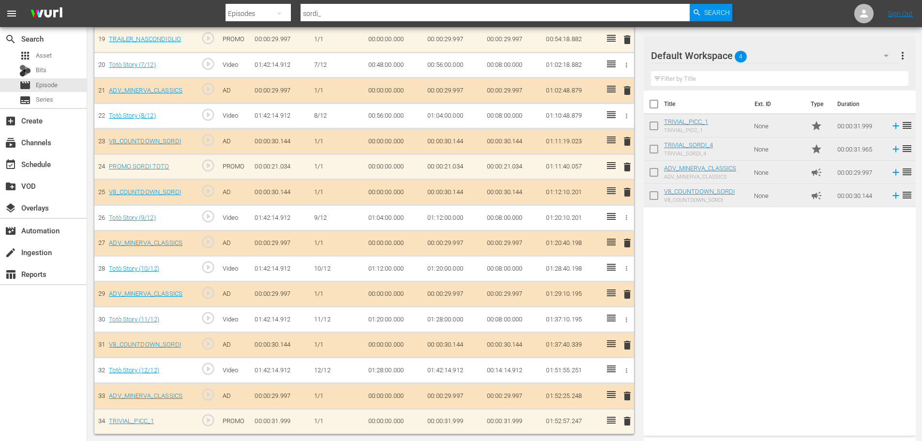
scroll to position [767, 0]
click at [67, 82] on div "movie Episode" at bounding box center [43, 85] width 87 height 14
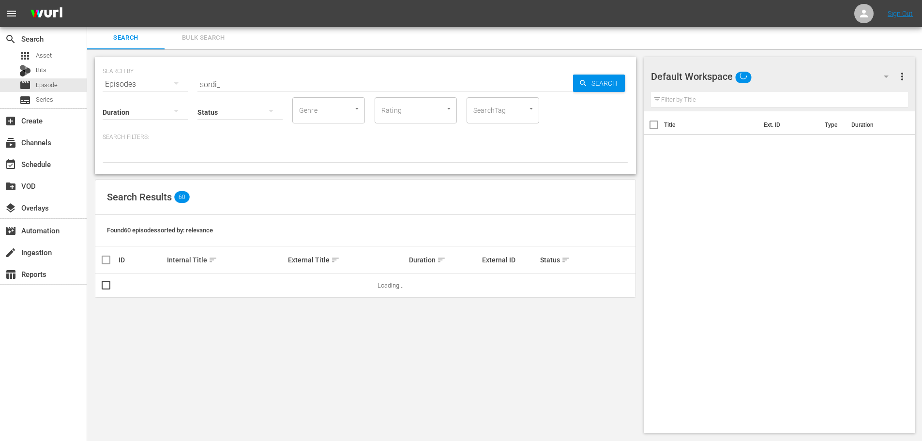
scroll to position [1, 0]
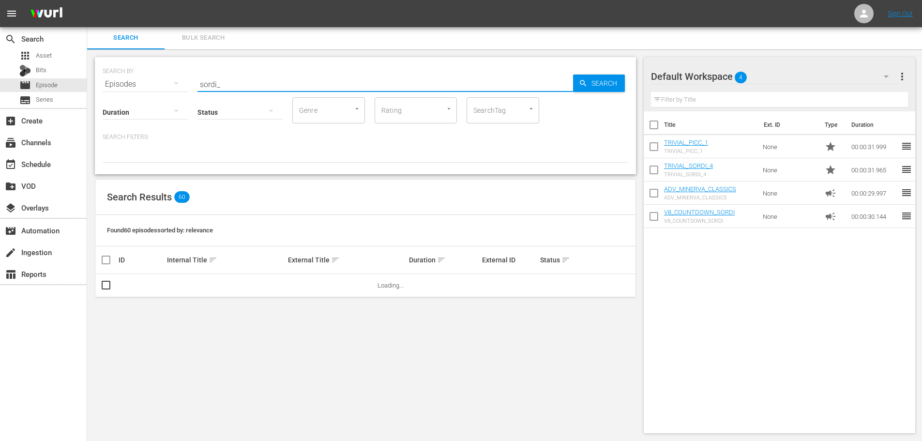
drag, startPoint x: 261, startPoint y: 85, endPoint x: 154, endPoint y: 85, distance: 106.5
click at [154, 85] on div "SEARCH BY Search By Episodes Search ID, Title, Description, Keywords, or Catego…" at bounding box center [366, 78] width 526 height 35
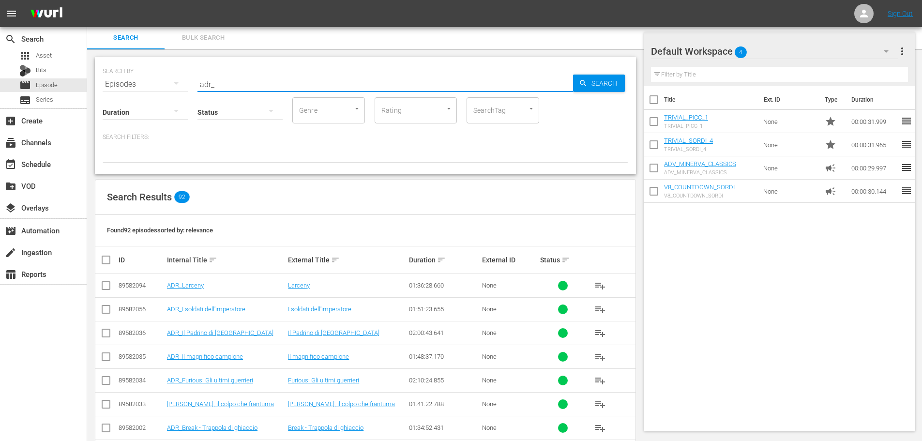
scroll to position [98, 0]
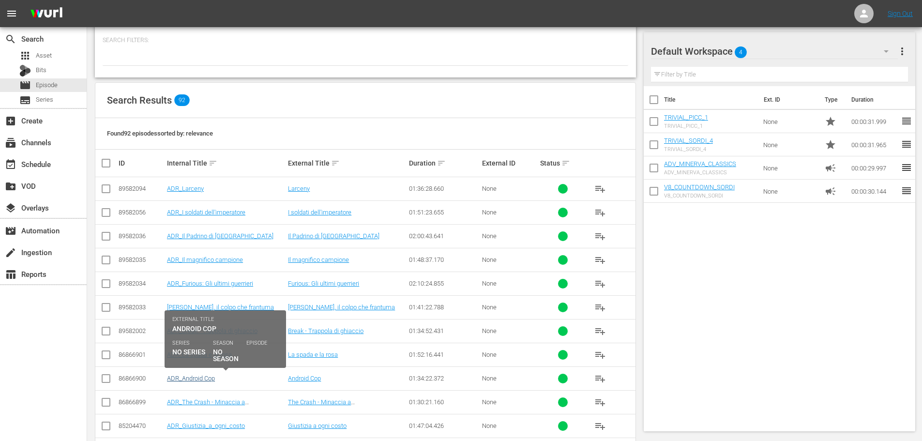
type input "adr_"
click at [212, 379] on link "ADR_Android Cop" at bounding box center [191, 378] width 48 height 7
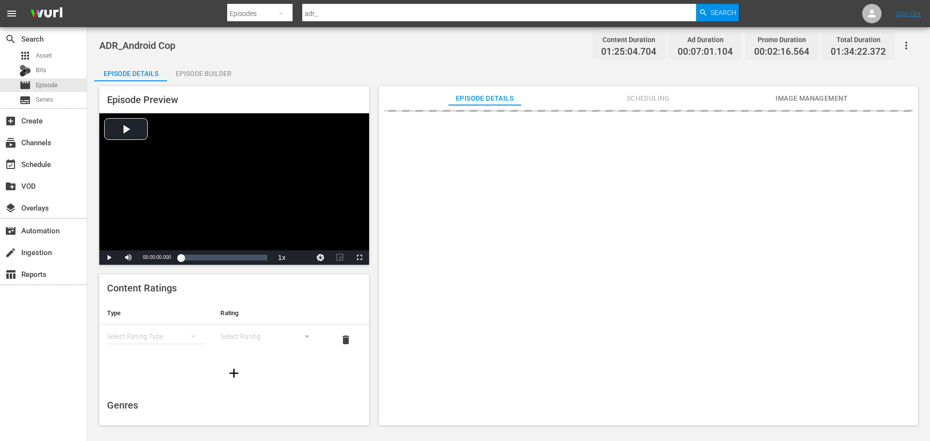
drag, startPoint x: 193, startPoint y: 72, endPoint x: 279, endPoint y: 150, distance: 115.9
click at [193, 72] on div "Episode Builder" at bounding box center [203, 73] width 73 height 23
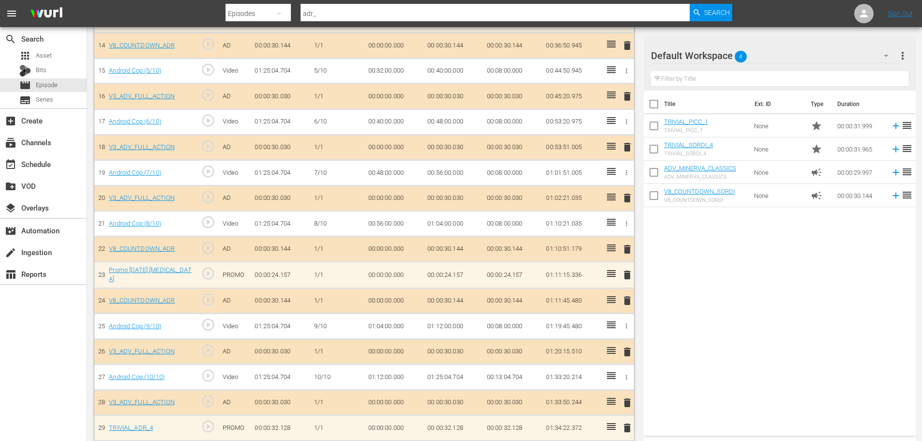
scroll to position [640, 0]
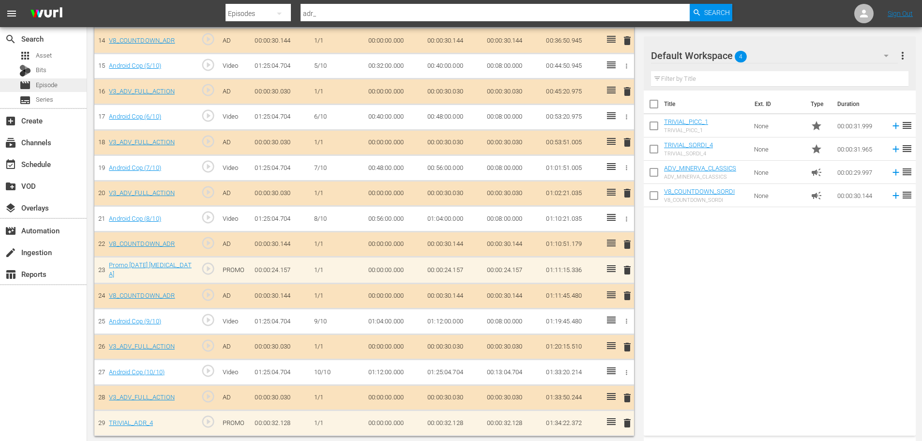
click at [53, 86] on span "Episode" at bounding box center [47, 85] width 22 height 10
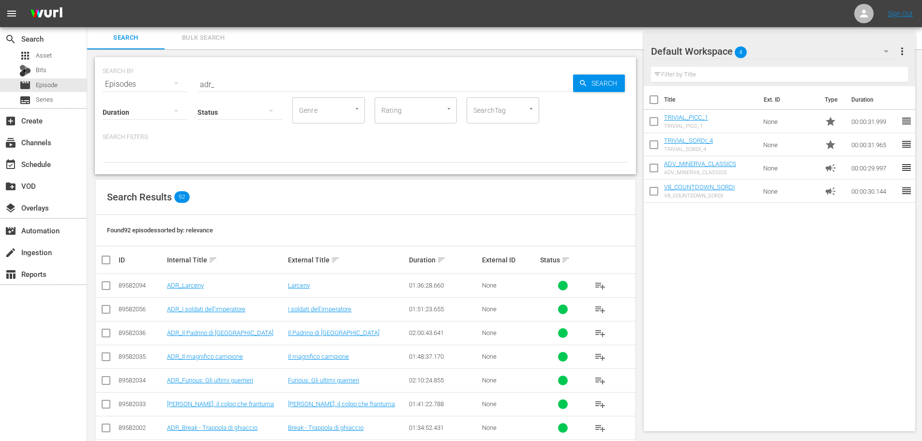
scroll to position [350, 0]
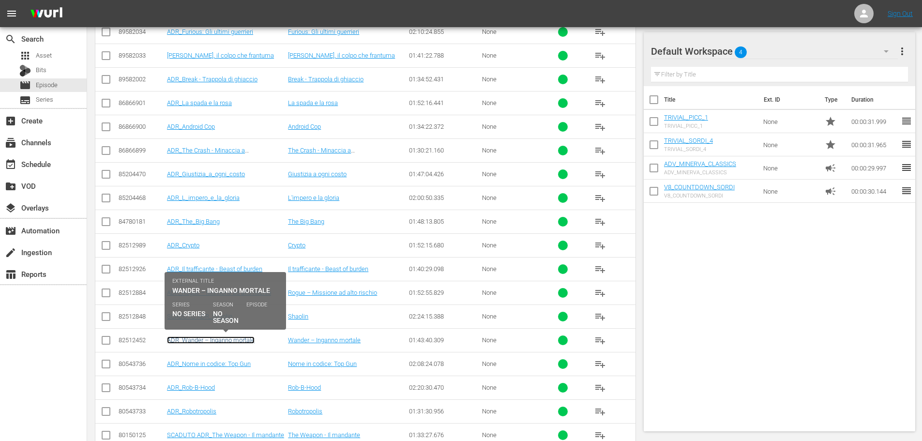
click at [232, 339] on link "ADR_Wander – Inganno mortale" at bounding box center [211, 340] width 88 height 7
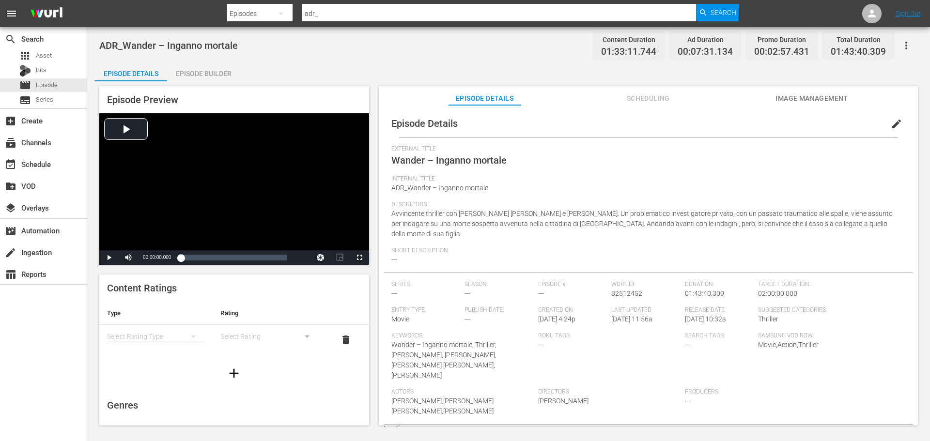
click at [199, 79] on div "Episode Builder" at bounding box center [203, 73] width 73 height 23
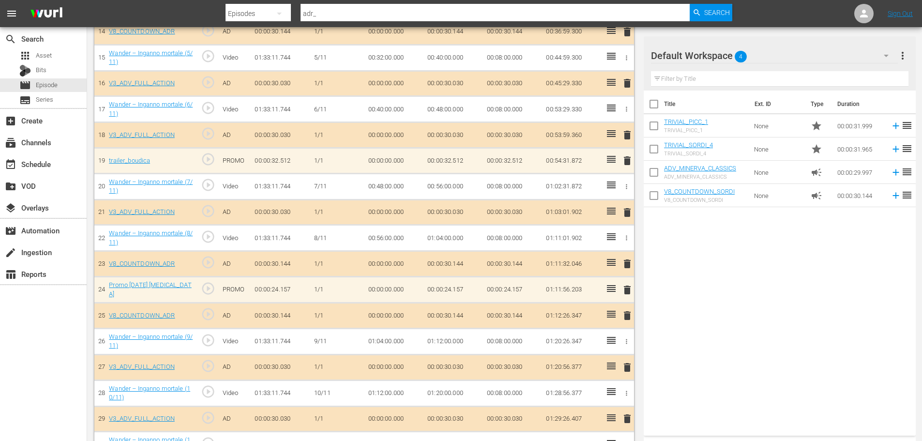
scroll to position [724, 0]
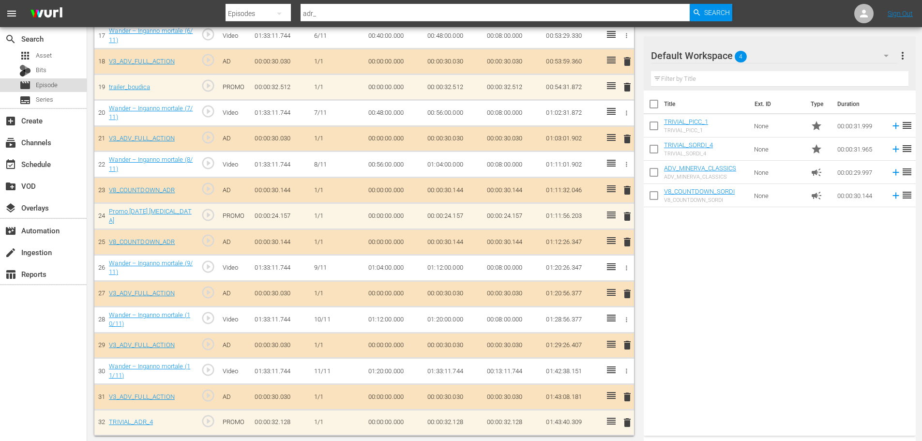
click at [65, 86] on div "movie Episode" at bounding box center [43, 85] width 87 height 14
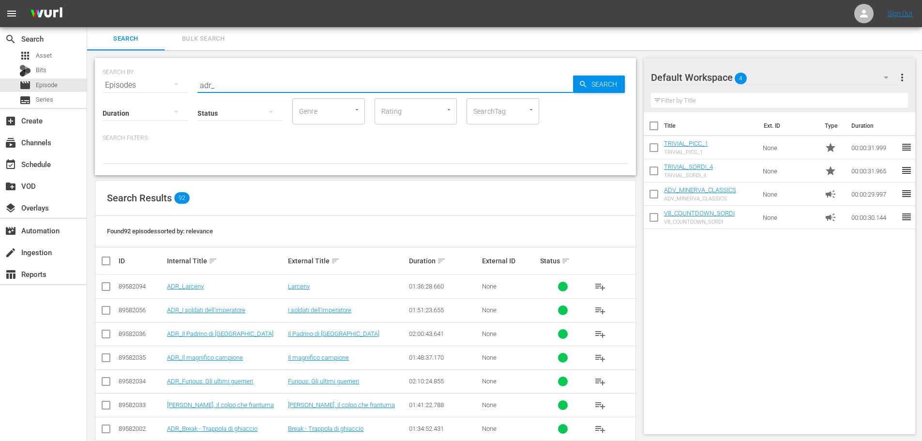
drag, startPoint x: 229, startPoint y: 87, endPoint x: 180, endPoint y: 97, distance: 49.5
click at [180, 97] on div "SEARCH BY Search By Episodes Search ID, Title, Description, Keywords, or Catego…" at bounding box center [365, 116] width 541 height 117
click at [65, 56] on div "apps Asset" at bounding box center [43, 56] width 87 height 14
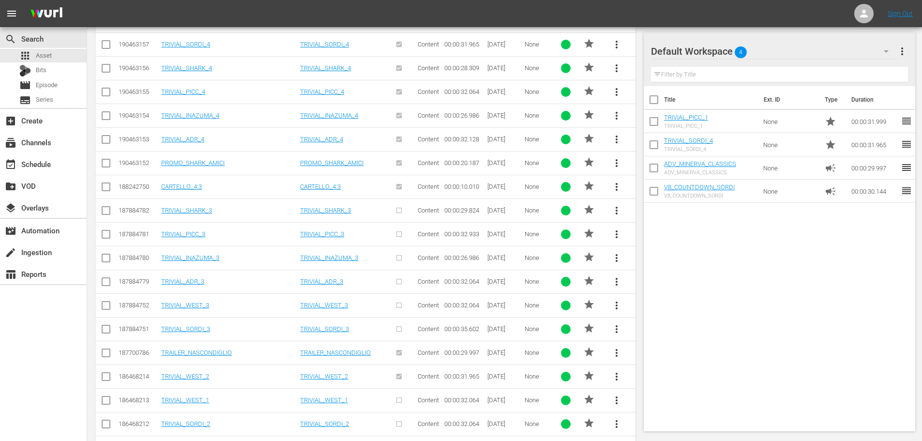
scroll to position [339, 0]
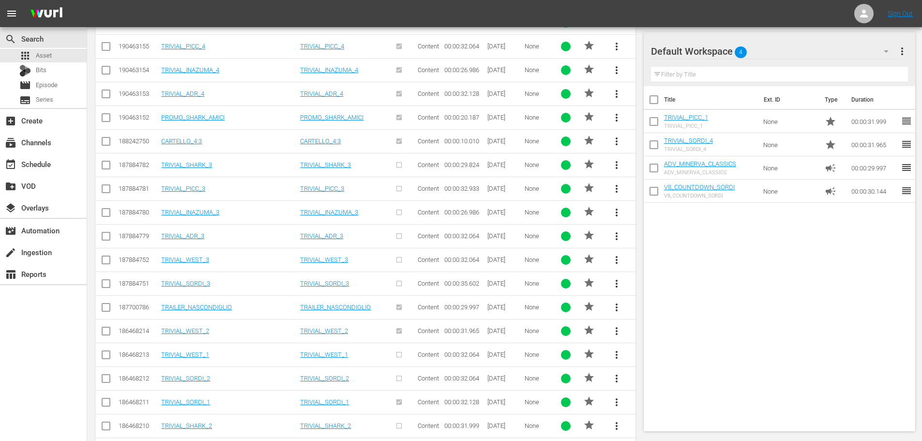
click at [615, 305] on span "more_vert" at bounding box center [617, 308] width 12 height 12
click at [642, 331] on div "Workspace" at bounding box center [682, 334] width 93 height 23
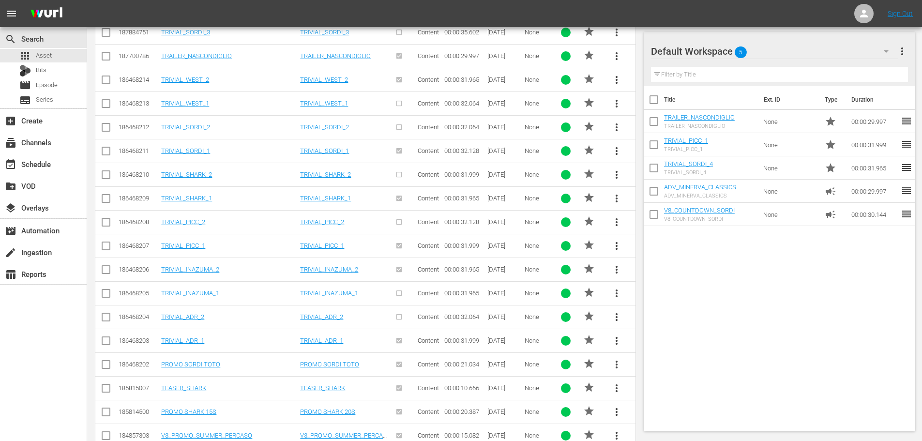
scroll to position [668, 0]
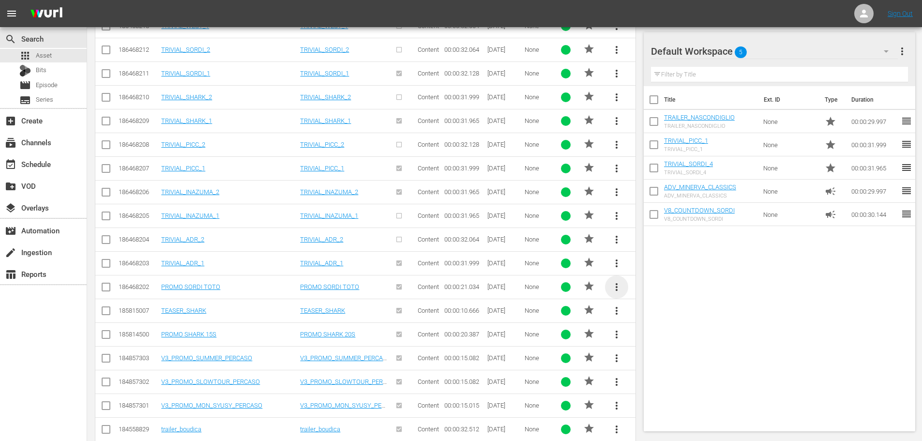
click at [619, 289] on span "more_vert" at bounding box center [617, 287] width 12 height 12
click at [635, 319] on div "Workspace" at bounding box center [682, 314] width 108 height 23
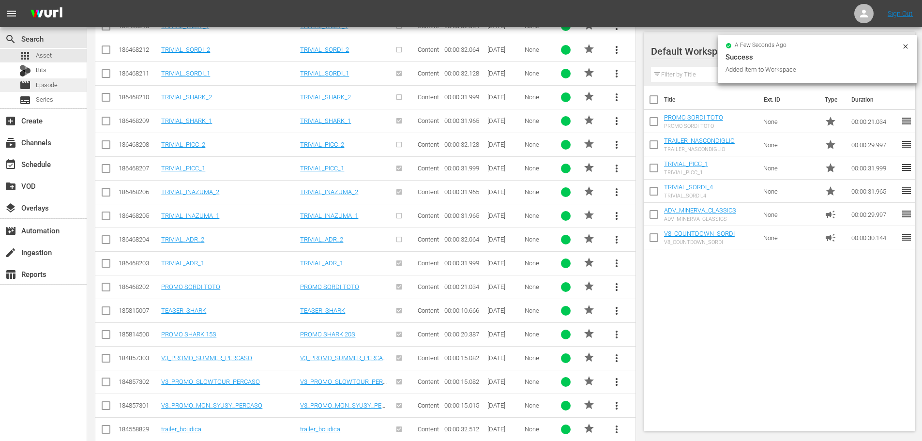
click at [60, 86] on div "movie Episode" at bounding box center [43, 85] width 87 height 14
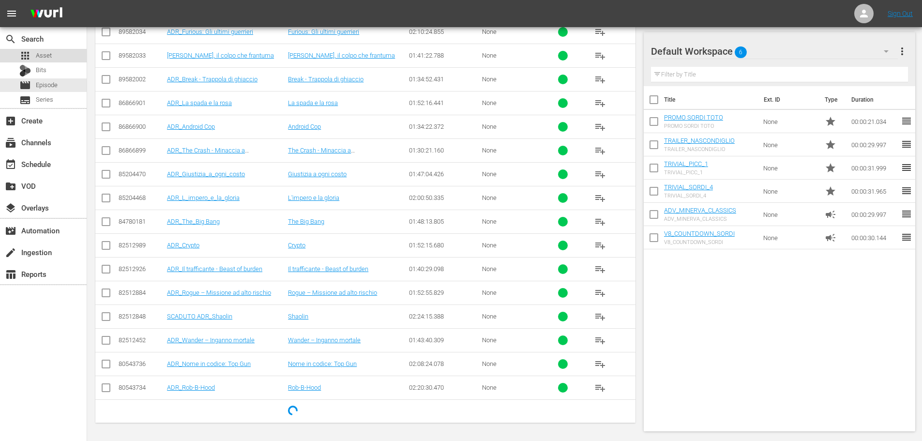
click at [62, 60] on div "apps Asset" at bounding box center [43, 56] width 87 height 14
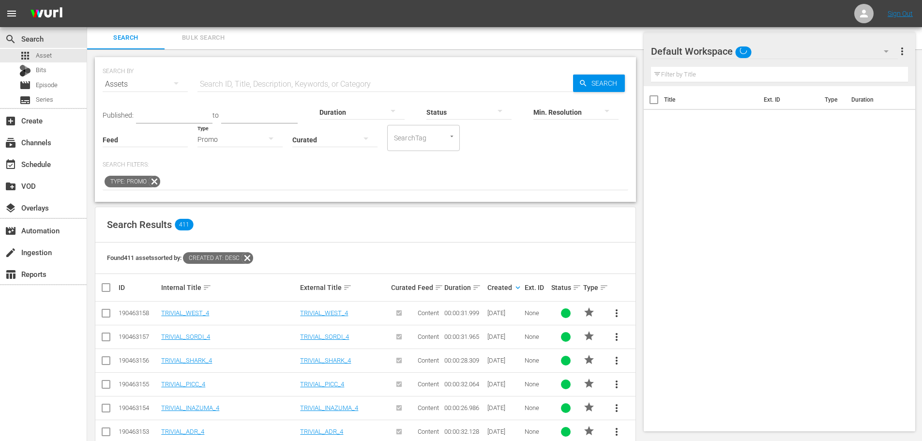
scroll to position [350, 0]
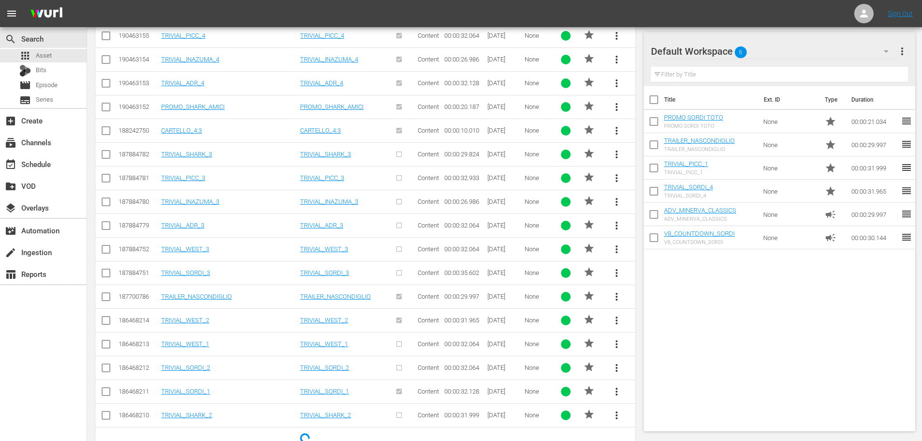
click at [247, 140] on td "CARTELLO_4:3" at bounding box center [229, 131] width 139 height 24
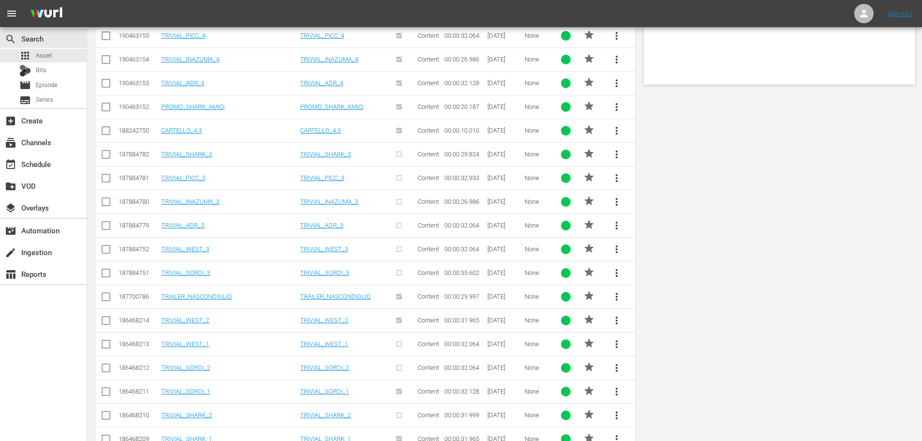
scroll to position [0, 0]
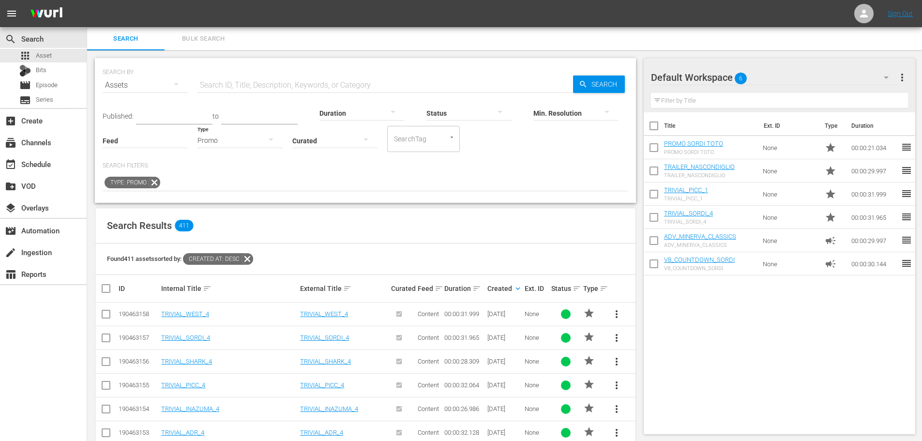
click at [239, 140] on div "Promo" at bounding box center [240, 140] width 85 height 27
click at [237, 143] on div "Video" at bounding box center [240, 139] width 85 height 15
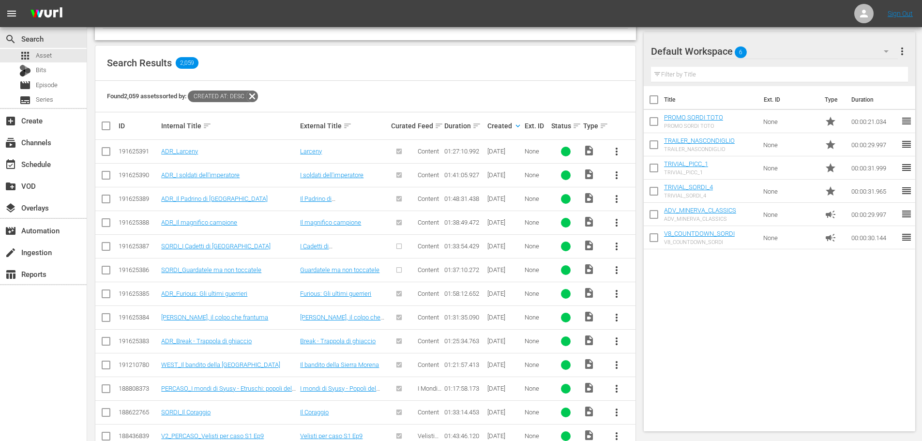
scroll to position [194, 0]
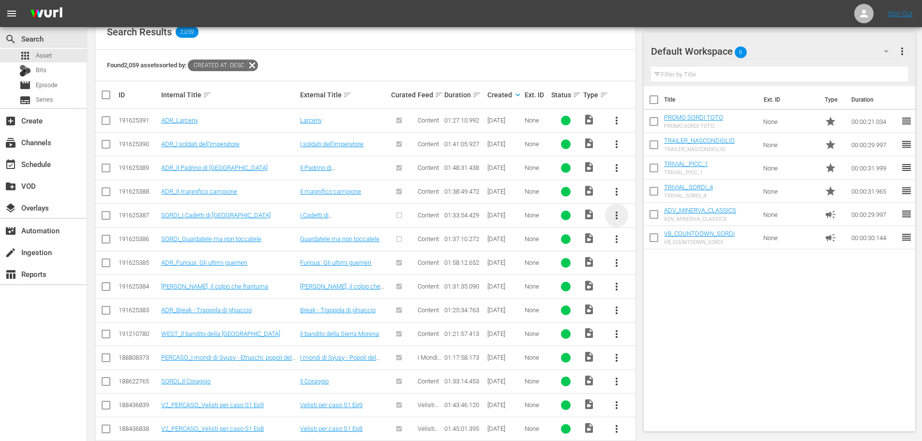
click at [616, 214] on span "more_vert" at bounding box center [617, 216] width 12 height 12
click at [635, 286] on div "Episode" at bounding box center [668, 288] width 81 height 23
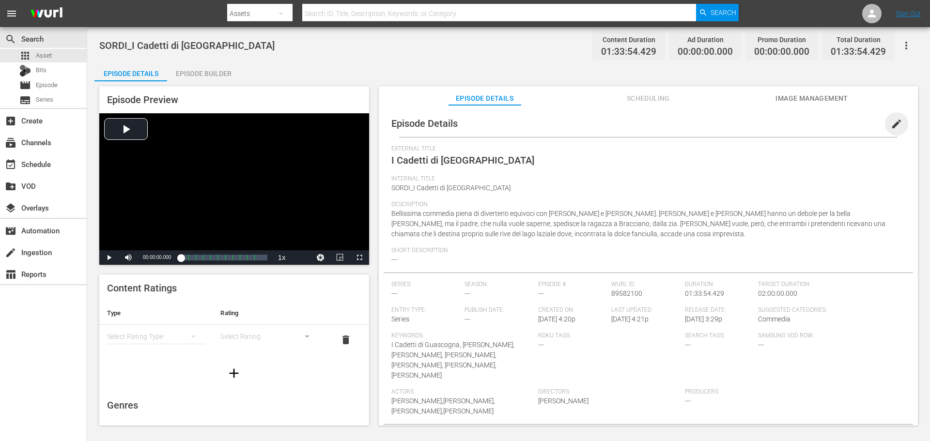
click at [890, 129] on span "edit" at bounding box center [896, 124] width 12 height 12
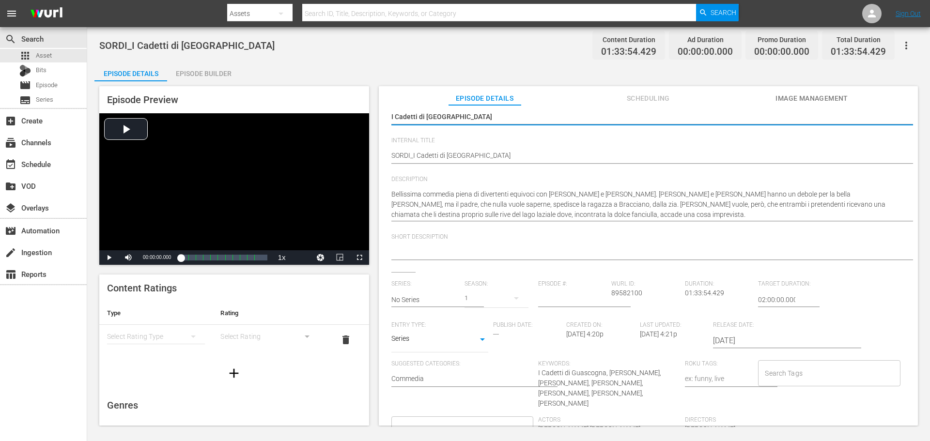
scroll to position [97, 0]
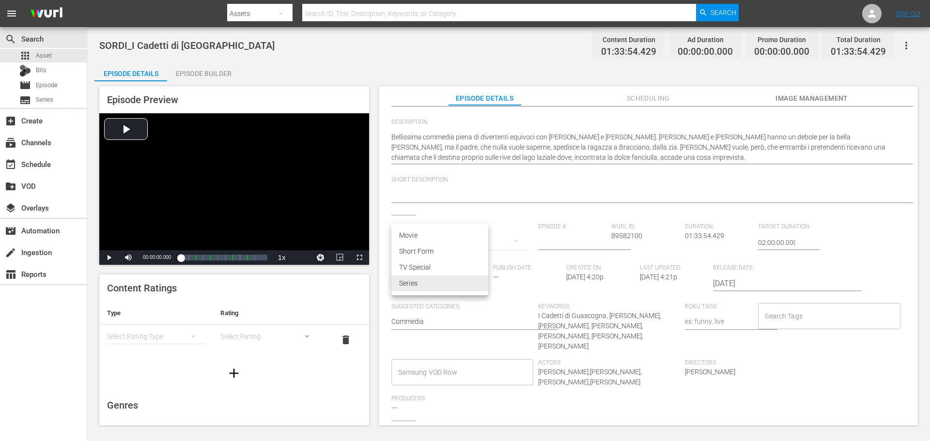
click at [481, 280] on body "menu Search By Assets Search ID, Title, Description, Keywords, or Category Sear…" at bounding box center [465, 220] width 930 height 441
click at [462, 240] on li "Movie" at bounding box center [439, 236] width 97 height 16
type input "MOVIE"
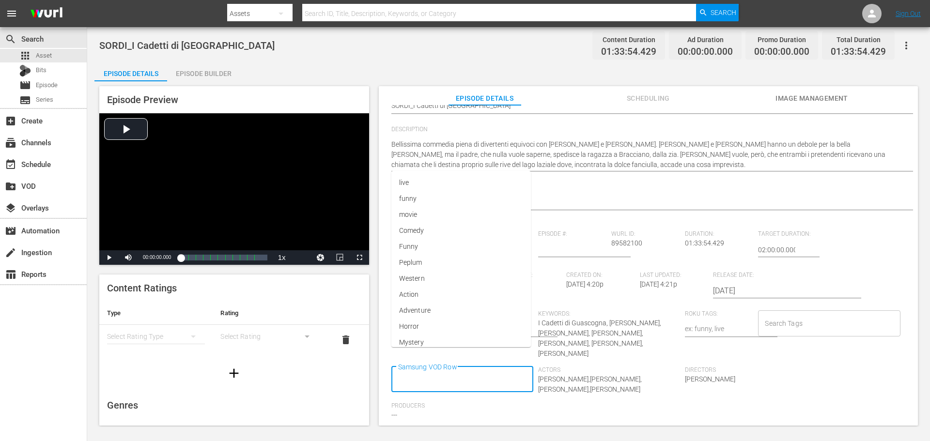
click at [490, 371] on input "Samsung VOD Row" at bounding box center [455, 379] width 119 height 17
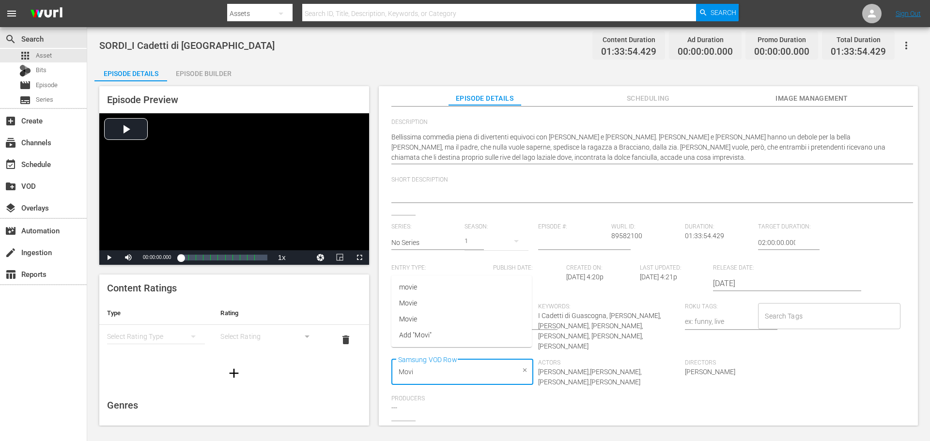
type input "Movie"
type input "Comedy"
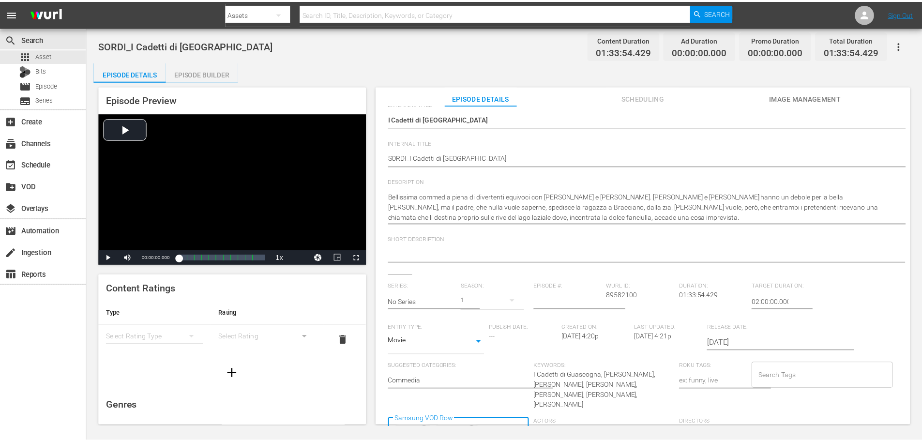
scroll to position [0, 0]
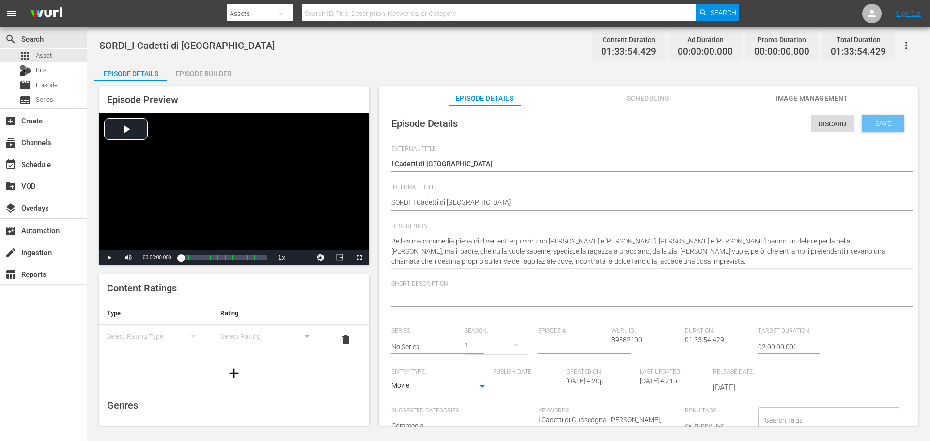
click at [883, 122] on span "Save" at bounding box center [882, 124] width 31 height 8
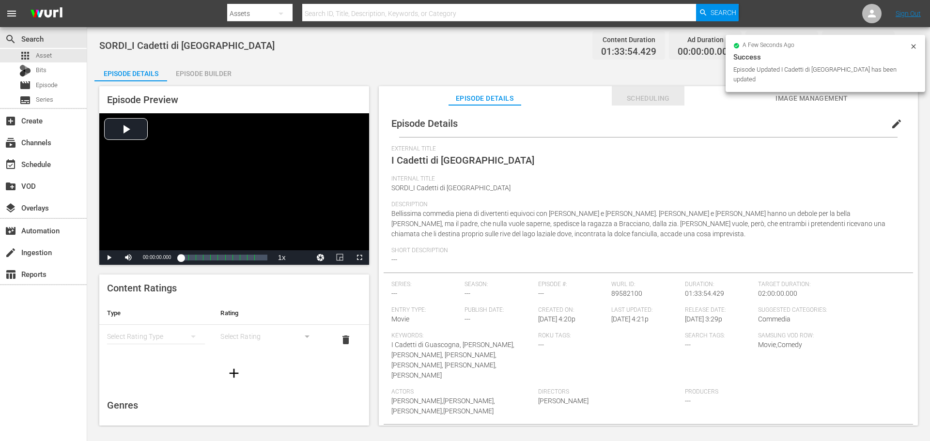
click at [642, 93] on span "Scheduling" at bounding box center [648, 98] width 73 height 12
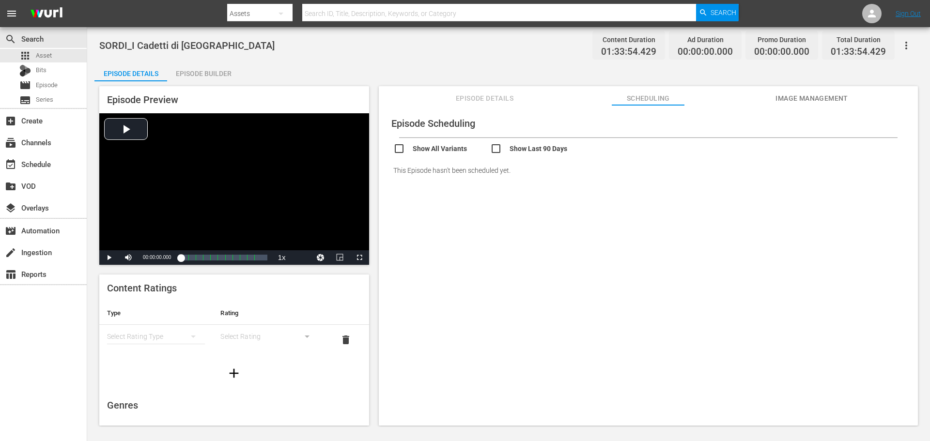
click at [225, 71] on div "Episode Builder" at bounding box center [203, 73] width 73 height 23
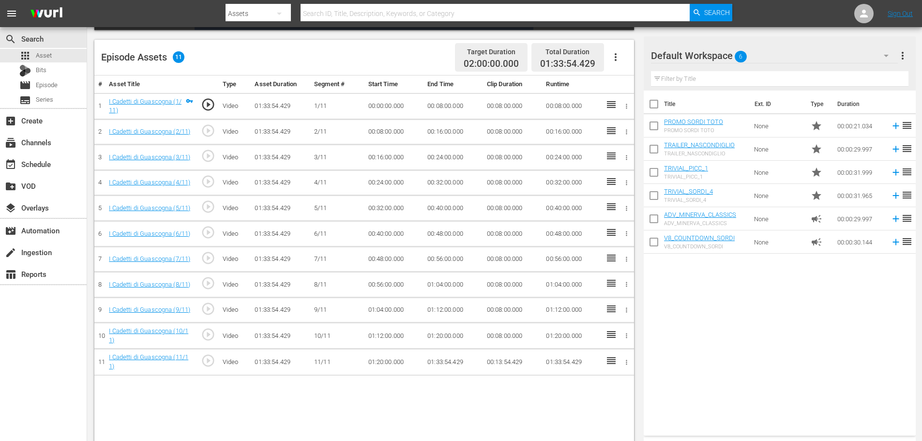
scroll to position [194, 0]
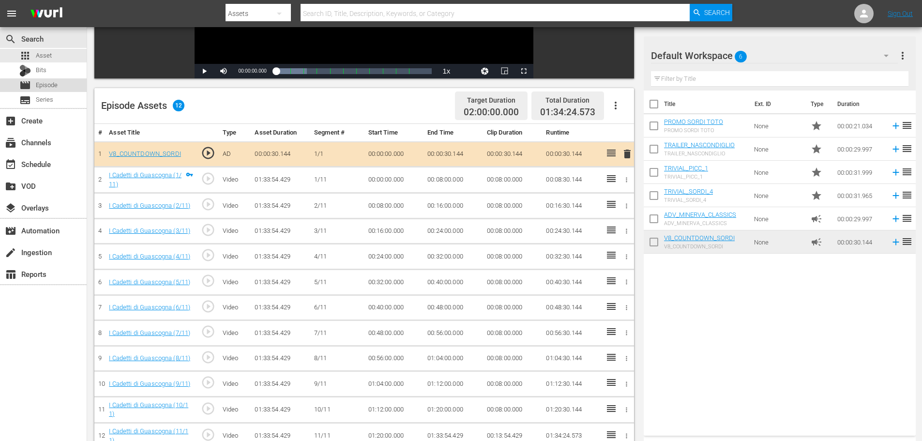
click at [63, 83] on div "movie Episode" at bounding box center [43, 85] width 87 height 14
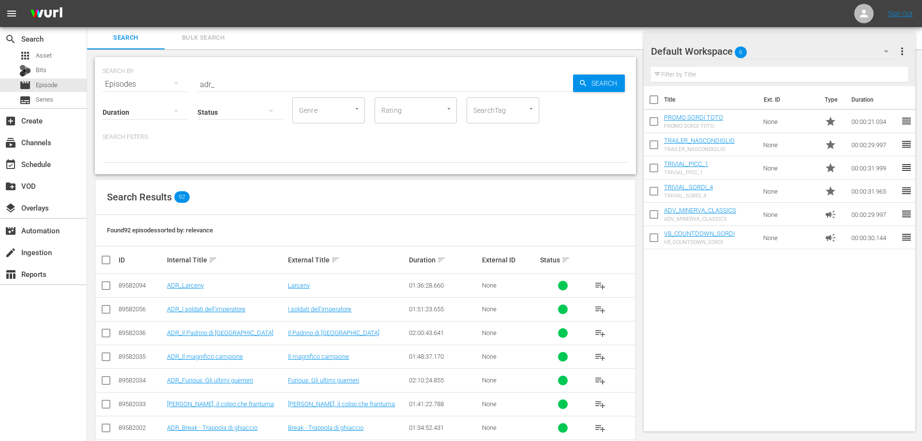
scroll to position [194, 0]
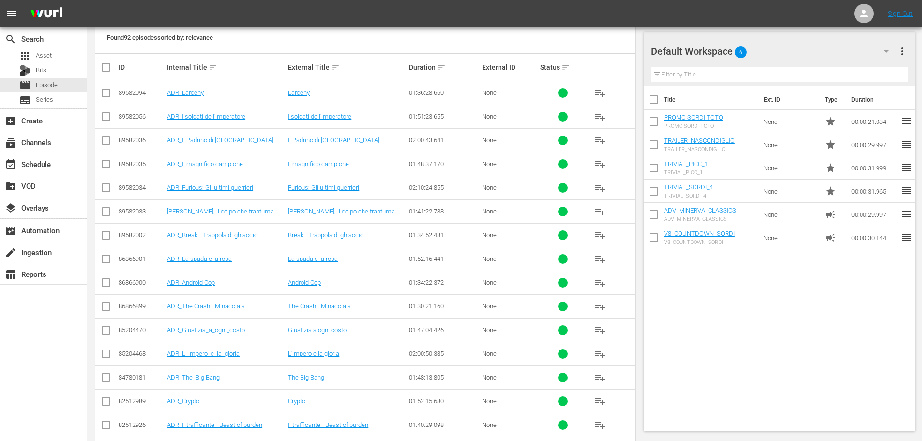
click at [247, 86] on td "ADR_Larceny" at bounding box center [226, 93] width 121 height 24
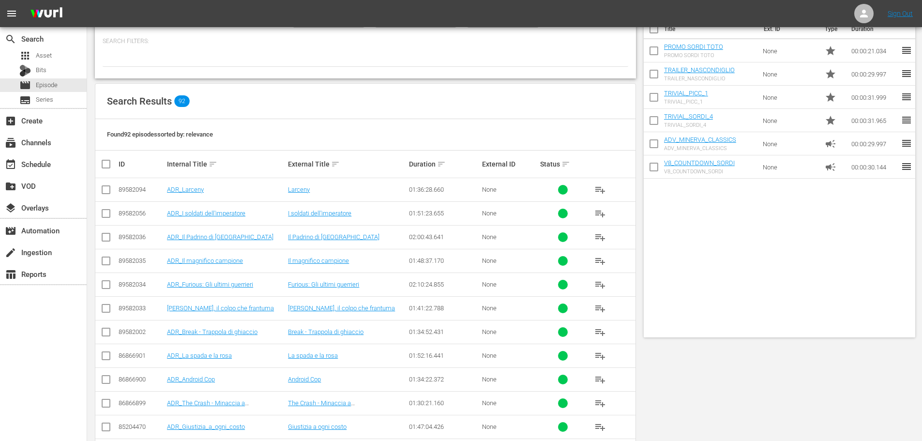
scroll to position [0, 0]
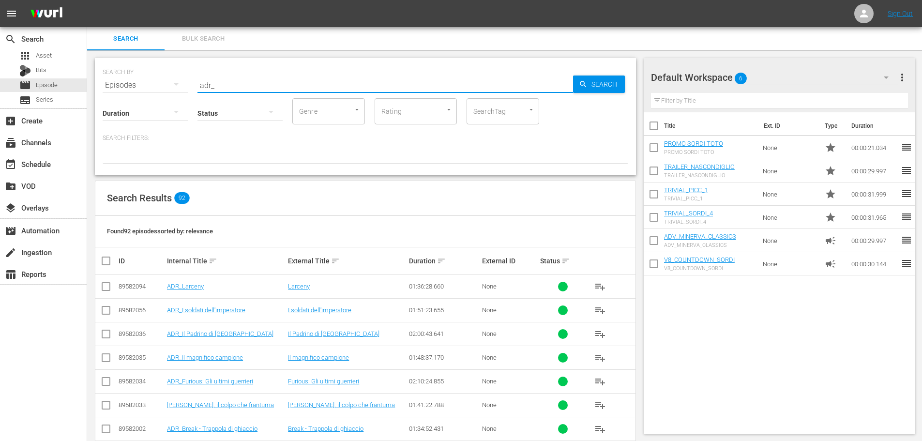
drag, startPoint x: 238, startPoint y: 82, endPoint x: 143, endPoint y: 109, distance: 98.7
click at [143, 109] on div "SEARCH BY Search By Episodes Search ID, Title, Description, Keywords, or Catego…" at bounding box center [365, 116] width 541 height 117
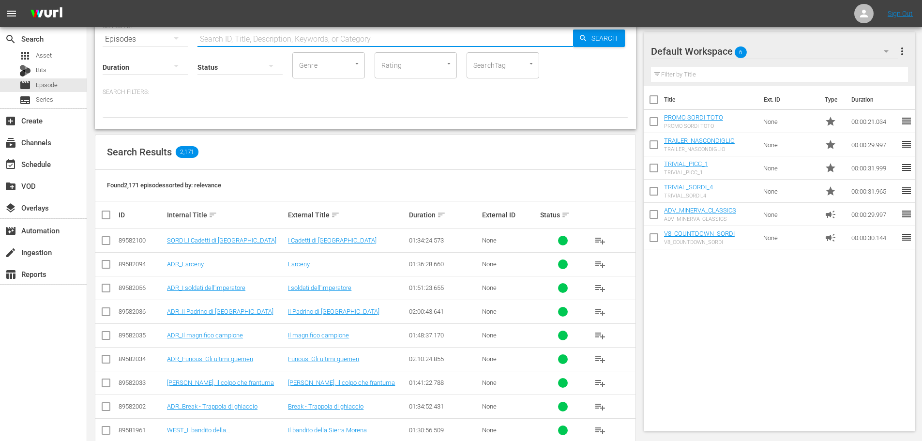
scroll to position [48, 0]
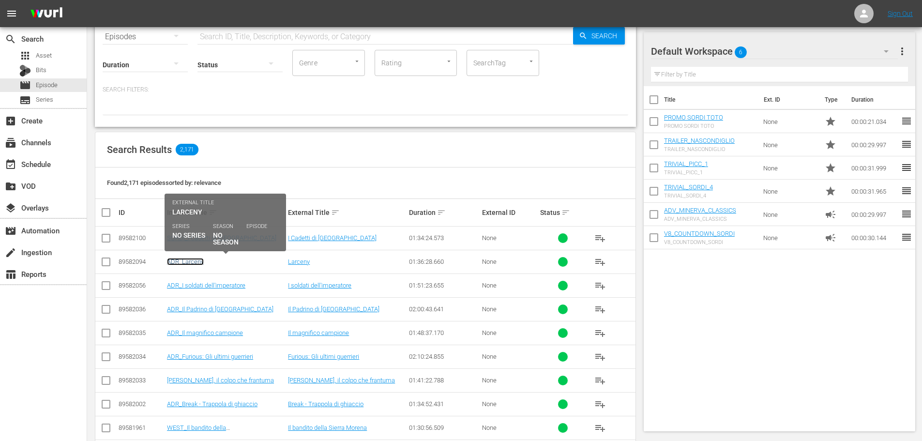
click at [192, 265] on link "ADR_Larceny" at bounding box center [185, 261] width 37 height 7
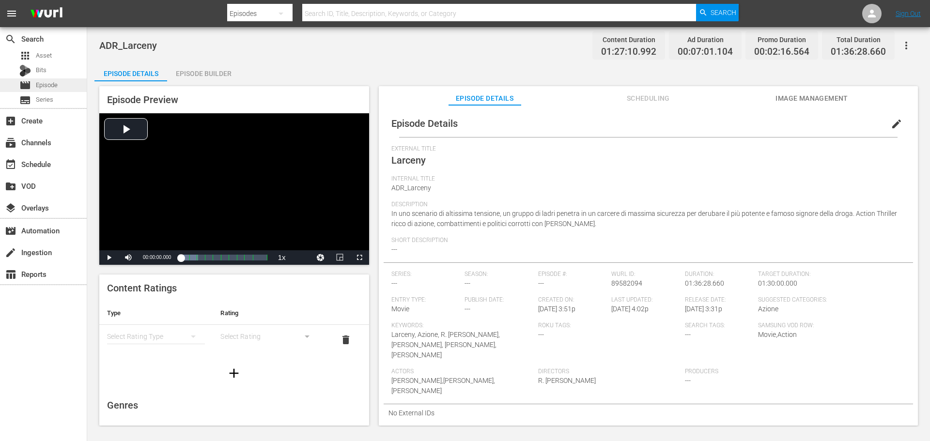
click at [60, 87] on div "movie Episode" at bounding box center [43, 85] width 87 height 14
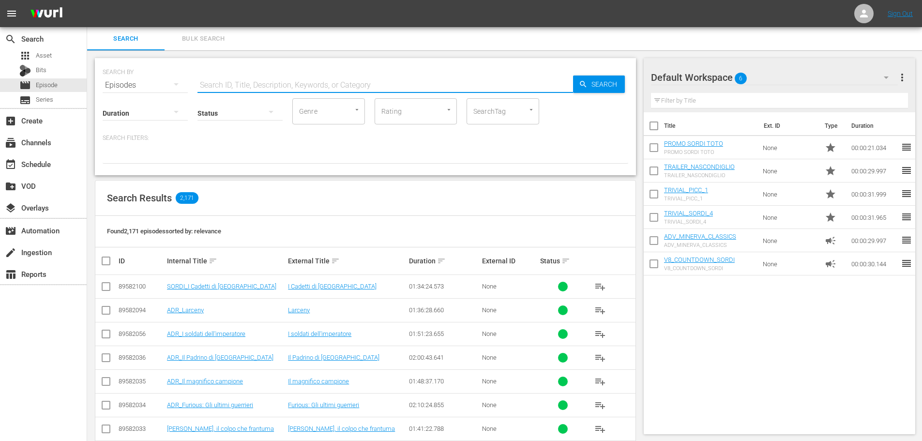
click at [269, 84] on input "text" at bounding box center [386, 85] width 376 height 23
type input "S"
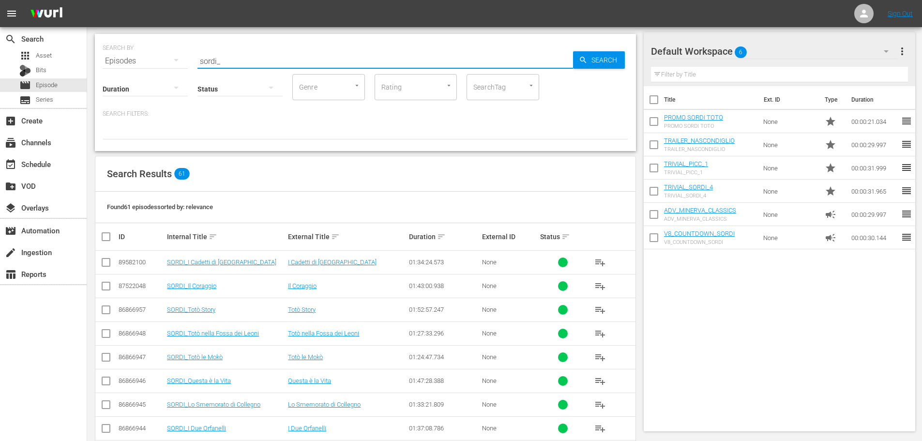
scroll to position [97, 0]
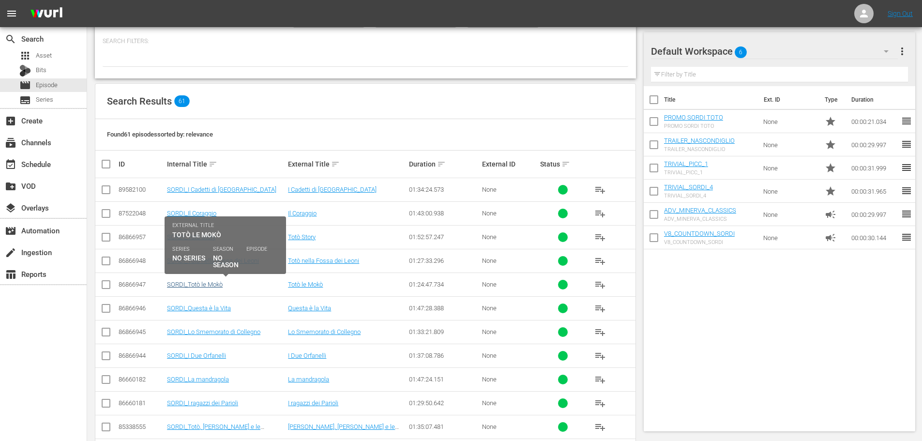
type input "sordi_"
click at [208, 285] on link "SORDI_Totò le Mokò" at bounding box center [195, 284] width 56 height 7
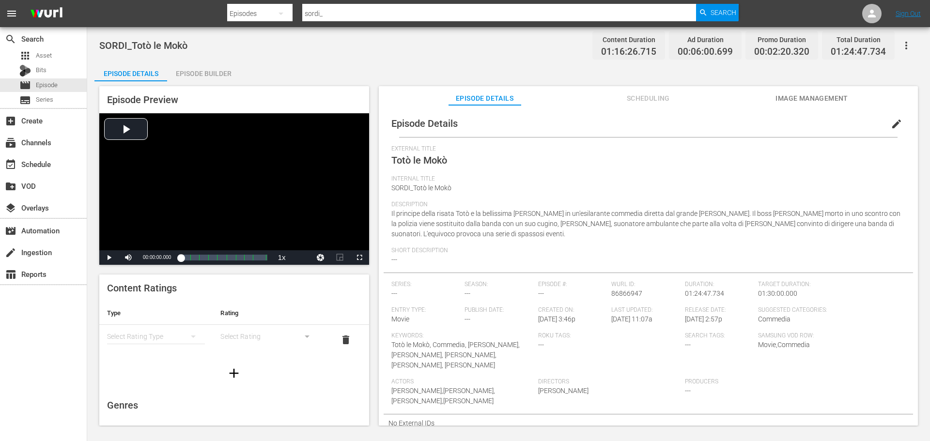
click at [207, 70] on div "Episode Builder" at bounding box center [203, 73] width 73 height 23
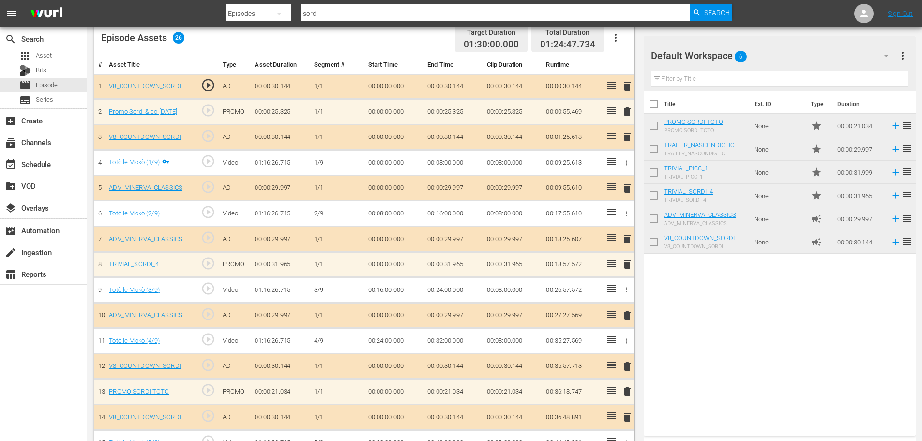
scroll to position [194, 0]
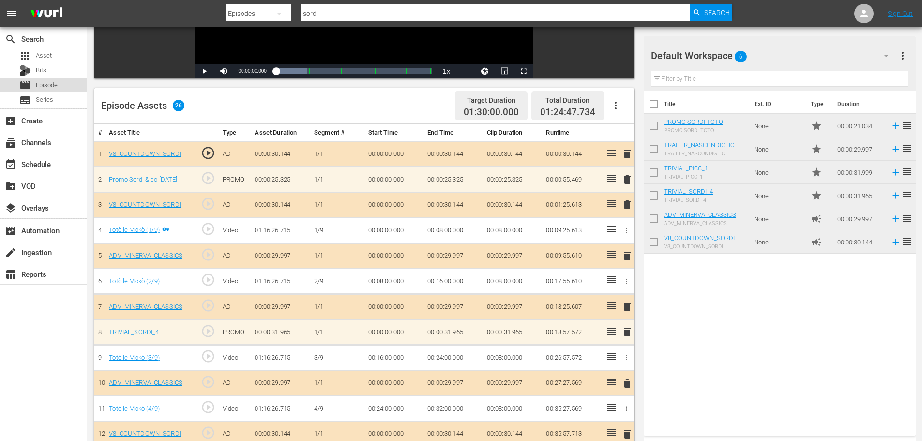
click at [61, 87] on div "movie Episode" at bounding box center [43, 85] width 87 height 14
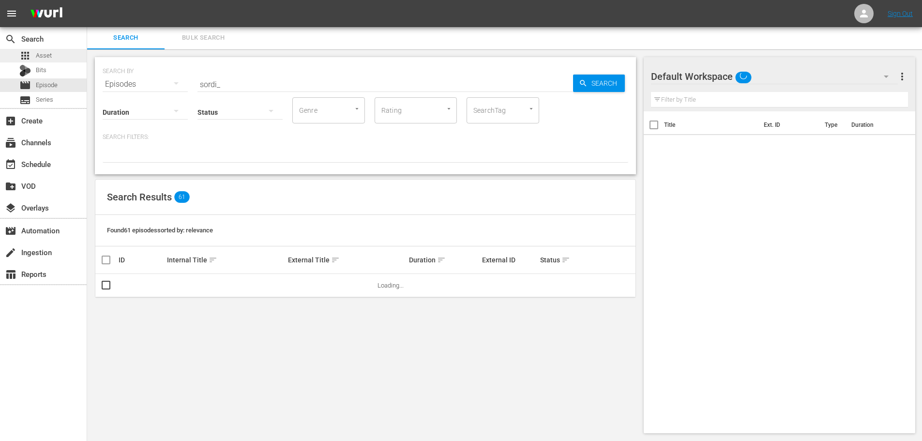
click at [43, 51] on span "Asset" at bounding box center [44, 56] width 16 height 10
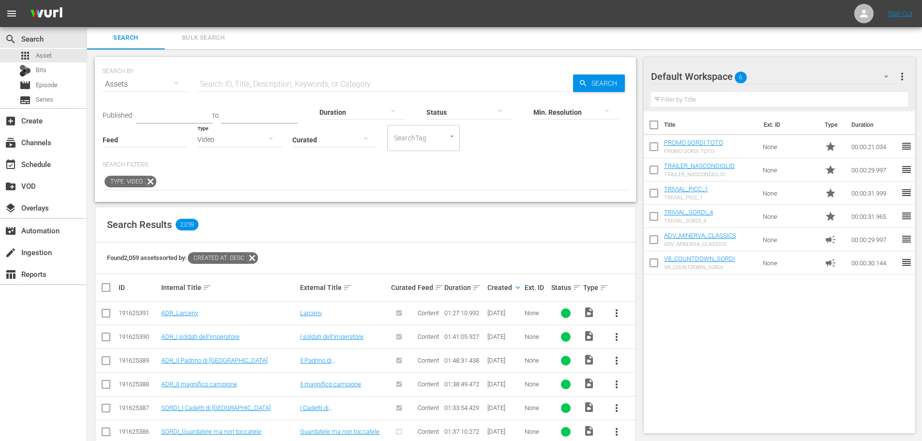
click at [213, 139] on div "Video" at bounding box center [240, 139] width 85 height 27
click at [230, 199] on div "Promo" at bounding box center [240, 200] width 85 height 15
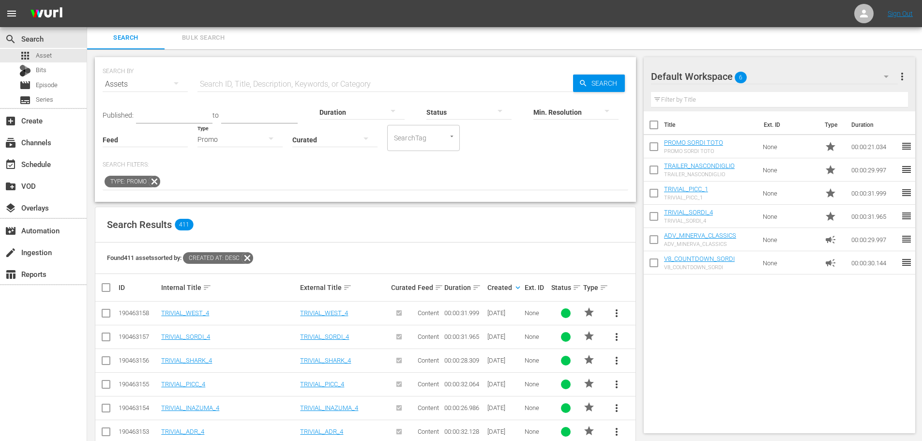
click at [269, 85] on input "text" at bounding box center [386, 84] width 376 height 23
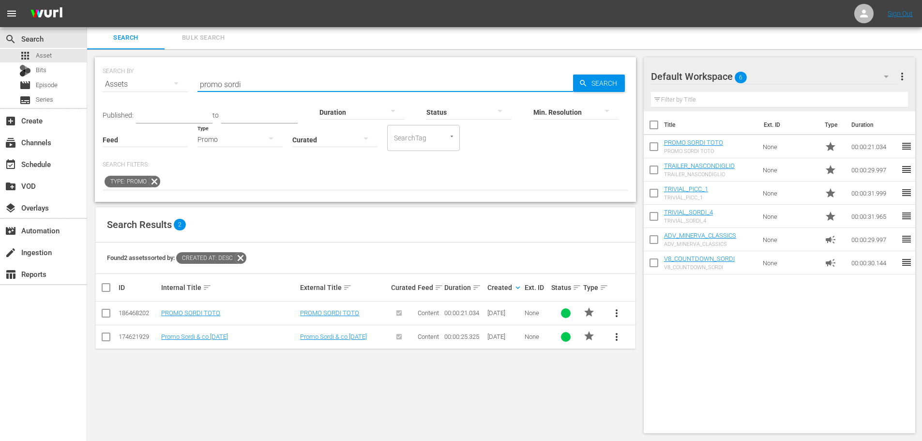
type input "promo sordi"
click at [618, 337] on span "more_vert" at bounding box center [617, 337] width 12 height 12
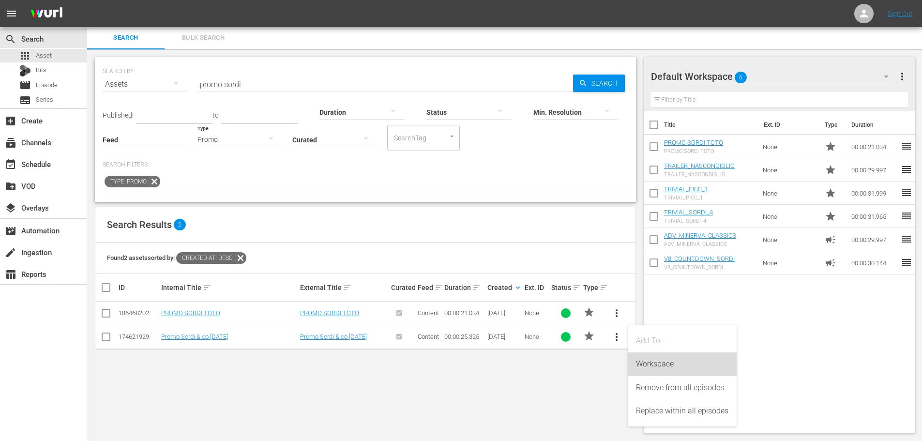
click at [666, 366] on div "Workspace" at bounding box center [682, 363] width 93 height 23
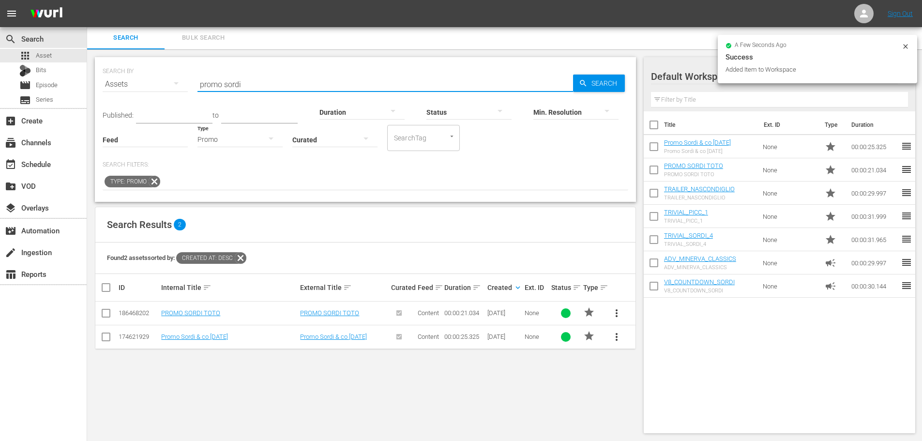
drag, startPoint x: 255, startPoint y: 87, endPoint x: 177, endPoint y: 100, distance: 78.6
click at [177, 96] on div "SEARCH BY Search By Assets Search ID, Title, Description, Keywords, or Category…" at bounding box center [366, 78] width 526 height 35
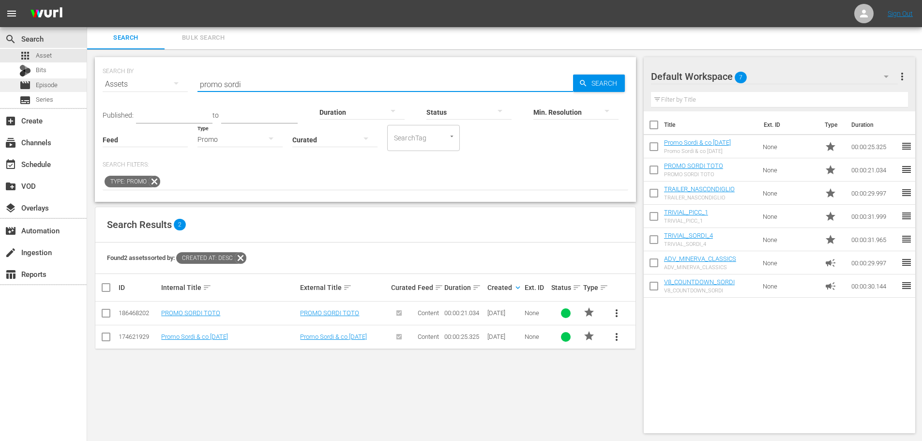
click at [59, 87] on div "movie Episode" at bounding box center [43, 85] width 87 height 14
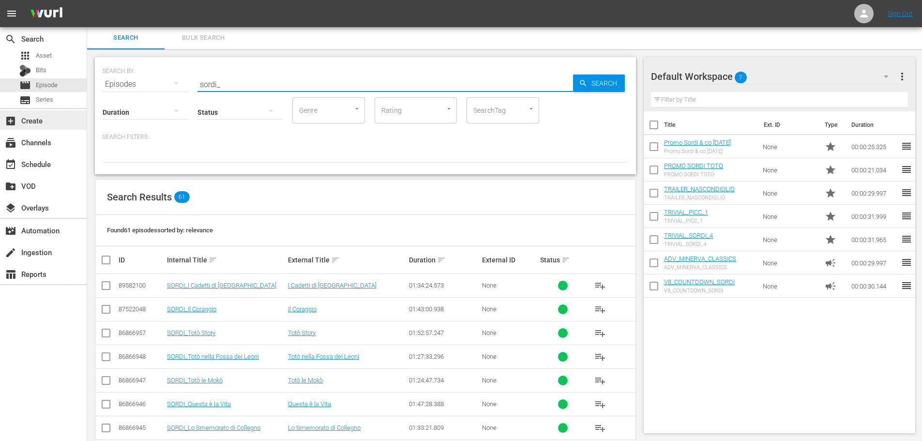
drag, startPoint x: 238, startPoint y: 85, endPoint x: 57, endPoint y: 110, distance: 182.9
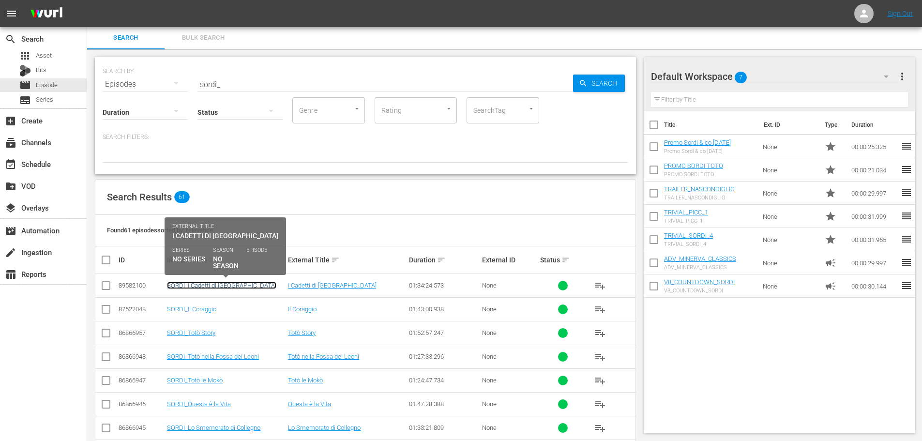
click at [229, 283] on link "SORDI_I Cadetti di [GEOGRAPHIC_DATA]" at bounding box center [221, 285] width 109 height 7
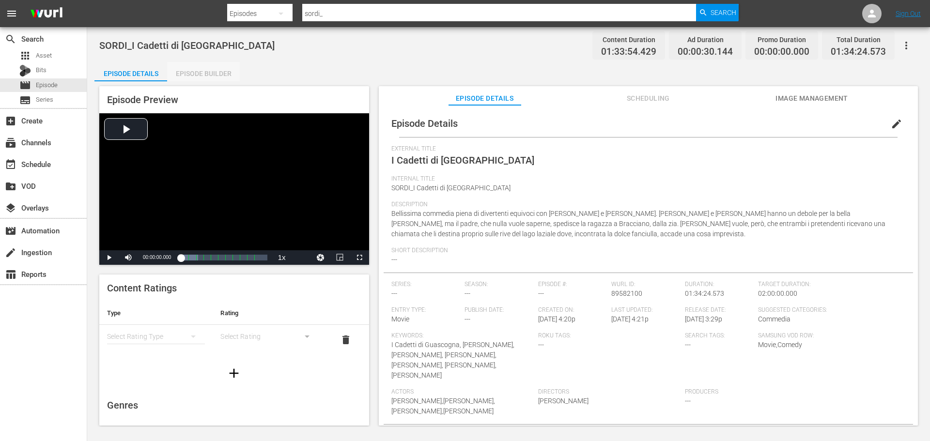
click at [213, 74] on div "Episode Builder" at bounding box center [203, 73] width 73 height 23
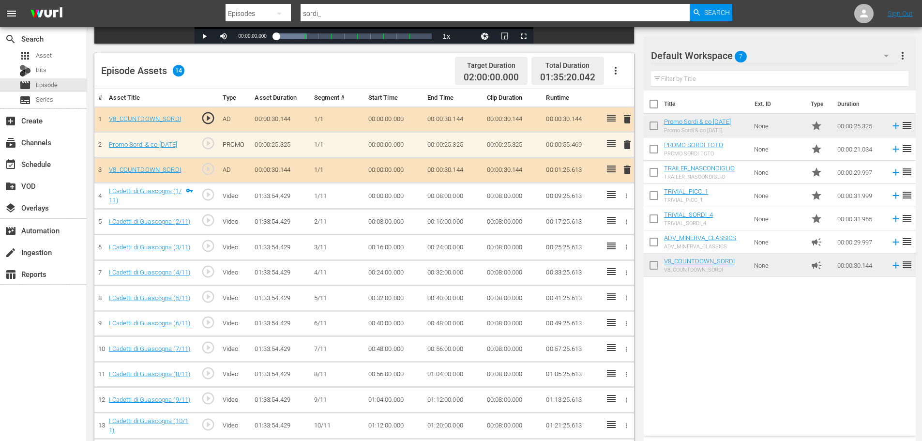
scroll to position [212, 0]
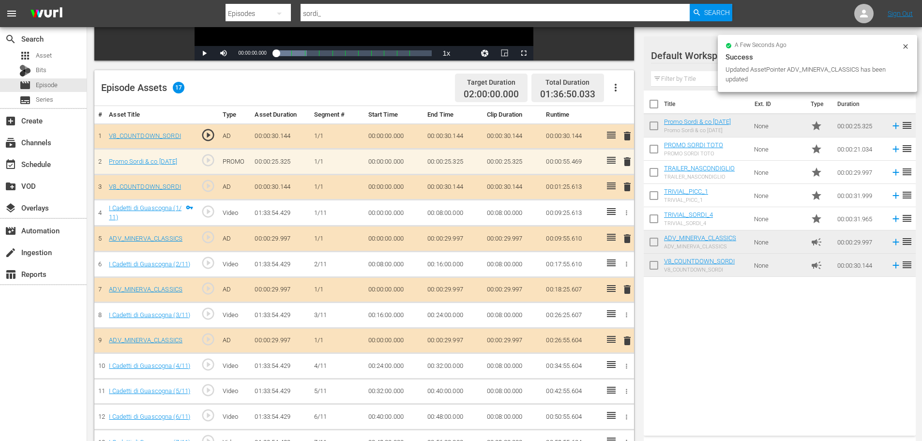
drag, startPoint x: 313, startPoint y: 377, endPoint x: 715, endPoint y: 306, distance: 408.1
click at [715, 306] on div "Title Ext. ID Type Duration Promo Sordi & co [DATE] Promo Sordi & co [DATE] Non…" at bounding box center [780, 261] width 272 height 341
click at [725, 310] on div "Title Ext. ID Type Duration Promo Sordi & co [DATE] Promo Sordi & co [DATE] Non…" at bounding box center [780, 261] width 272 height 341
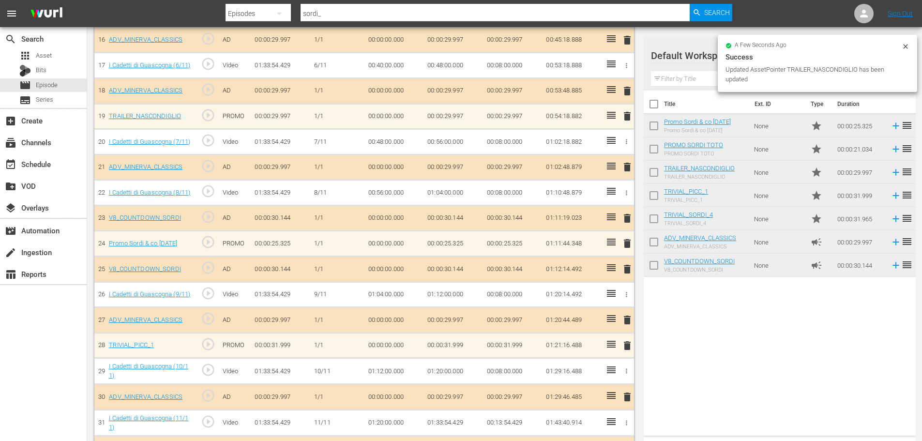
scroll to position [719, 0]
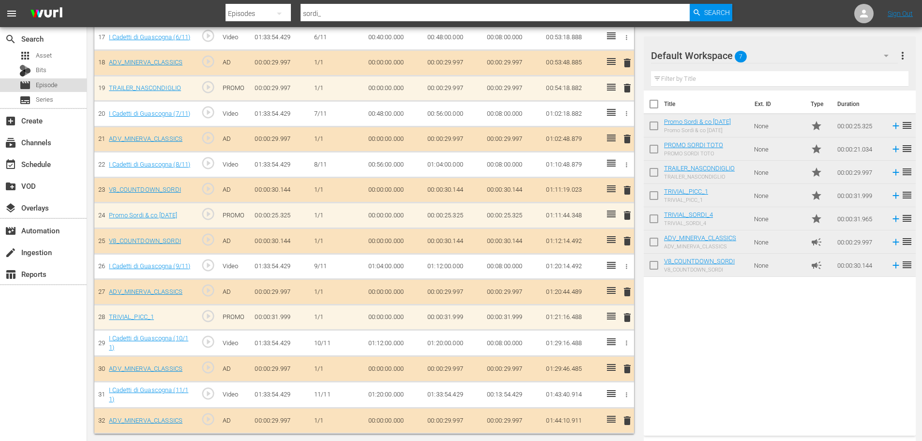
click at [69, 87] on div "movie Episode" at bounding box center [43, 85] width 87 height 14
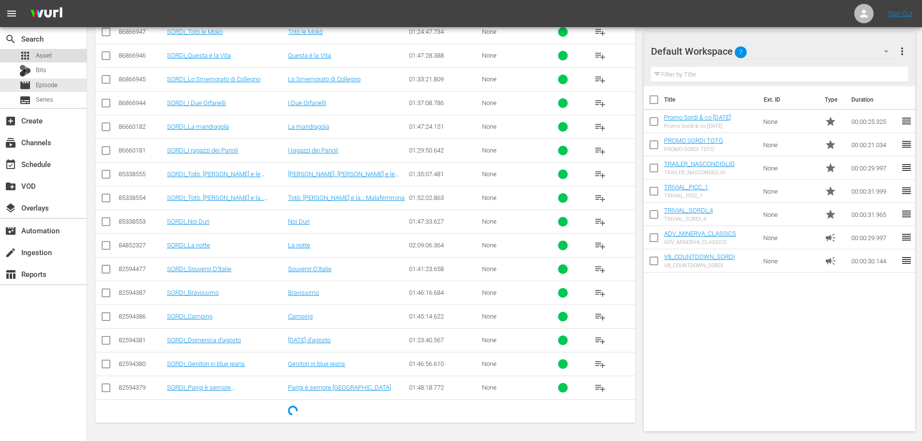
click at [53, 54] on div "apps Asset" at bounding box center [43, 56] width 87 height 14
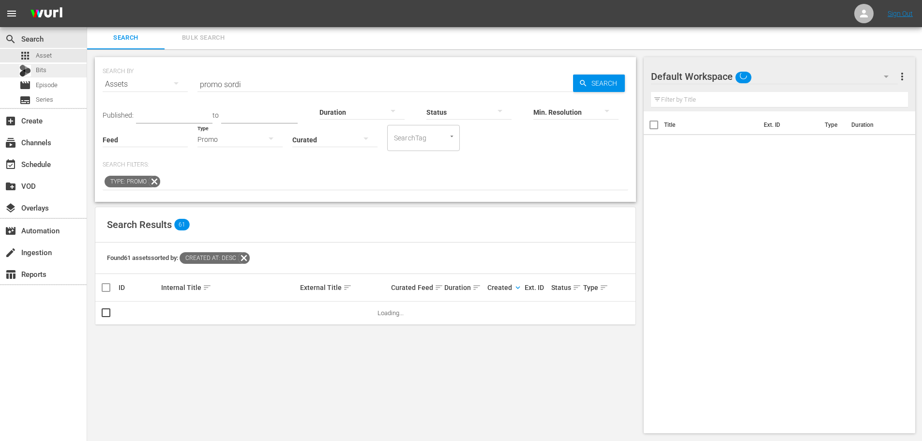
scroll to position [1, 0]
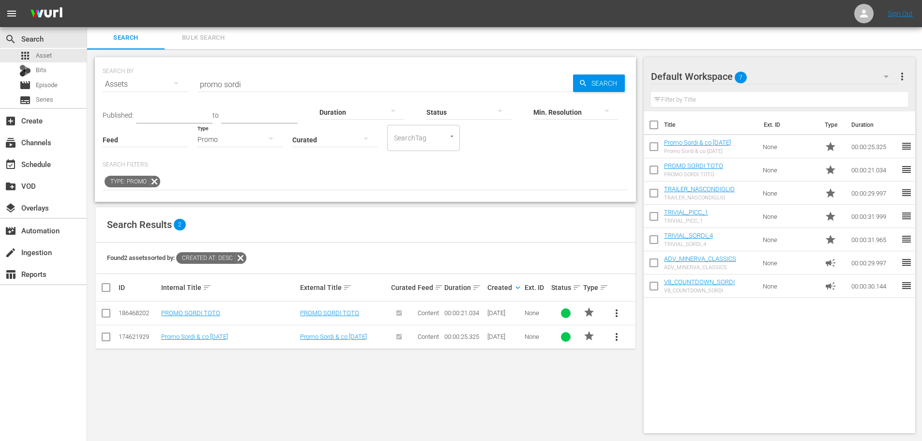
click at [233, 139] on div "Promo" at bounding box center [240, 139] width 85 height 27
click at [253, 84] on div "Video Ad Bits Live Promo Placeholder" at bounding box center [461, 220] width 922 height 441
click at [252, 83] on input "promo sordi" at bounding box center [386, 84] width 376 height 23
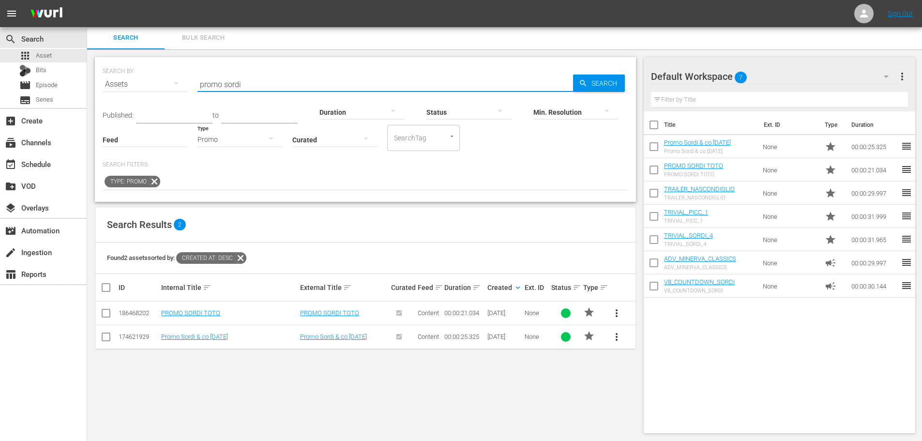
click at [252, 83] on input "promo sordi" at bounding box center [386, 84] width 376 height 23
click at [221, 138] on div "Promo" at bounding box center [240, 139] width 85 height 27
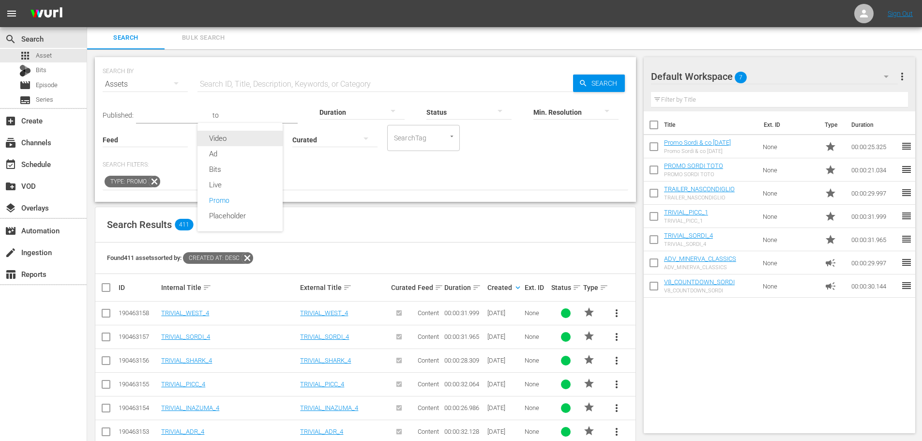
click at [220, 141] on div "Video" at bounding box center [240, 138] width 85 height 15
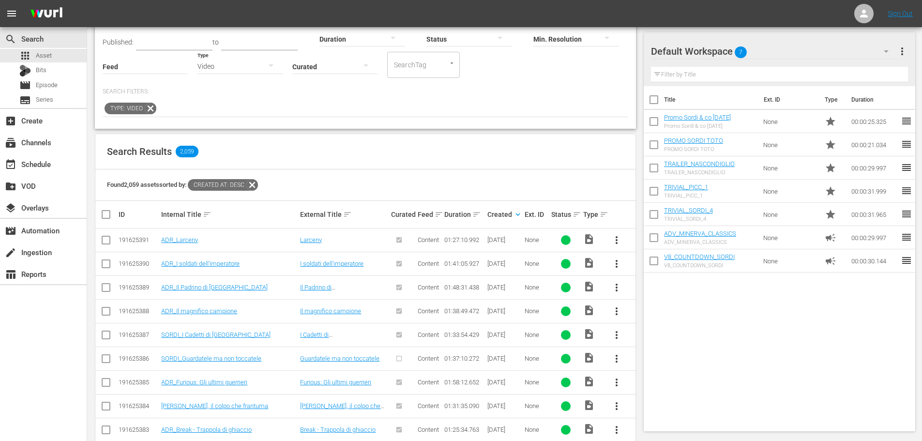
scroll to position [98, 0]
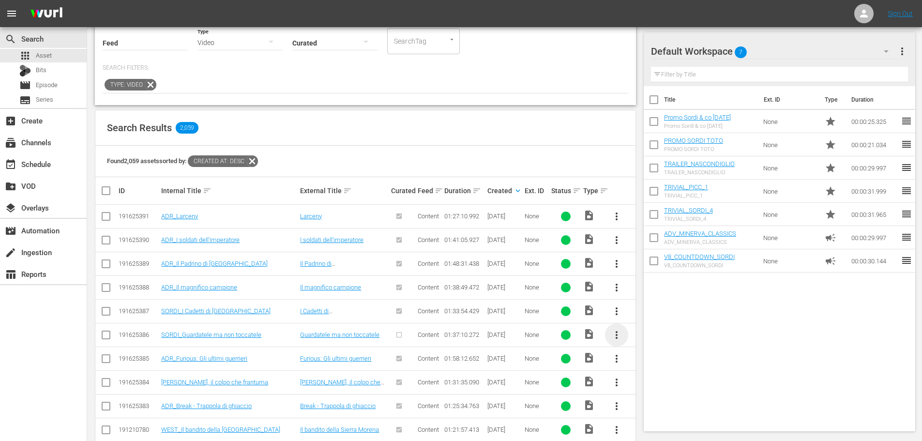
click at [618, 337] on span "more_vert" at bounding box center [617, 335] width 12 height 12
click at [662, 412] on div "Episode" at bounding box center [669, 408] width 66 height 23
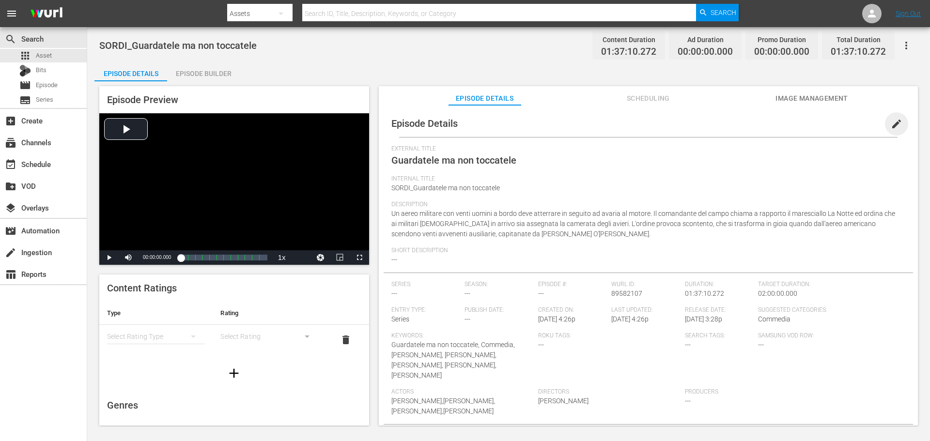
click at [890, 126] on span "edit" at bounding box center [896, 124] width 12 height 12
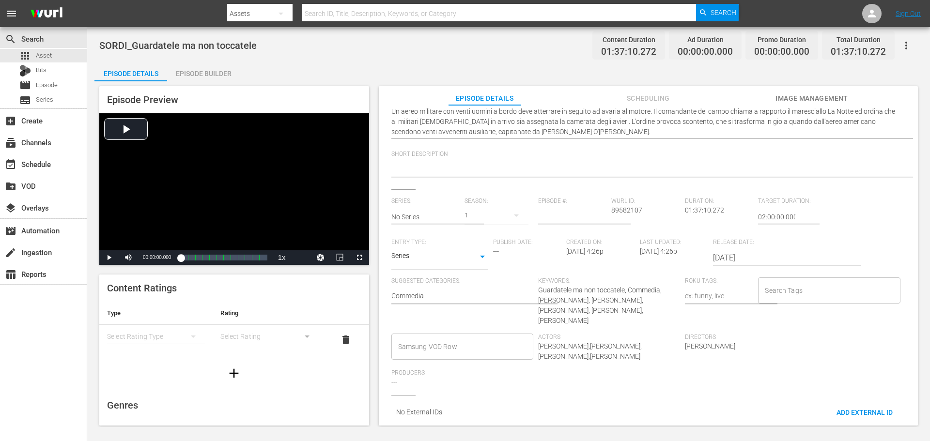
scroll to position [126, 0]
click at [449, 252] on body "menu Search By Assets Search ID, Title, Description, Keywords, or Category Sear…" at bounding box center [465, 220] width 930 height 441
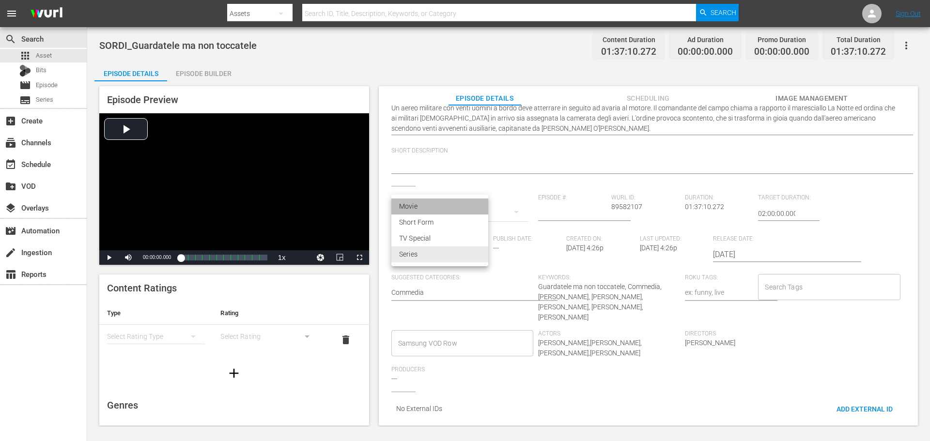
click at [437, 209] on li "Movie" at bounding box center [439, 207] width 97 height 16
type input "MOVIE"
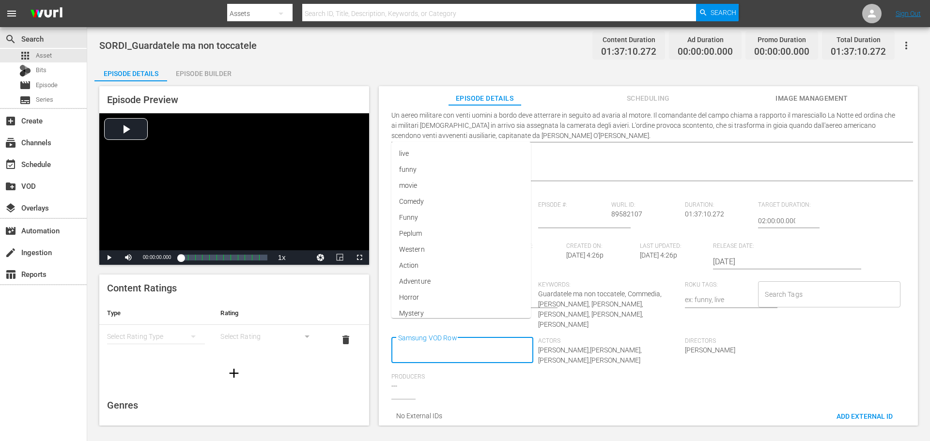
click at [445, 342] on input "Samsung VOD Row" at bounding box center [455, 350] width 119 height 17
type input "Movie"
type input "Comedy"
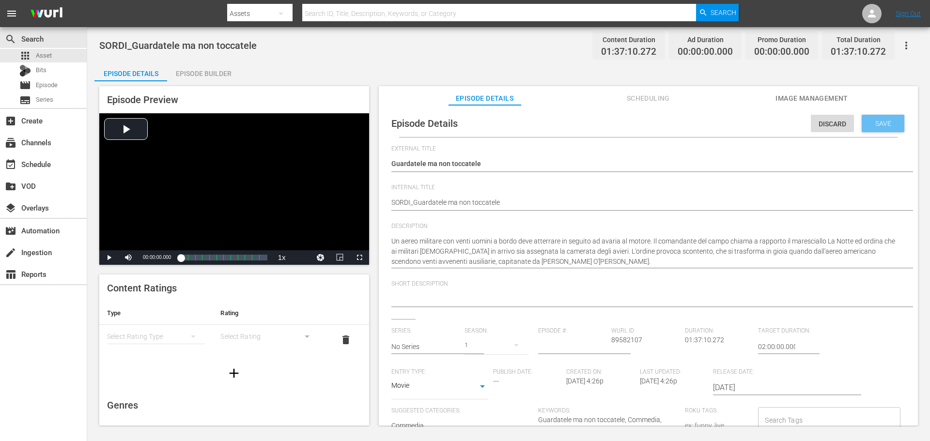
click at [871, 121] on span "Save" at bounding box center [882, 124] width 31 height 8
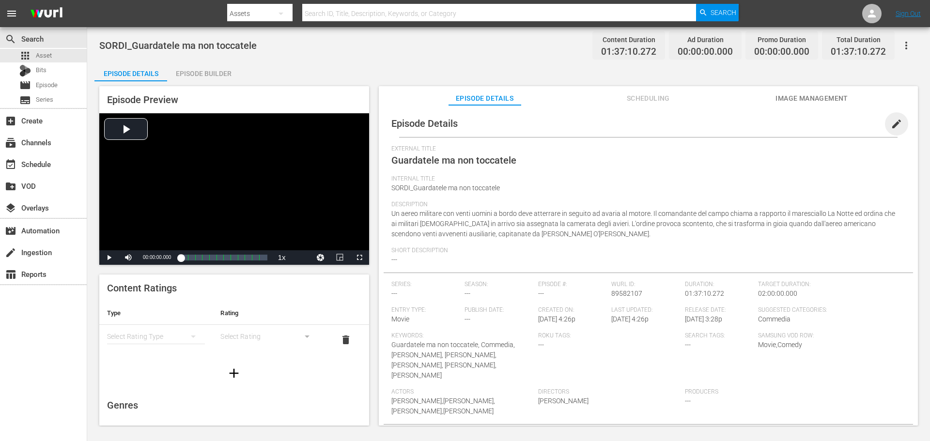
click at [892, 126] on span "edit" at bounding box center [896, 124] width 12 height 12
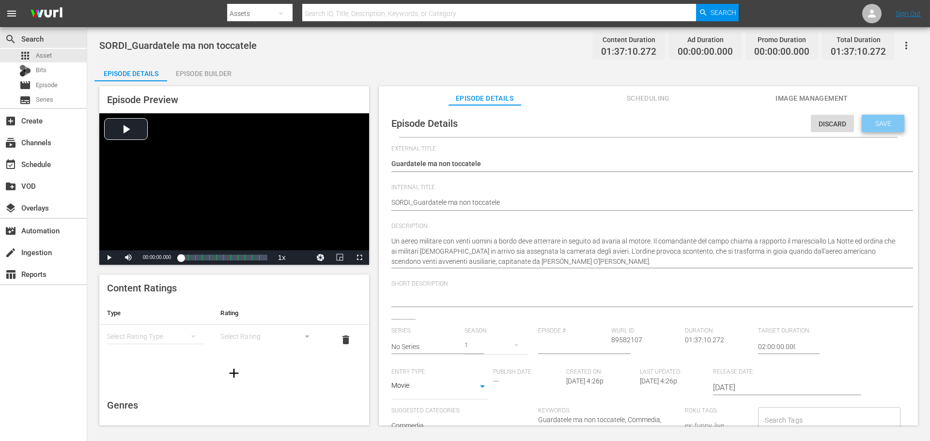
click at [868, 124] on span "Save" at bounding box center [882, 124] width 31 height 8
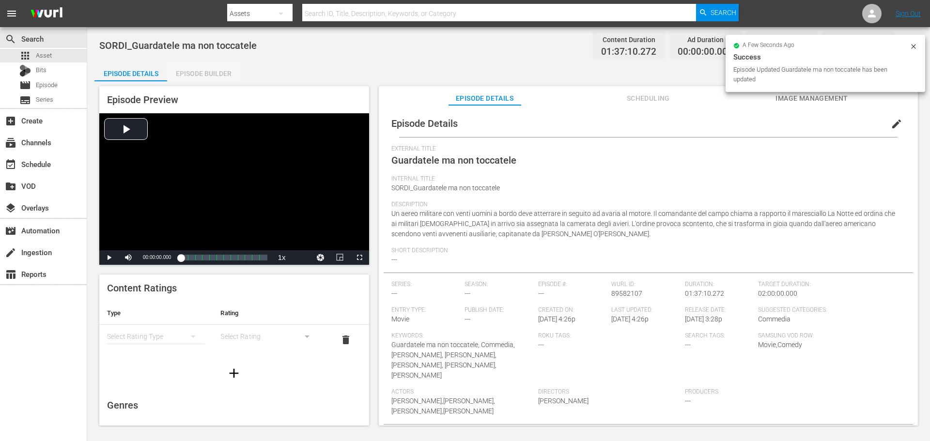
click at [217, 75] on div "Episode Builder" at bounding box center [203, 73] width 73 height 23
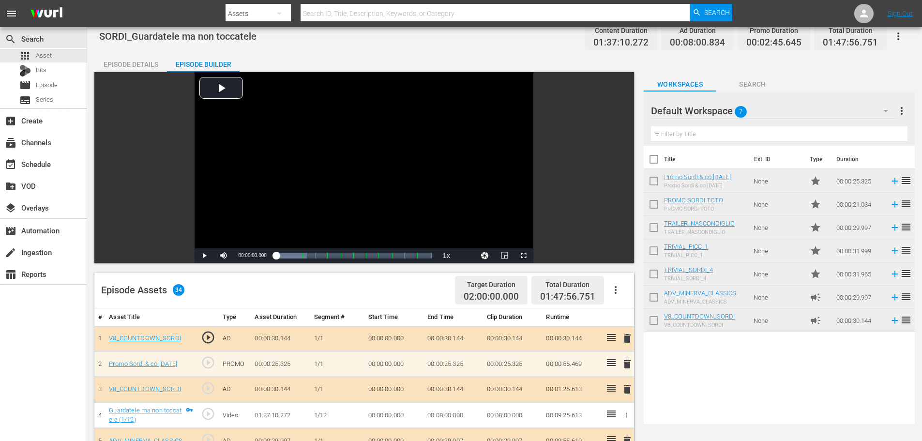
scroll to position [194, 0]
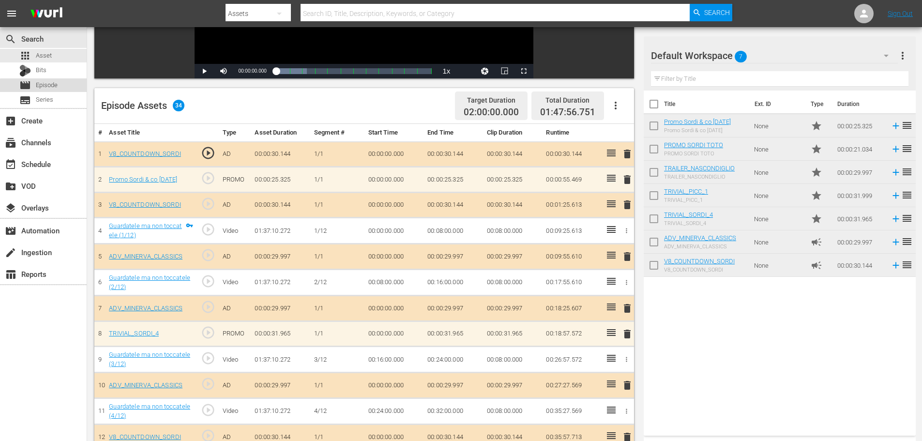
click at [50, 88] on span "Episode" at bounding box center [47, 85] width 22 height 10
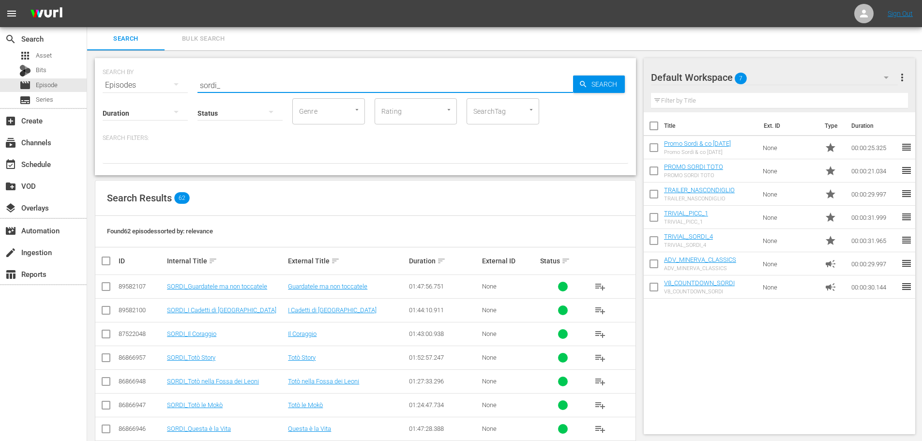
drag, startPoint x: 245, startPoint y: 86, endPoint x: 148, endPoint y: 114, distance: 100.7
click at [148, 114] on div "SEARCH BY Search By Episodes Search ID, Title, Description, Keywords, or Catego…" at bounding box center [365, 116] width 541 height 117
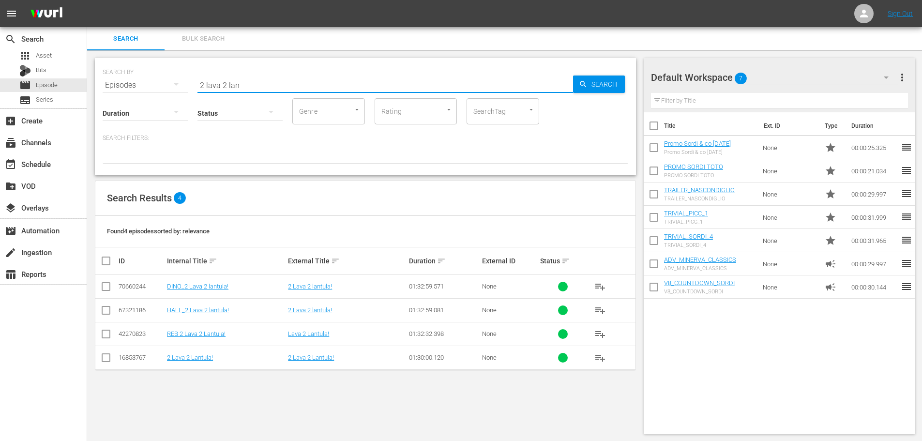
type input "2 lava 2 lant"
drag, startPoint x: 268, startPoint y: 83, endPoint x: 182, endPoint y: 114, distance: 91.9
click at [182, 114] on div "SEARCH BY Search By Episodes Search ID, Title, Description, Keywords, or Catego…" at bounding box center [365, 116] width 541 height 117
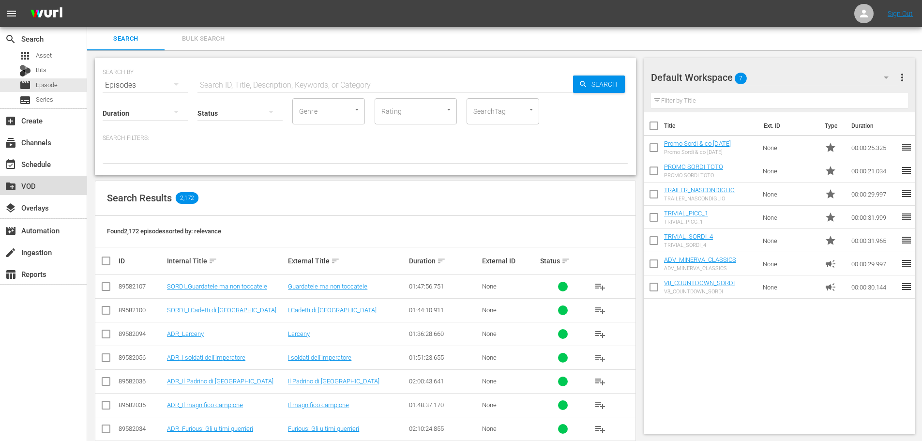
click at [56, 194] on div "create_new_folder VOD" at bounding box center [43, 185] width 87 height 19
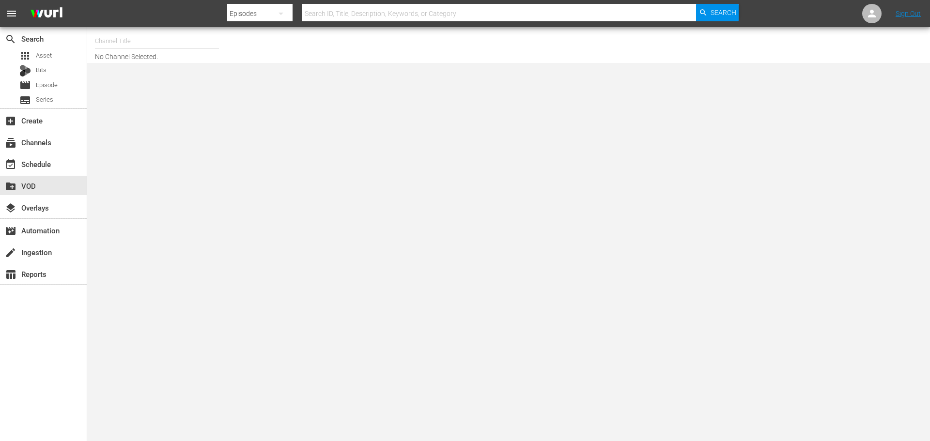
click at [139, 44] on input "text" at bounding box center [157, 41] width 124 height 23
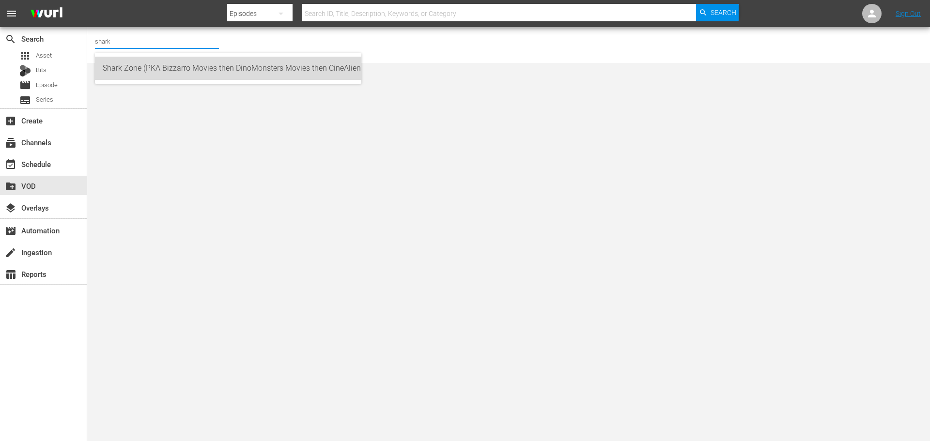
click at [233, 71] on div "Shark Zone (PKA Bizzarro Movies then DinoMonsters Movies then CineAliens) (607 …" at bounding box center [228, 68] width 251 height 23
type input "Shark Zone (PKA Bizzarro Movies then DinoMonsters Movies then CineAliens) (607 …"
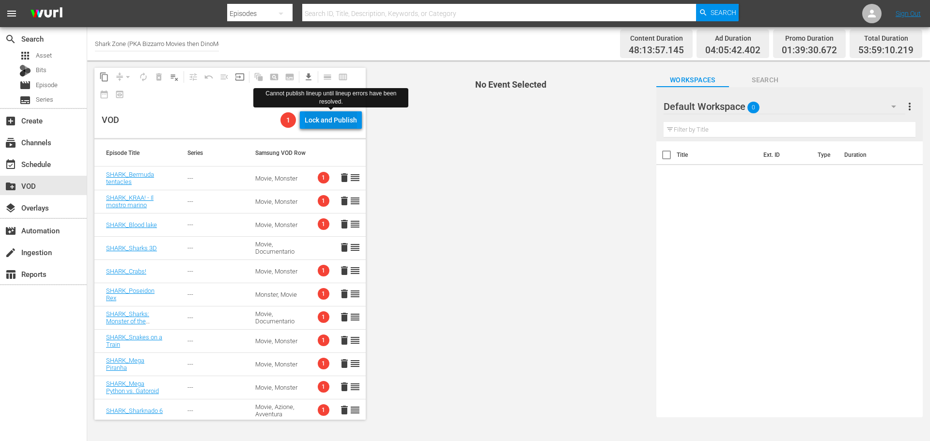
click at [344, 119] on div "Lock and Publish" at bounding box center [331, 119] width 52 height 17
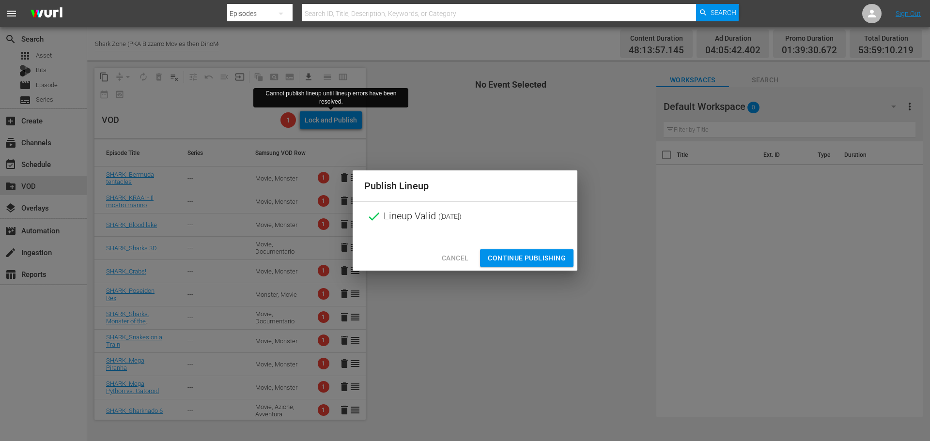
click at [545, 262] on span "Continue Publishing" at bounding box center [527, 258] width 78 height 12
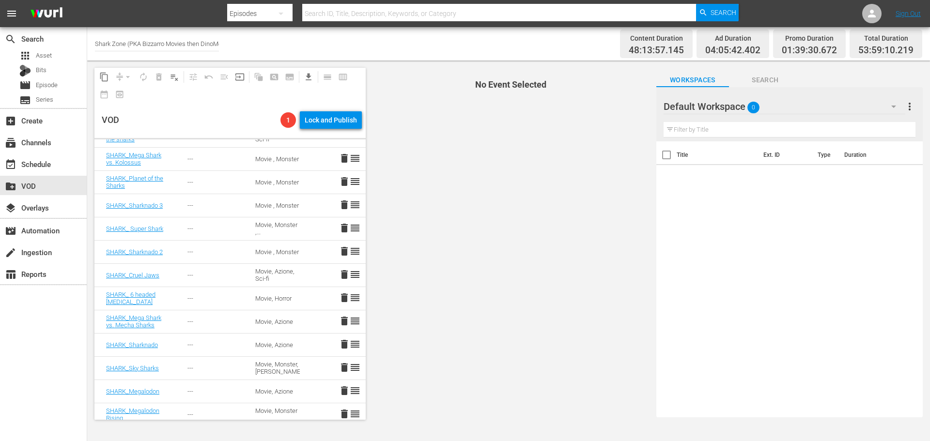
scroll to position [194, 0]
